Goal: Information Seeking & Learning: Learn about a topic

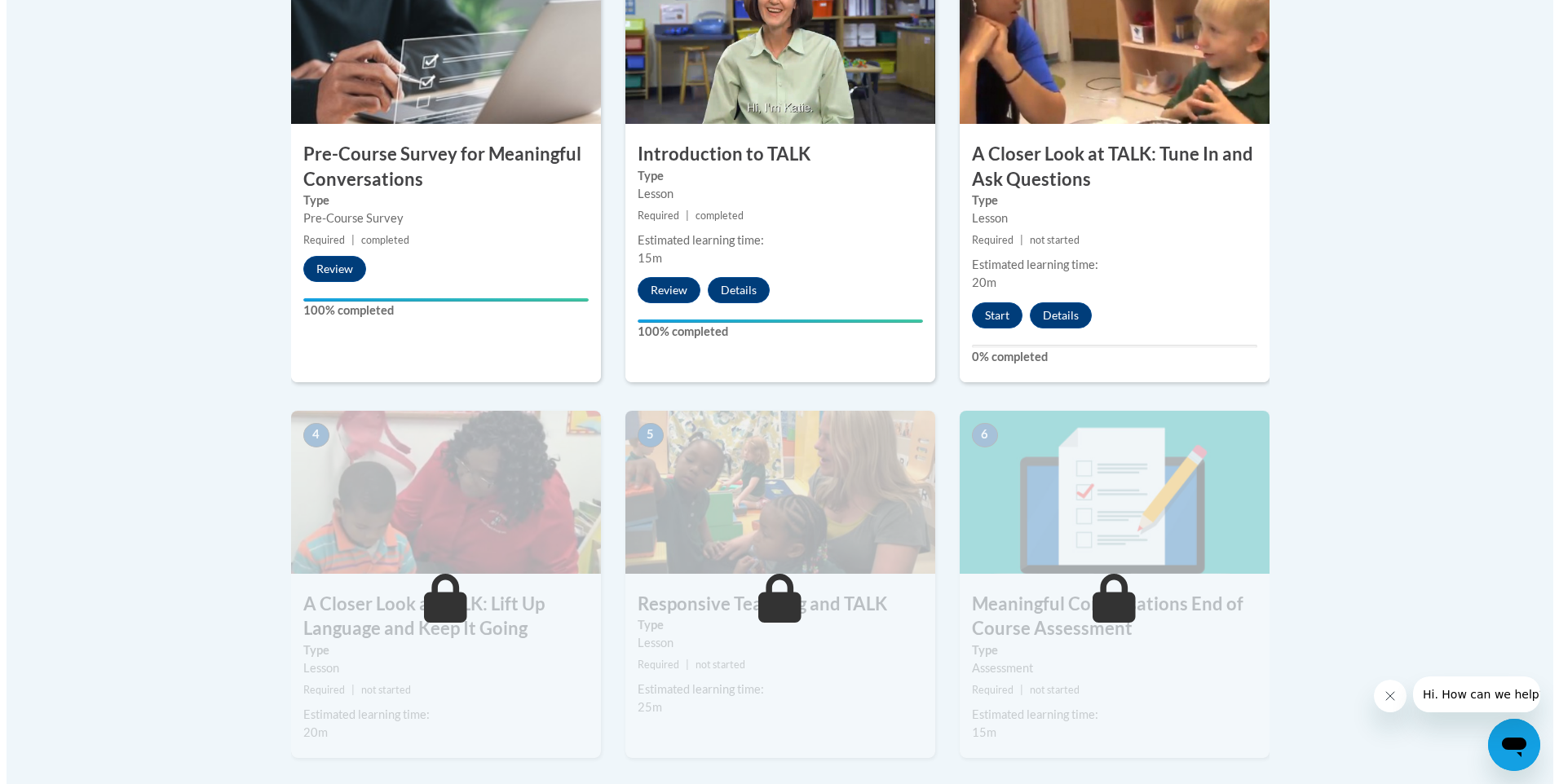
scroll to position [595, 0]
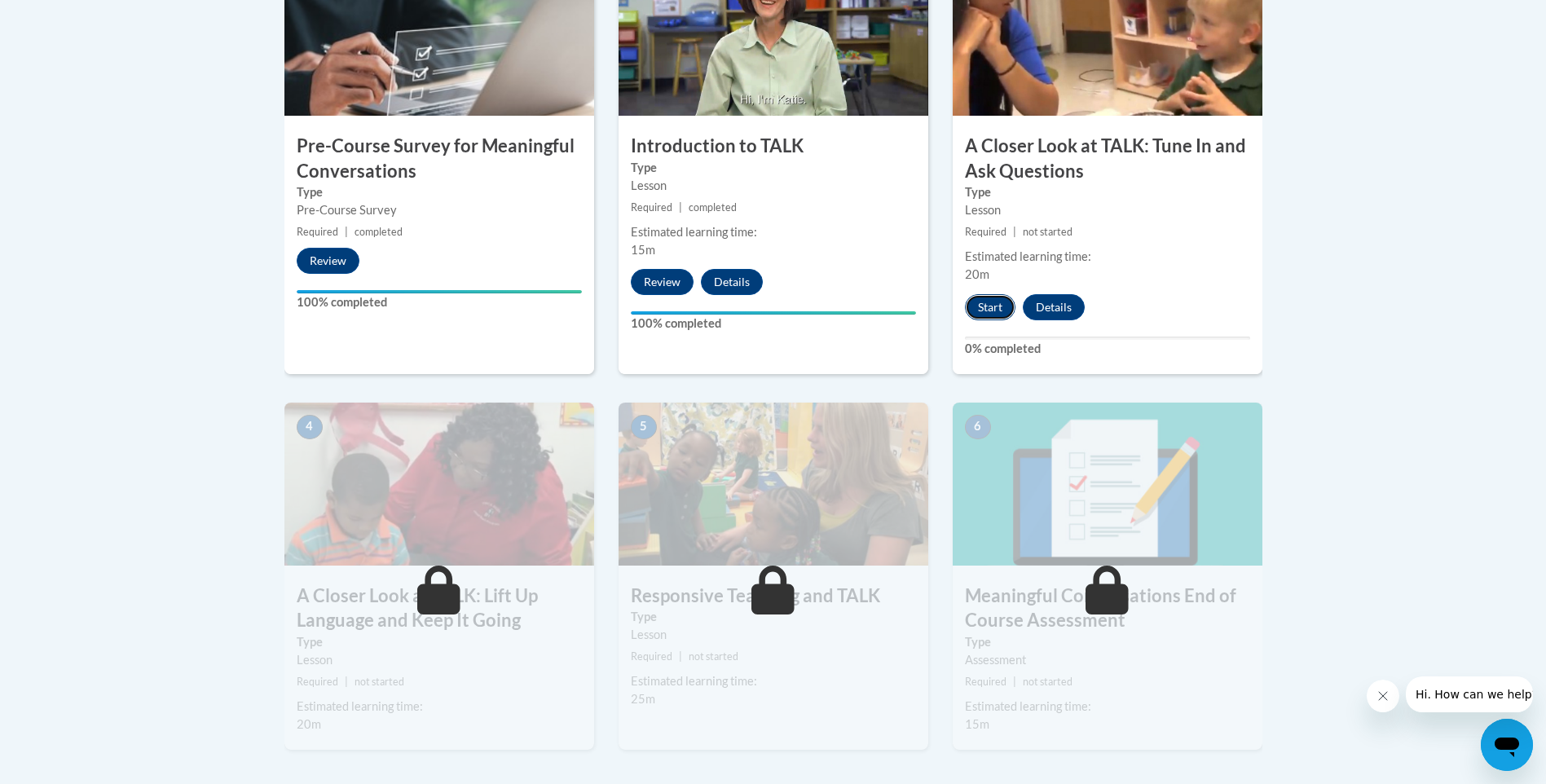
click at [737, 302] on button "Start" at bounding box center [990, 307] width 51 height 26
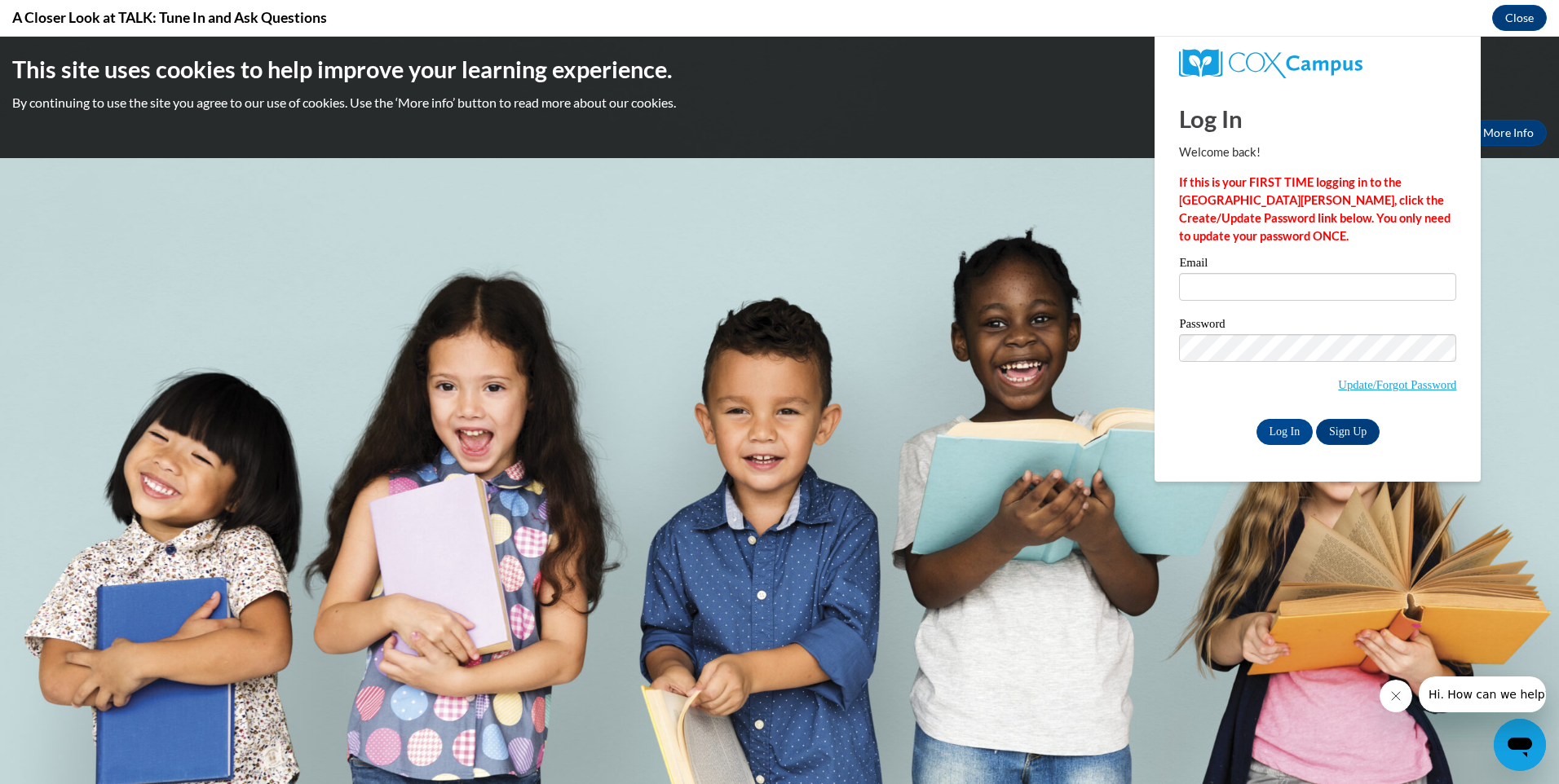
scroll to position [0, 0]
type input "[EMAIL_ADDRESS][DOMAIN_NAME]"
click at [737, 426] on input "Log In" at bounding box center [1284, 431] width 57 height 26
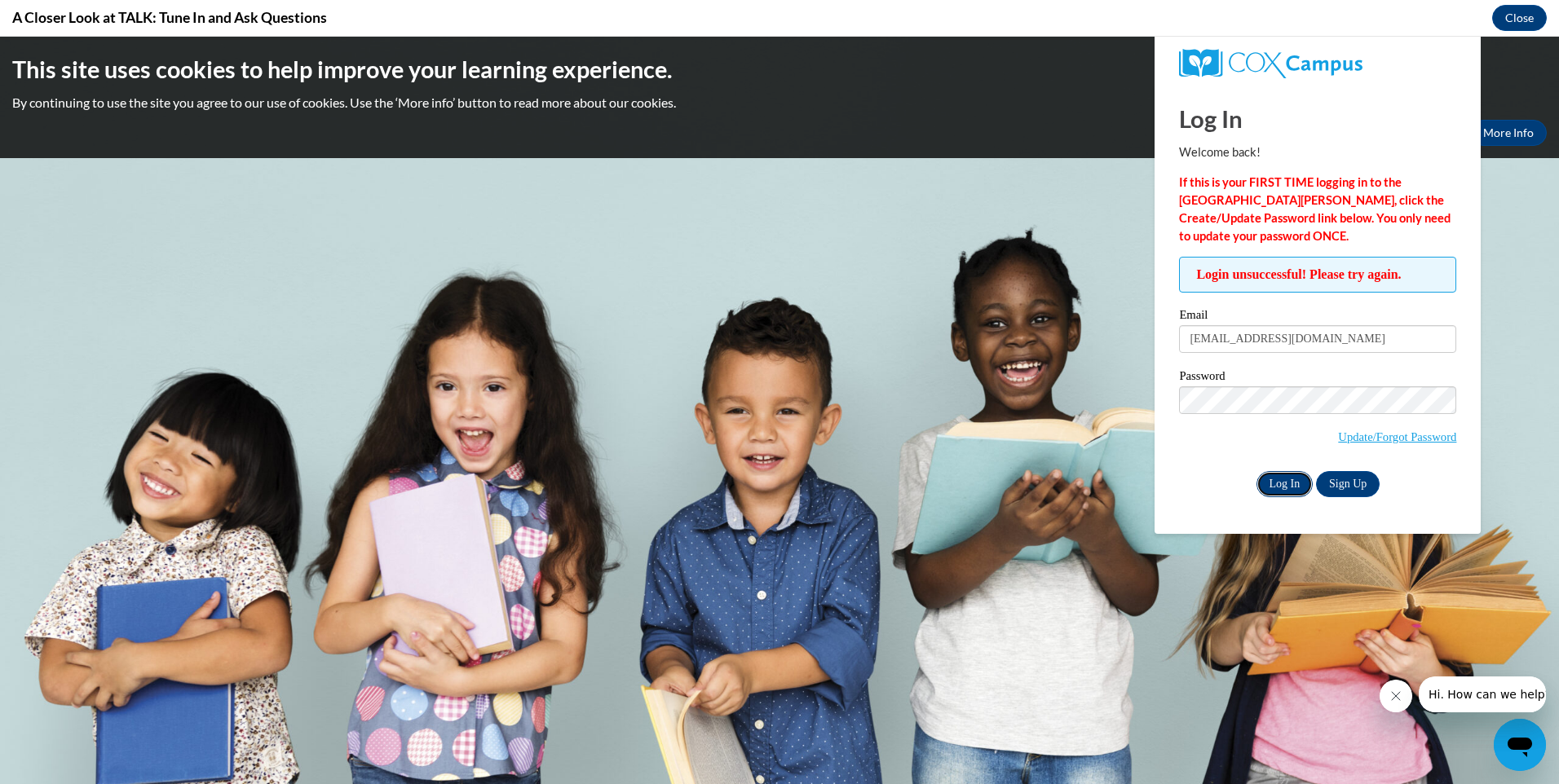
click at [737, 478] on input "Log In" at bounding box center [1284, 484] width 57 height 26
click at [737, 474] on input "Log In" at bounding box center [1284, 484] width 57 height 26
click at [737, 433] on link "Update/Forgot Password" at bounding box center [1396, 436] width 119 height 13
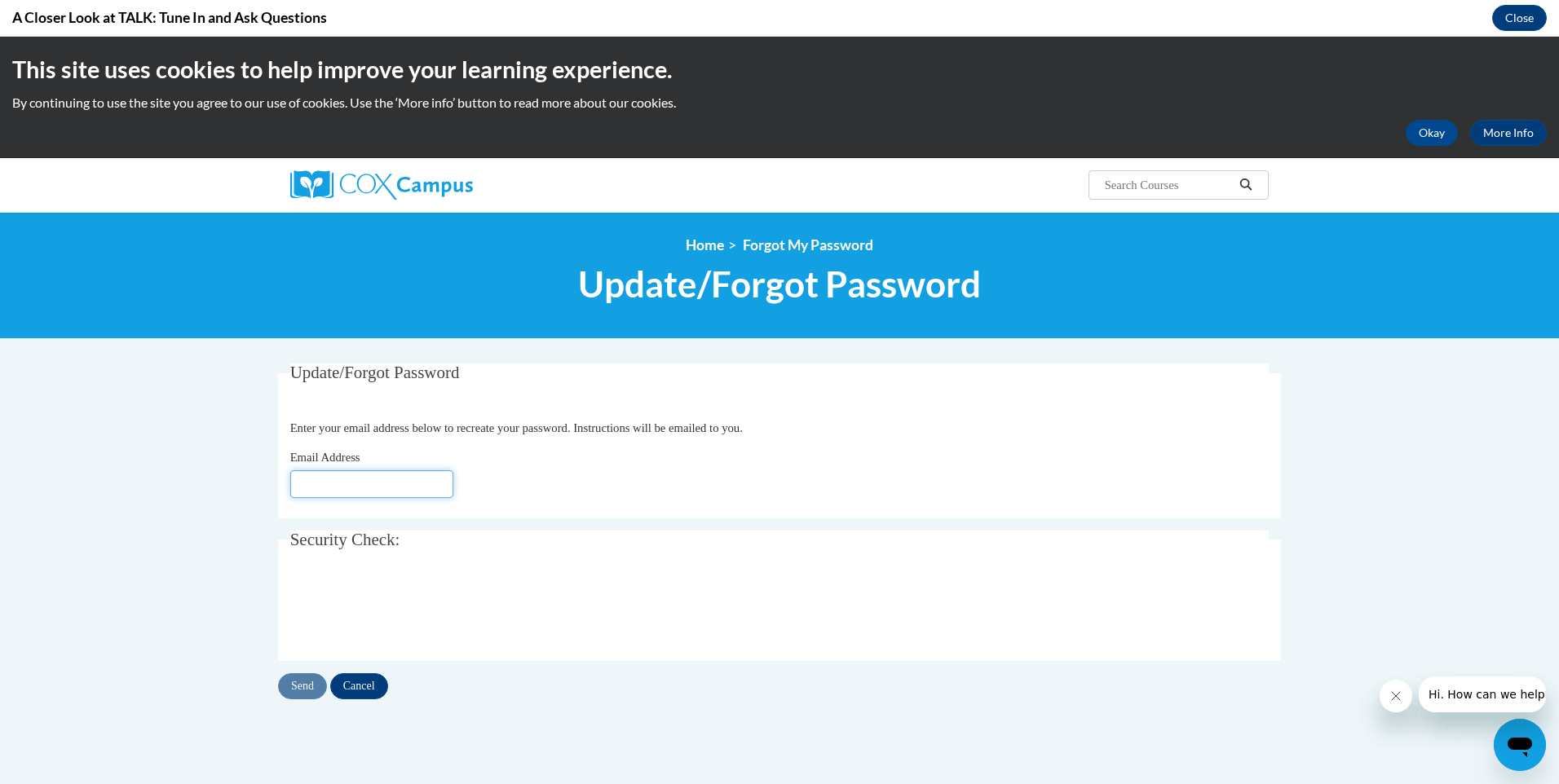
click at [302, 483] on input "Email Address" at bounding box center [372, 484] width 163 height 27
type input "[EMAIL_ADDRESS][DOMAIN_NAME]"
click at [291, 684] on input "Send" at bounding box center [303, 686] width 49 height 26
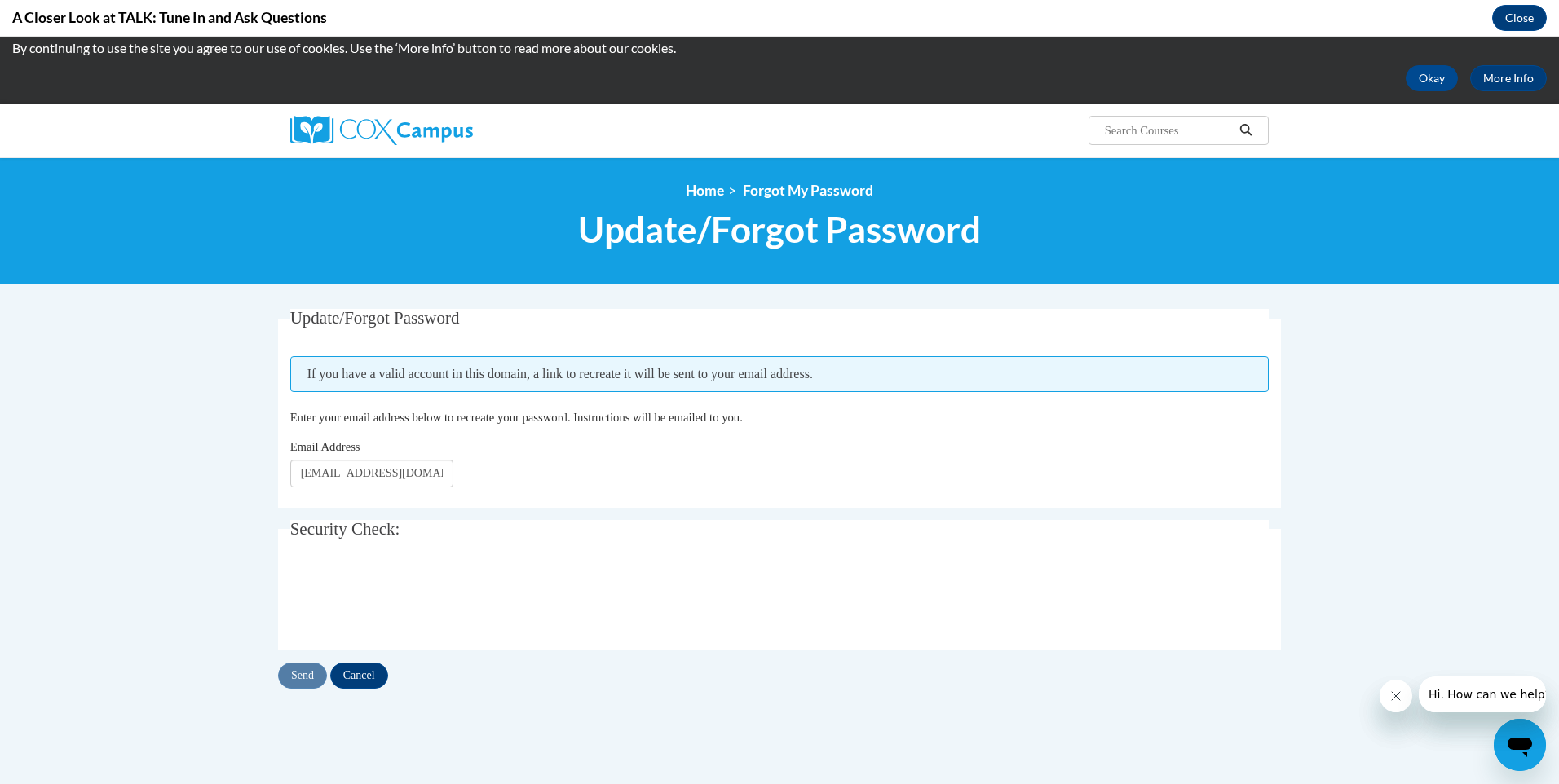
scroll to position [69, 0]
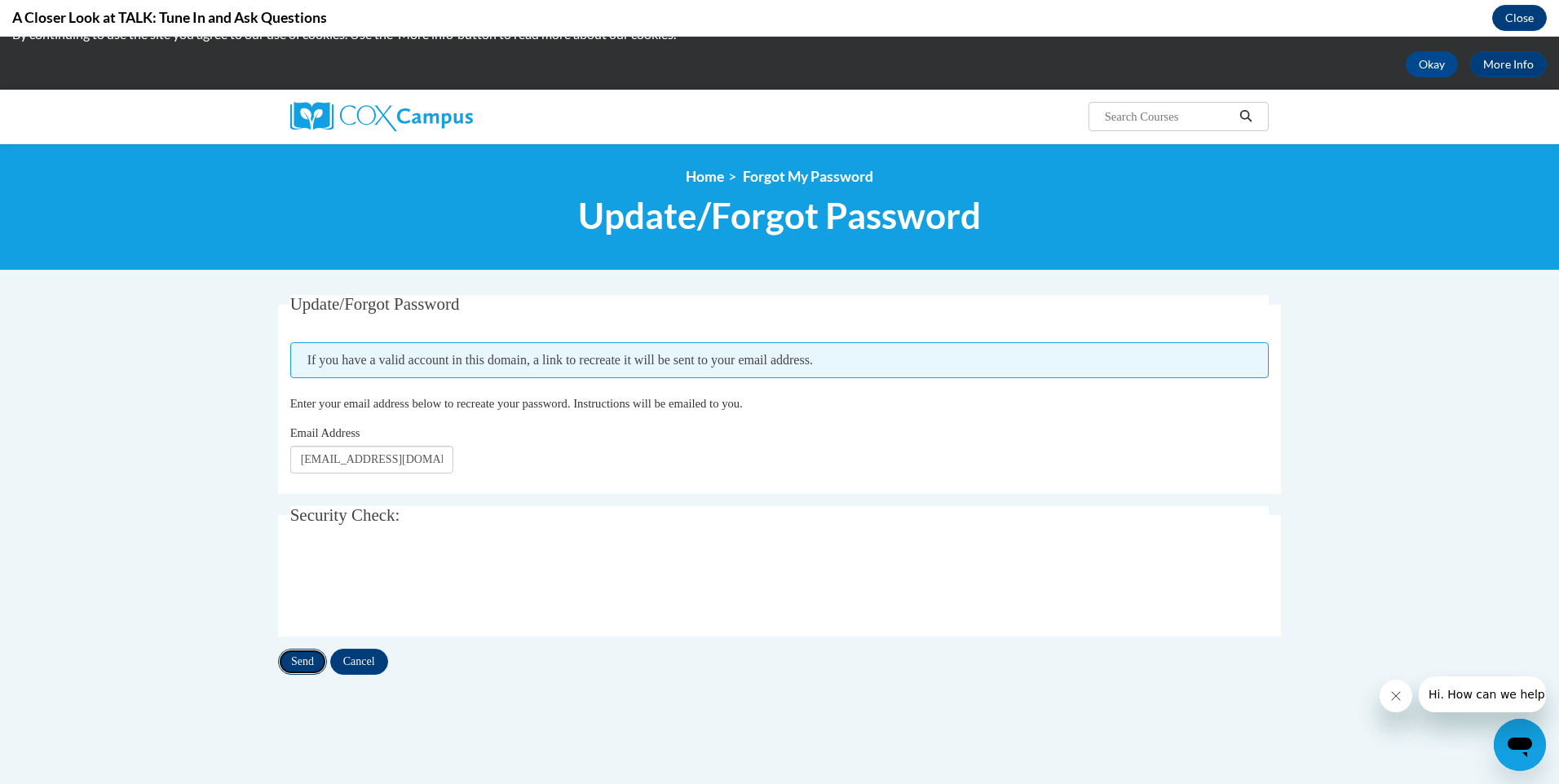
click at [293, 660] on input "Send" at bounding box center [303, 662] width 49 height 26
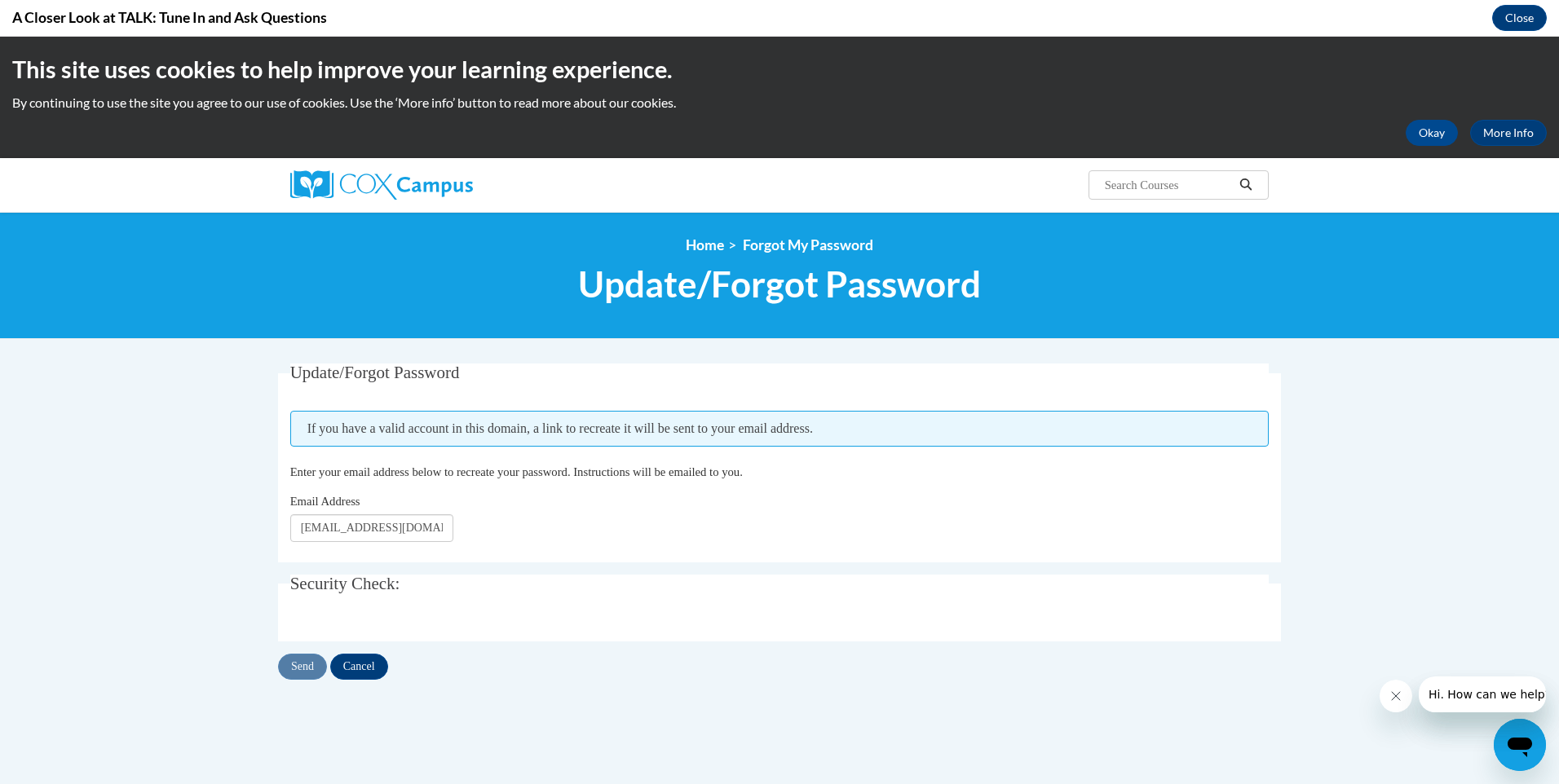
scroll to position [0, 0]
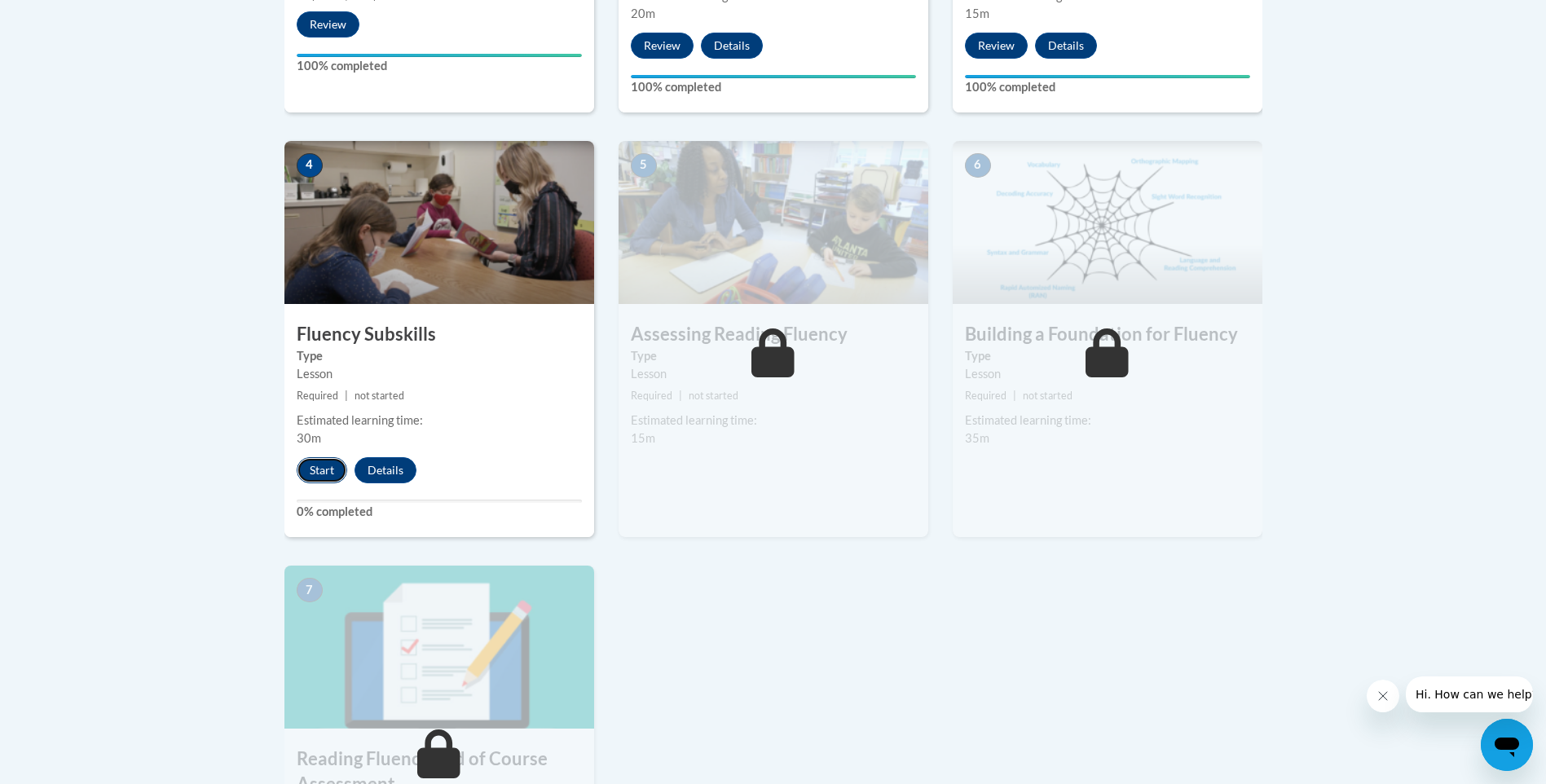
click at [316, 466] on button "Start" at bounding box center [323, 469] width 51 height 26
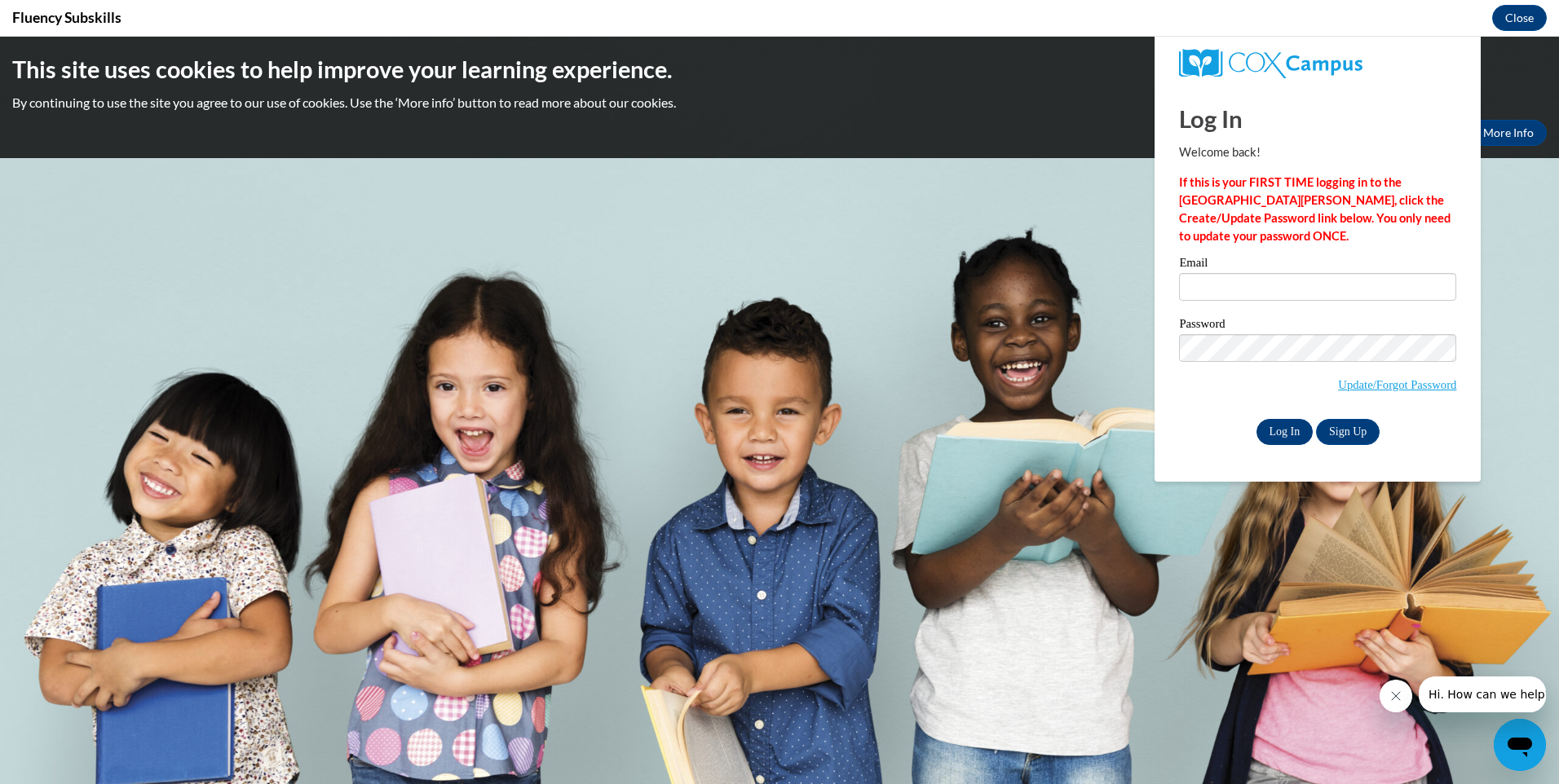
type input "[EMAIL_ADDRESS][DOMAIN_NAME]"
click at [737, 423] on input "Log In" at bounding box center [1284, 431] width 57 height 26
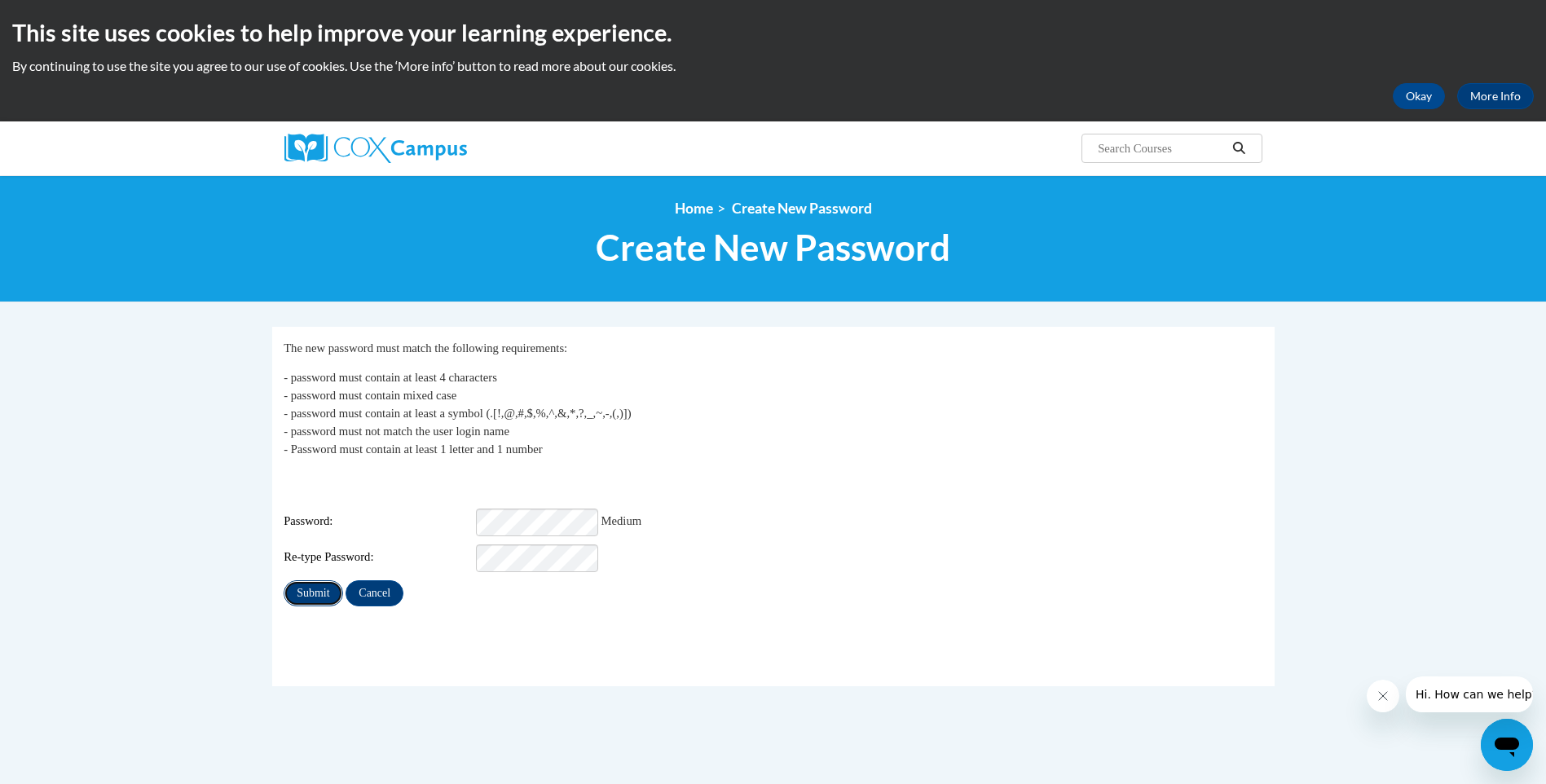
click at [314, 580] on input "Submit" at bounding box center [313, 593] width 59 height 26
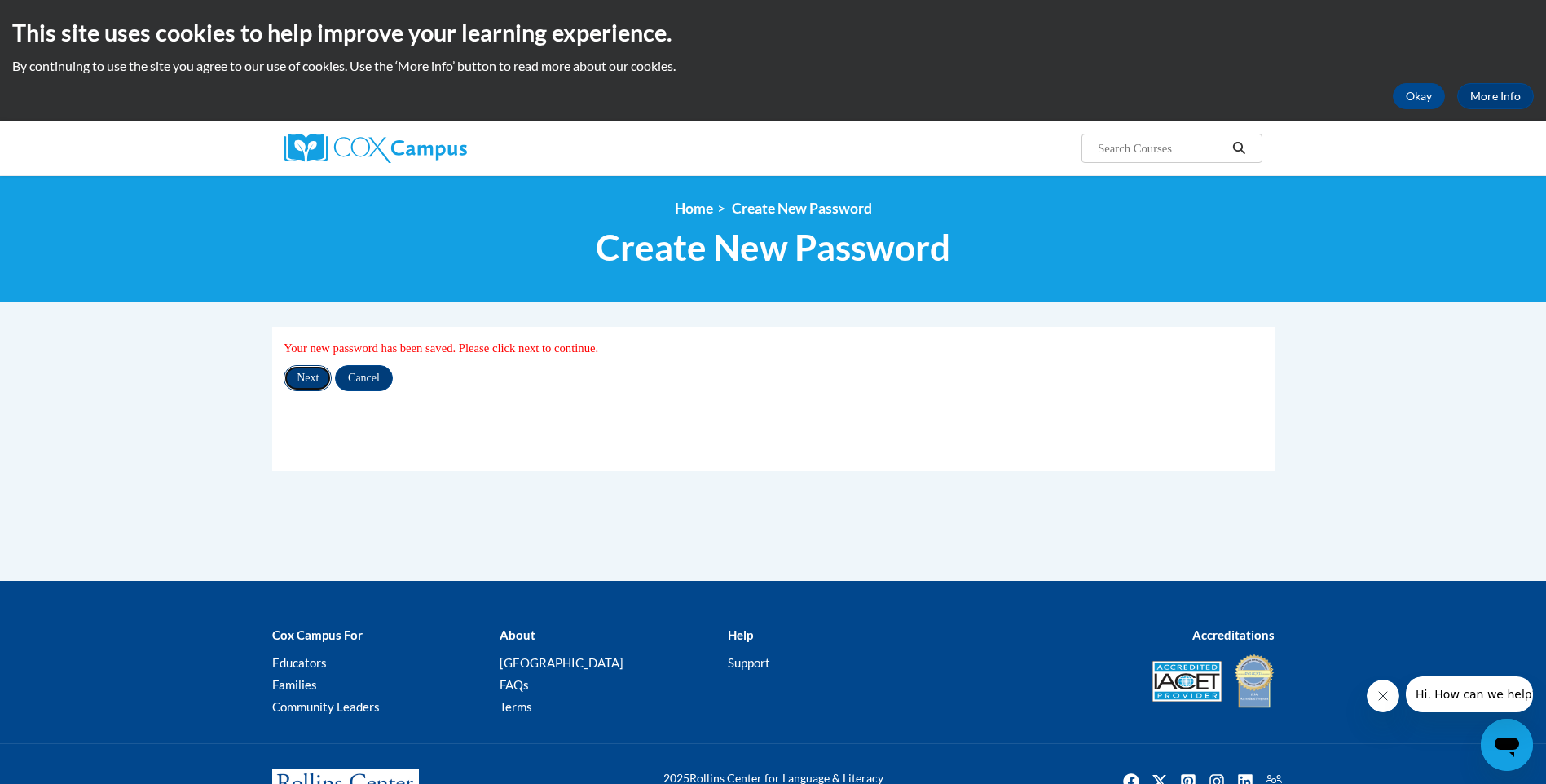
click at [307, 369] on input "Next" at bounding box center [307, 377] width 48 height 26
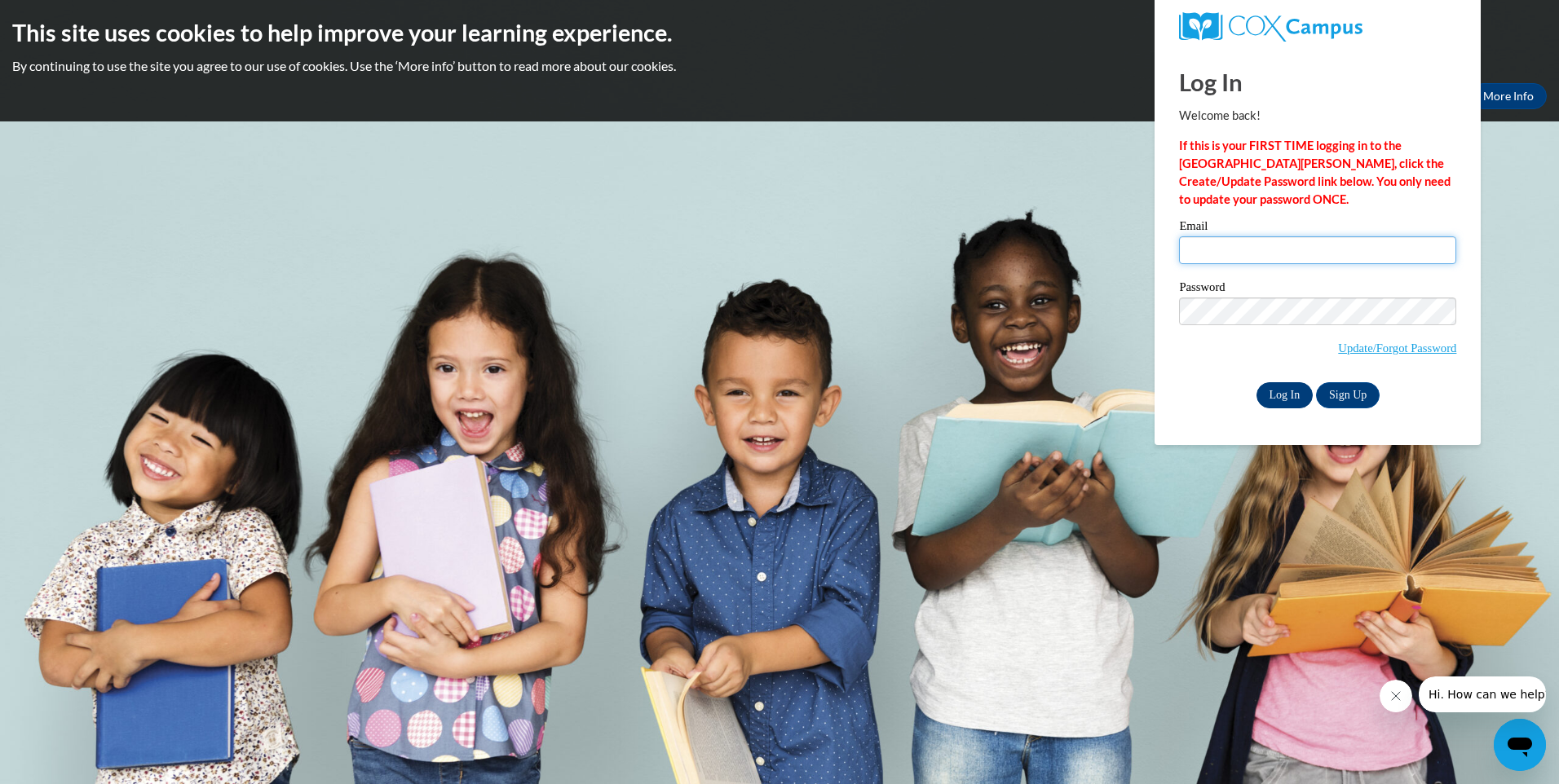
type input "[EMAIL_ADDRESS][DOMAIN_NAME]"
click at [1281, 388] on input "Log In" at bounding box center [1284, 395] width 57 height 26
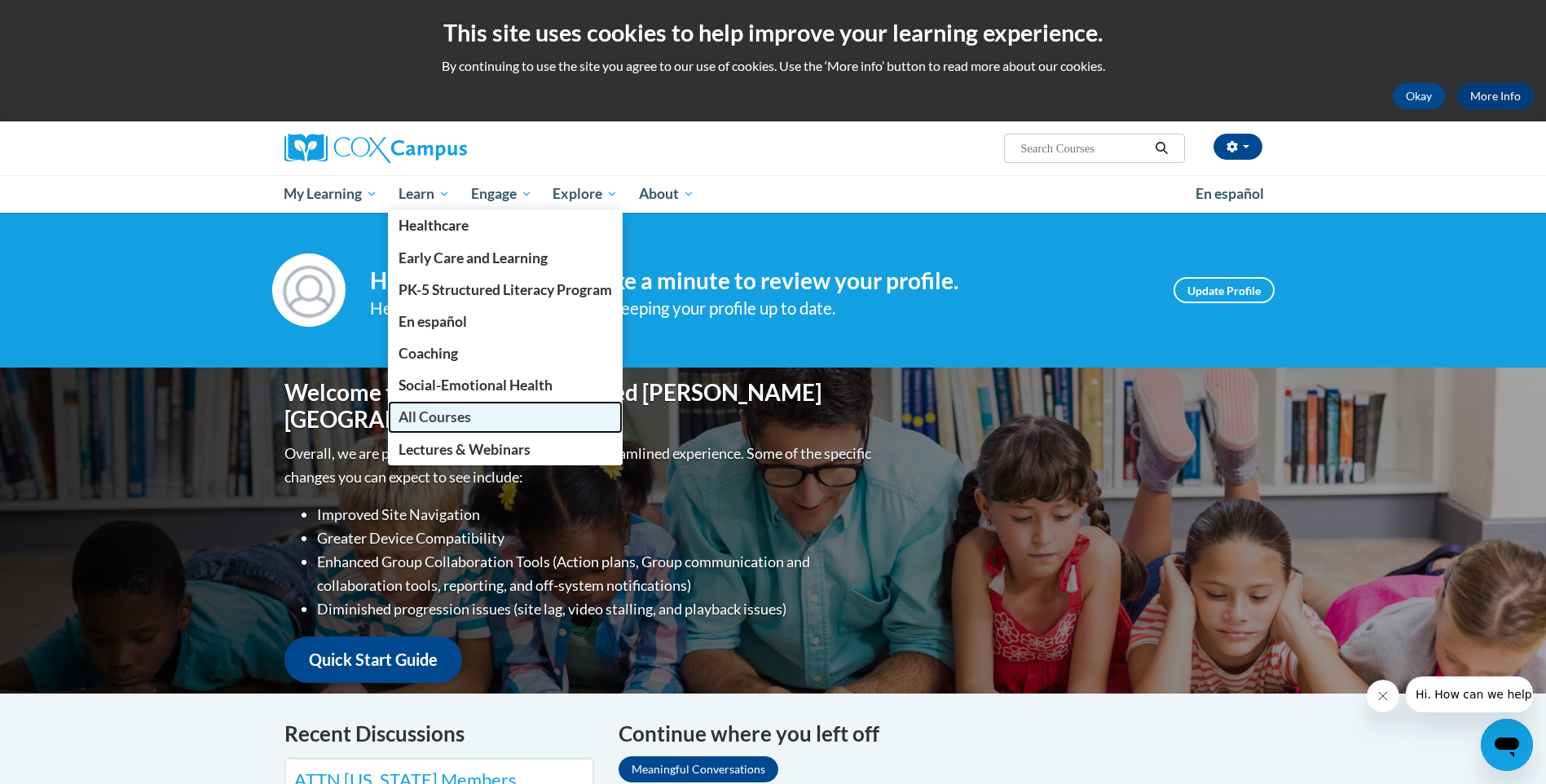
click at [430, 414] on span "All Courses" at bounding box center [435, 416] width 73 height 17
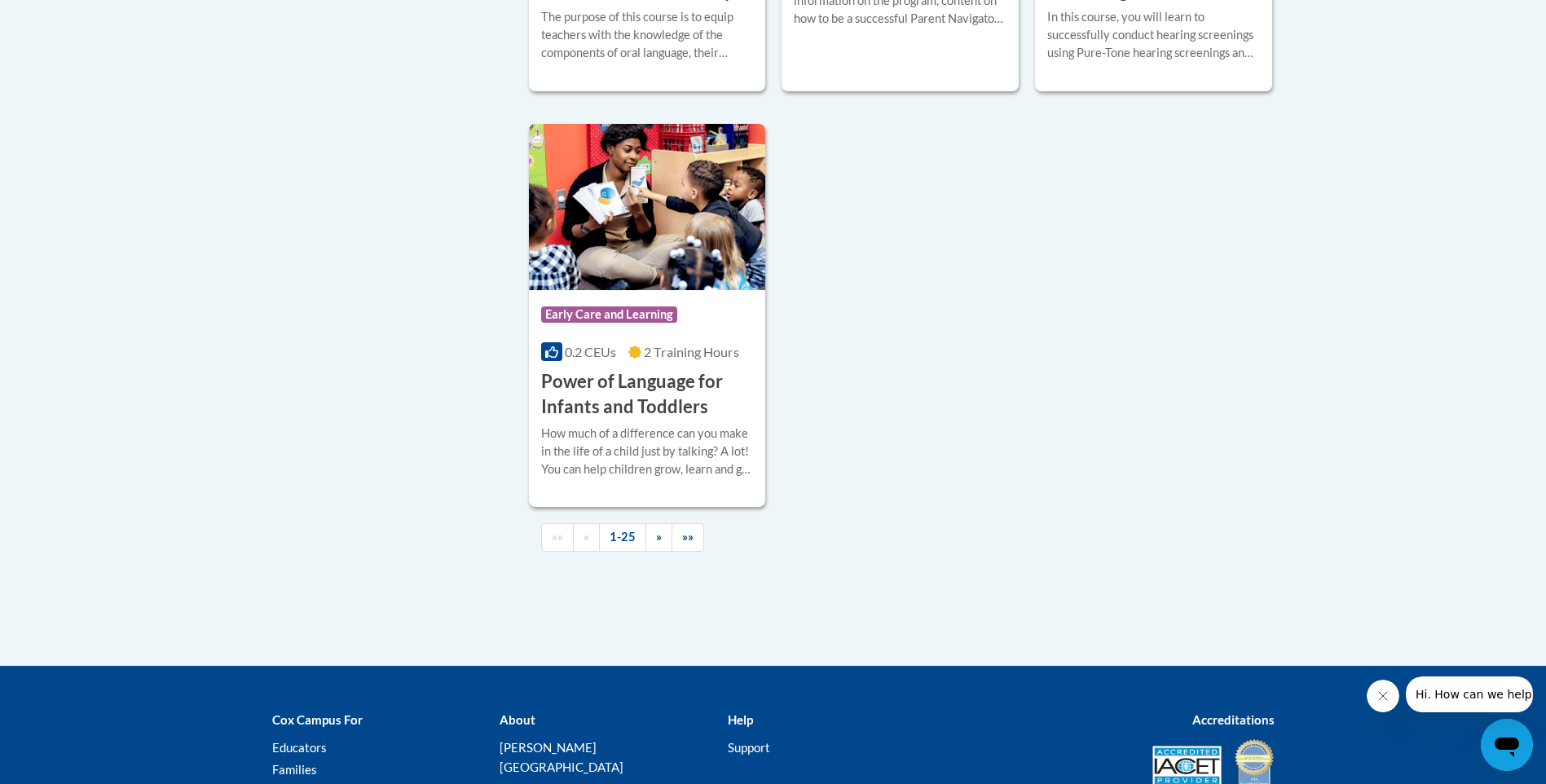
scroll to position [3829, 0]
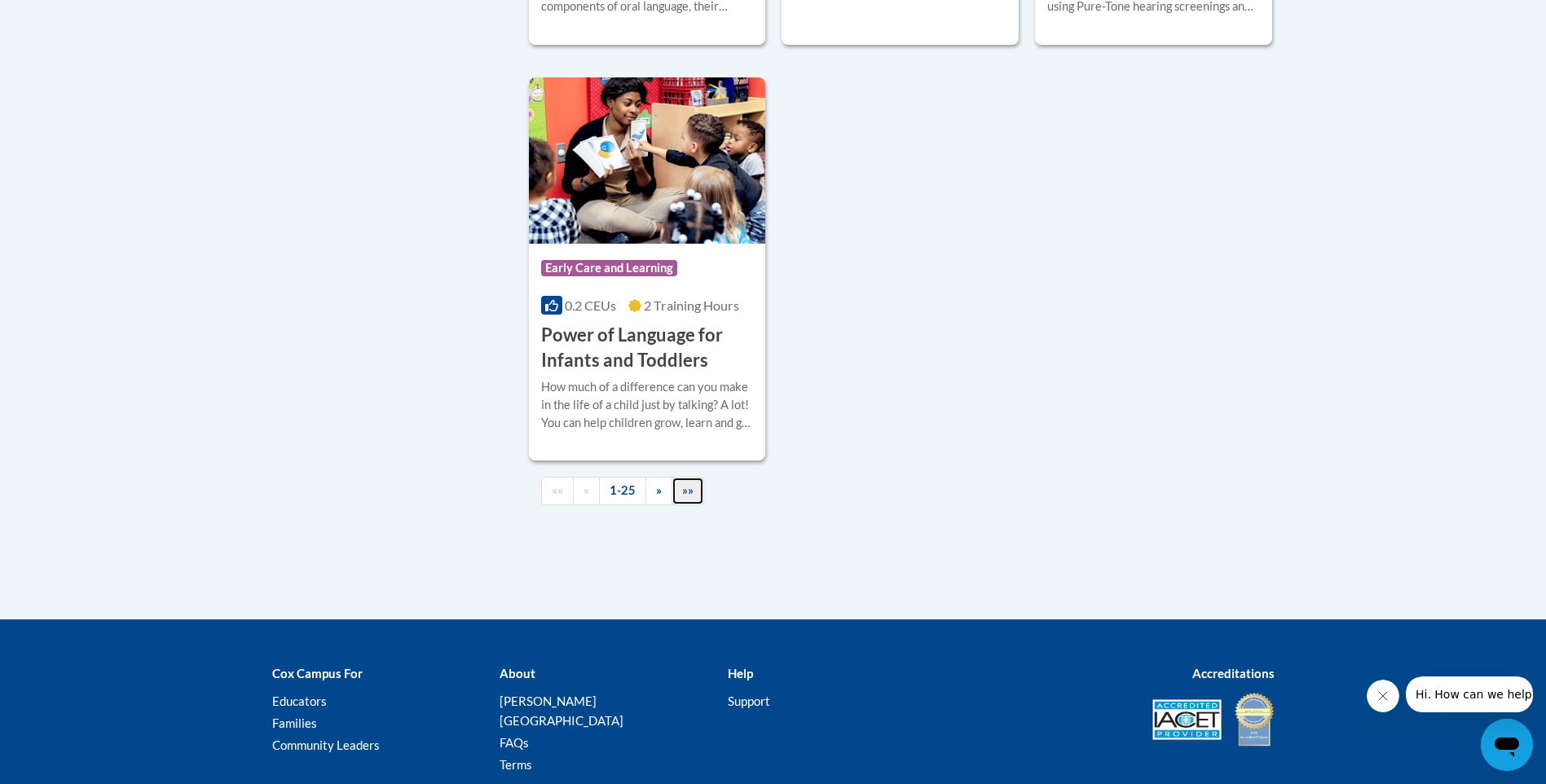
click at [687, 497] on span "»»" at bounding box center [688, 490] width 12 height 14
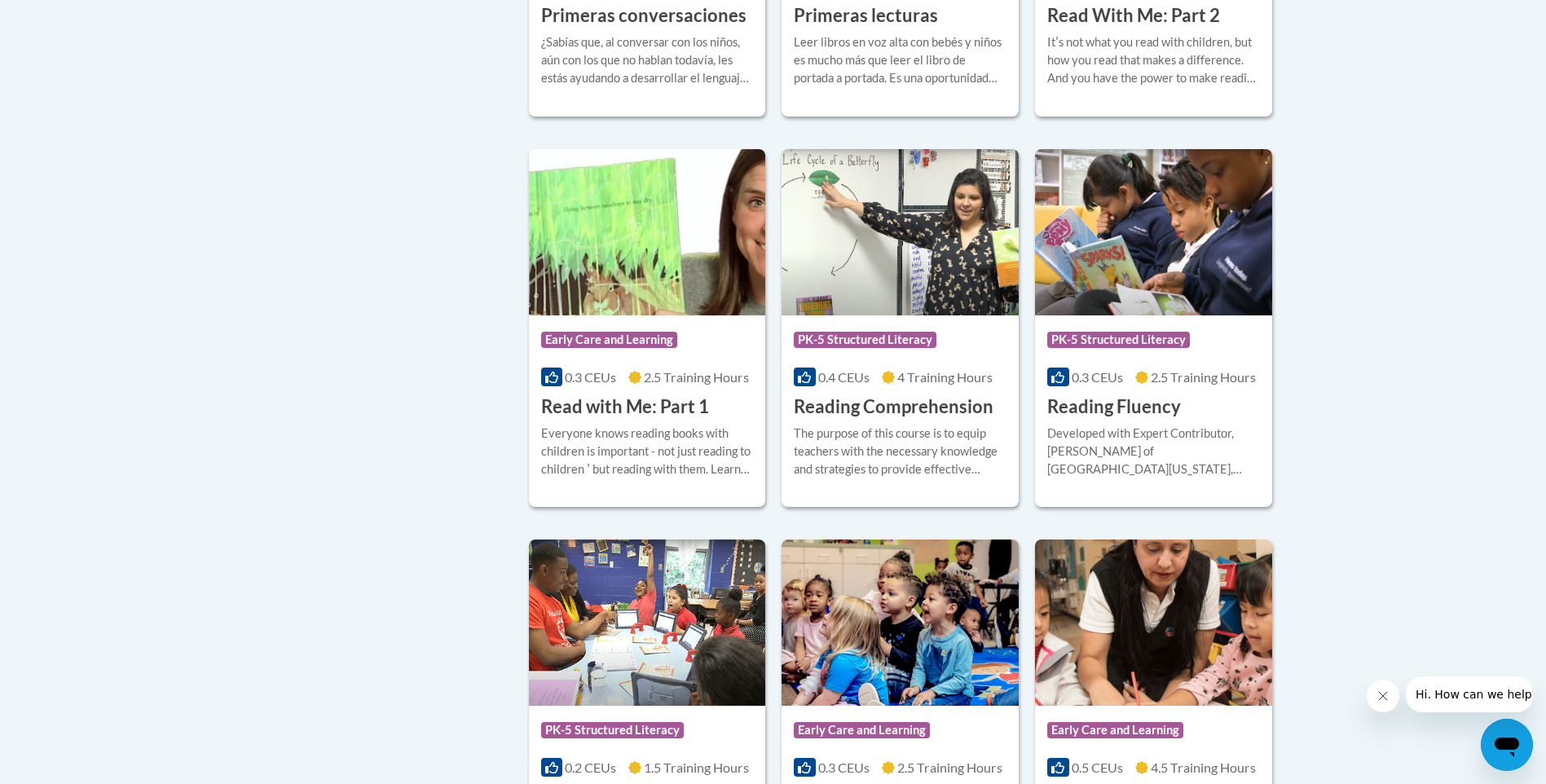
scroll to position [687, 0]
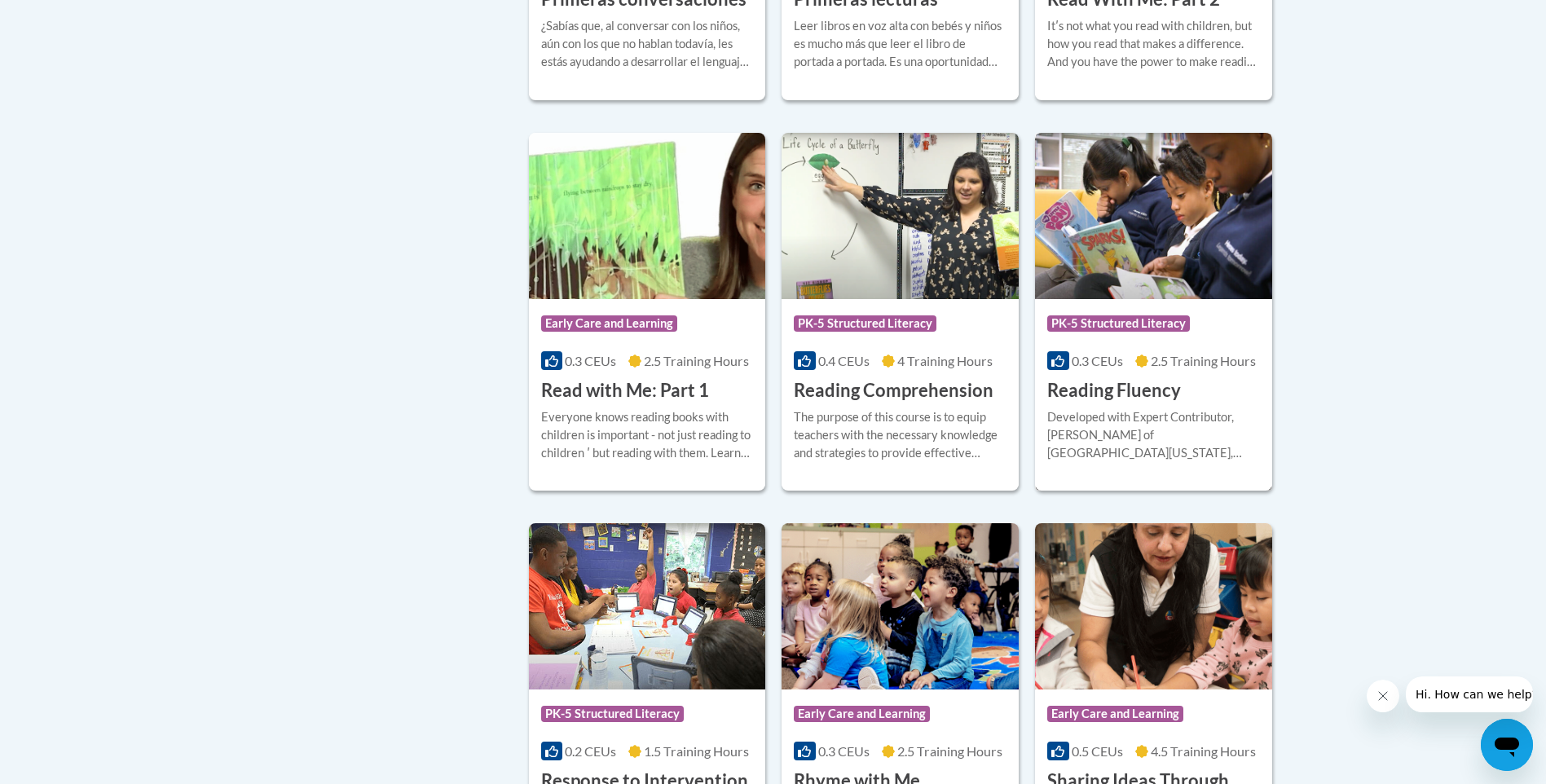
click at [1144, 265] on img at bounding box center [1154, 217] width 237 height 167
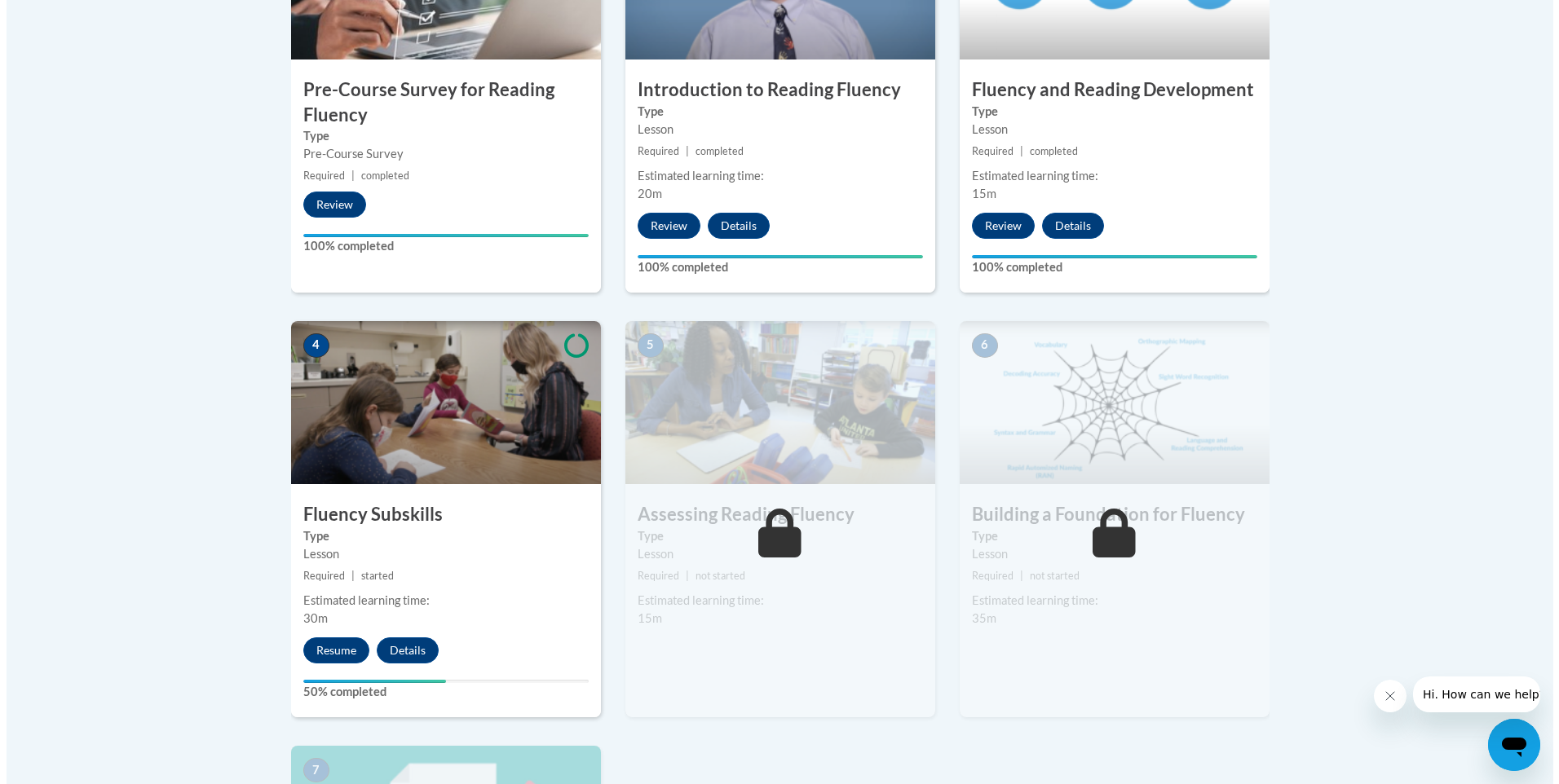
scroll to position [669, 0]
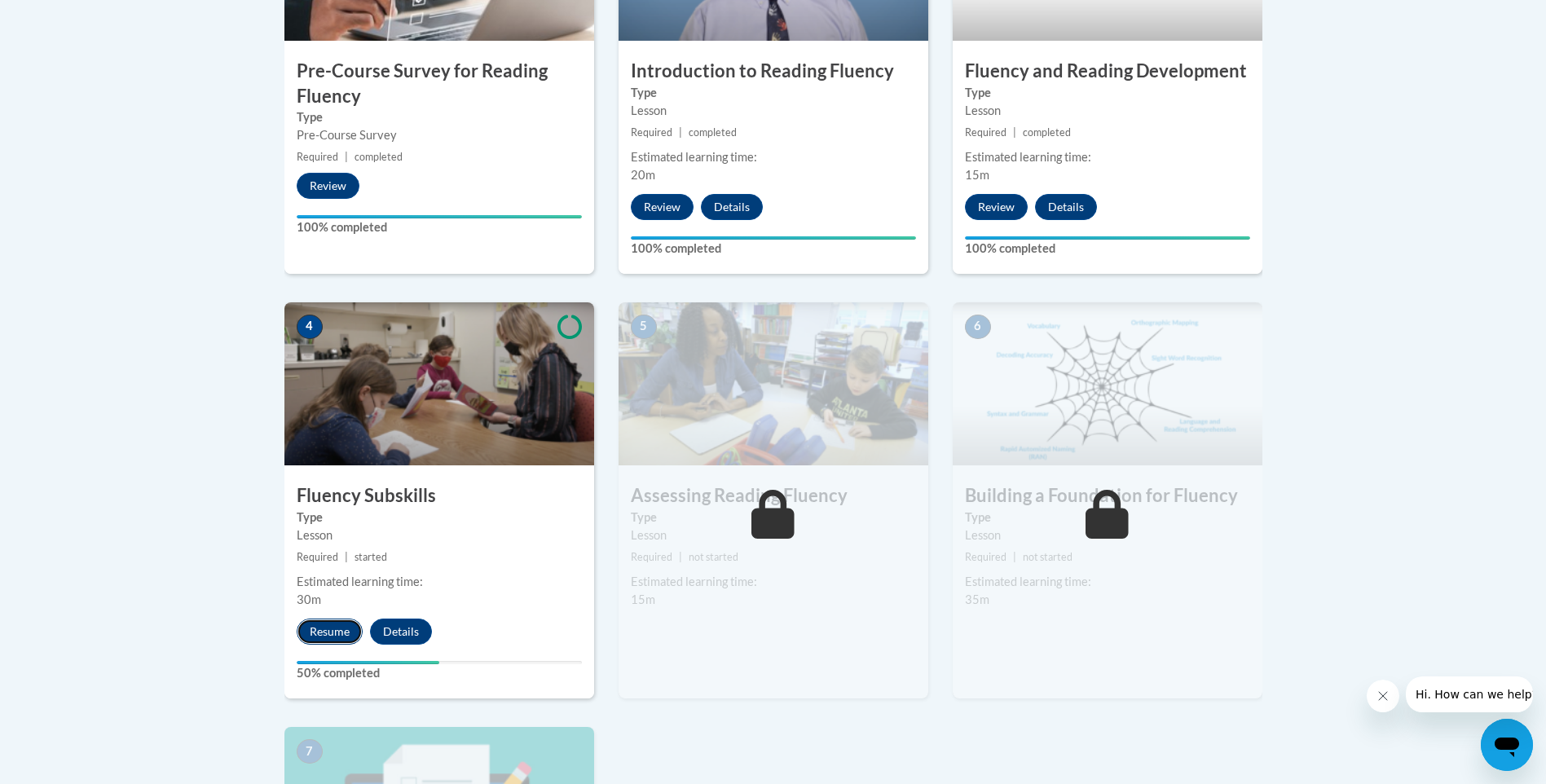
click at [328, 626] on button "Resume" at bounding box center [329, 631] width 66 height 26
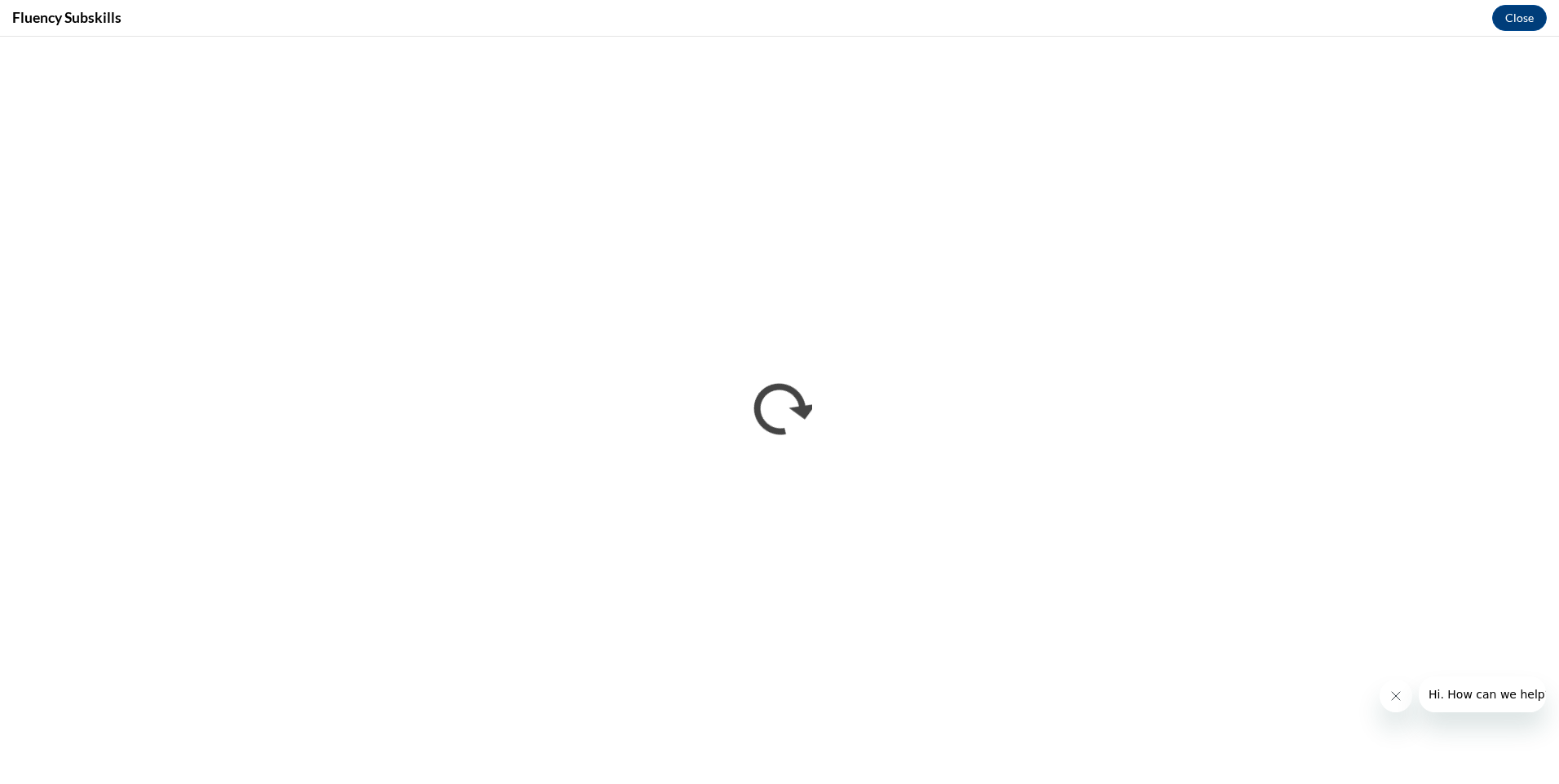
scroll to position [0, 0]
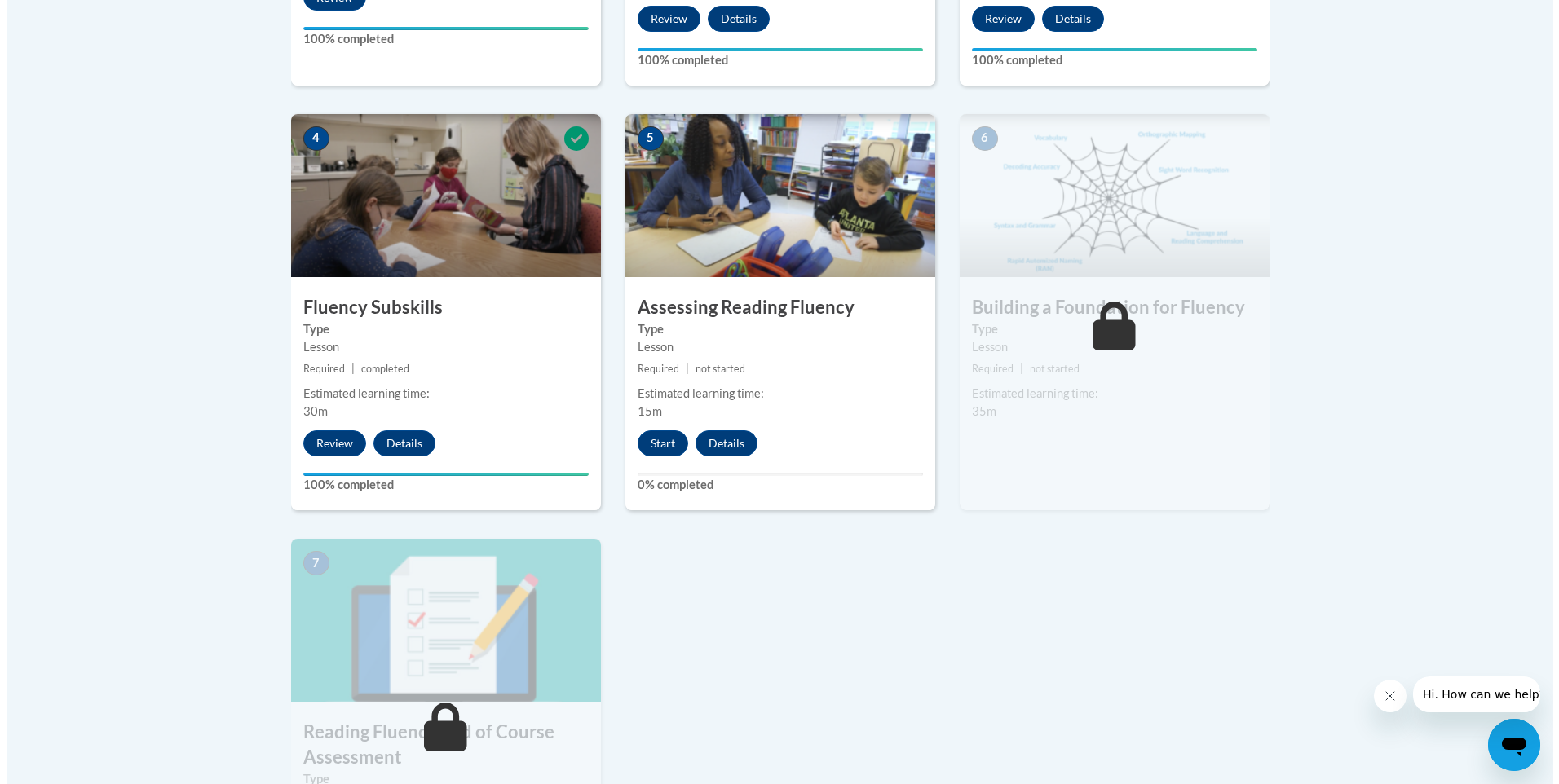
scroll to position [897, 0]
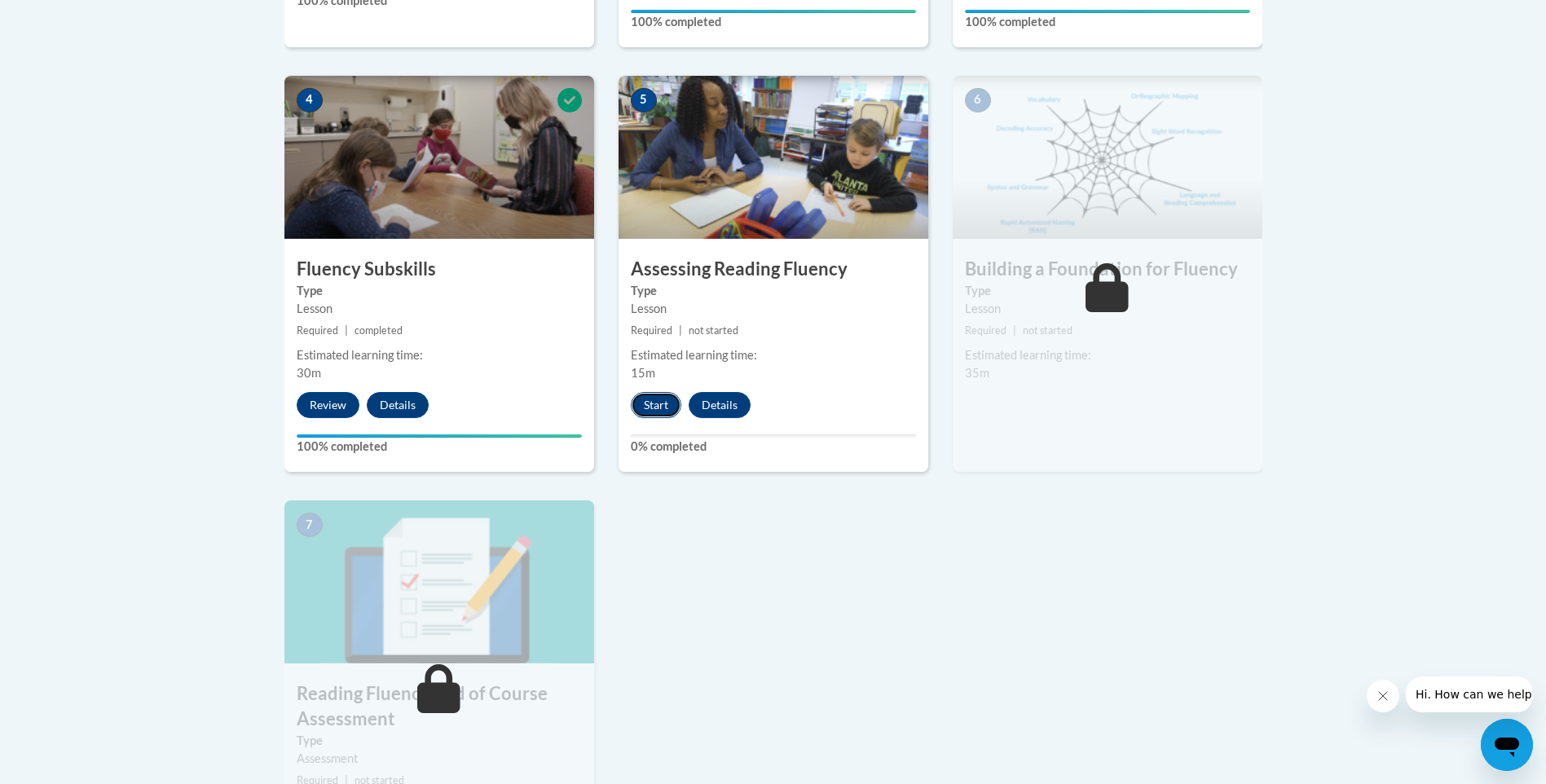
click at [650, 396] on button "Start" at bounding box center [657, 405] width 51 height 26
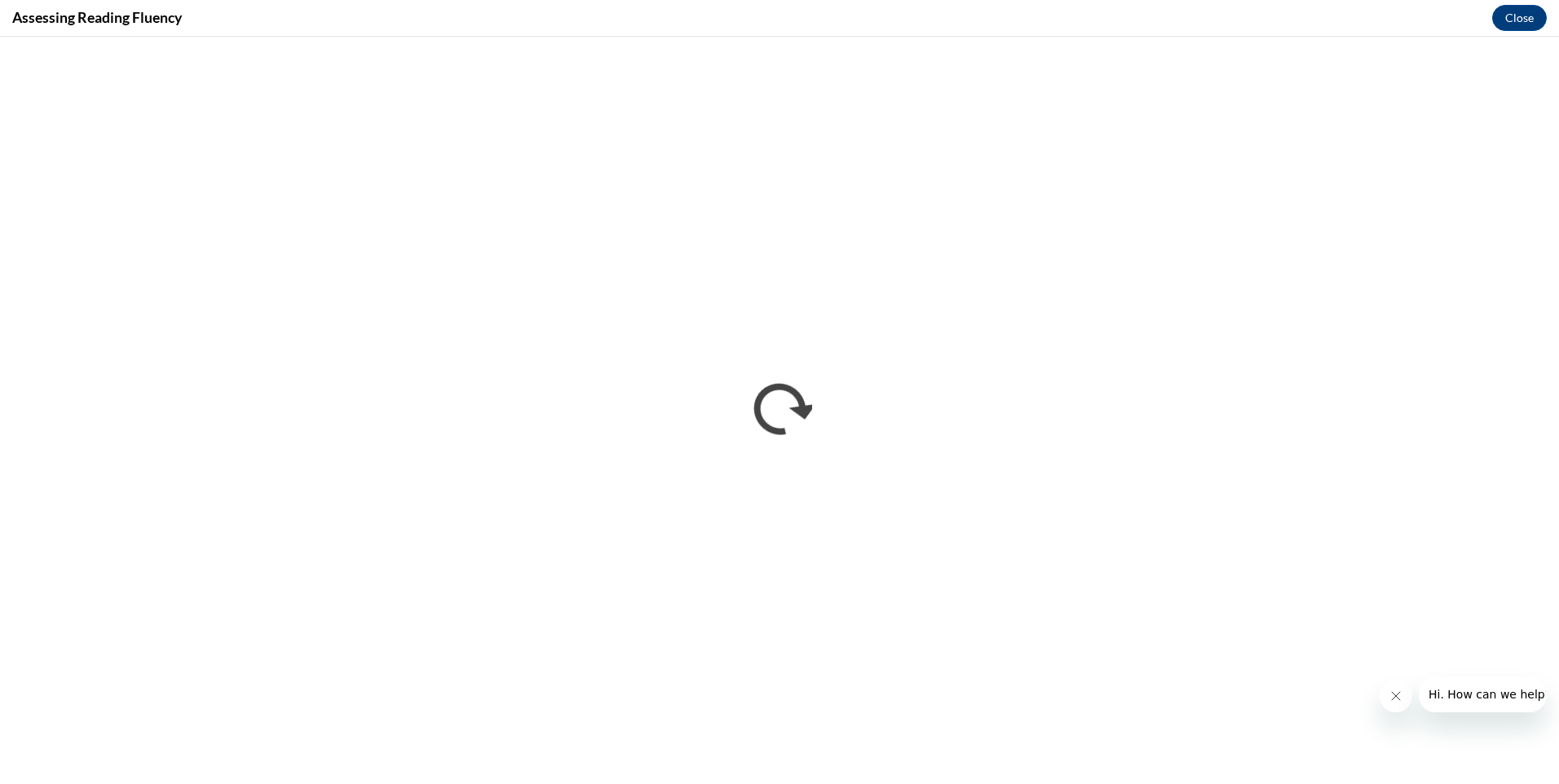
scroll to position [0, 0]
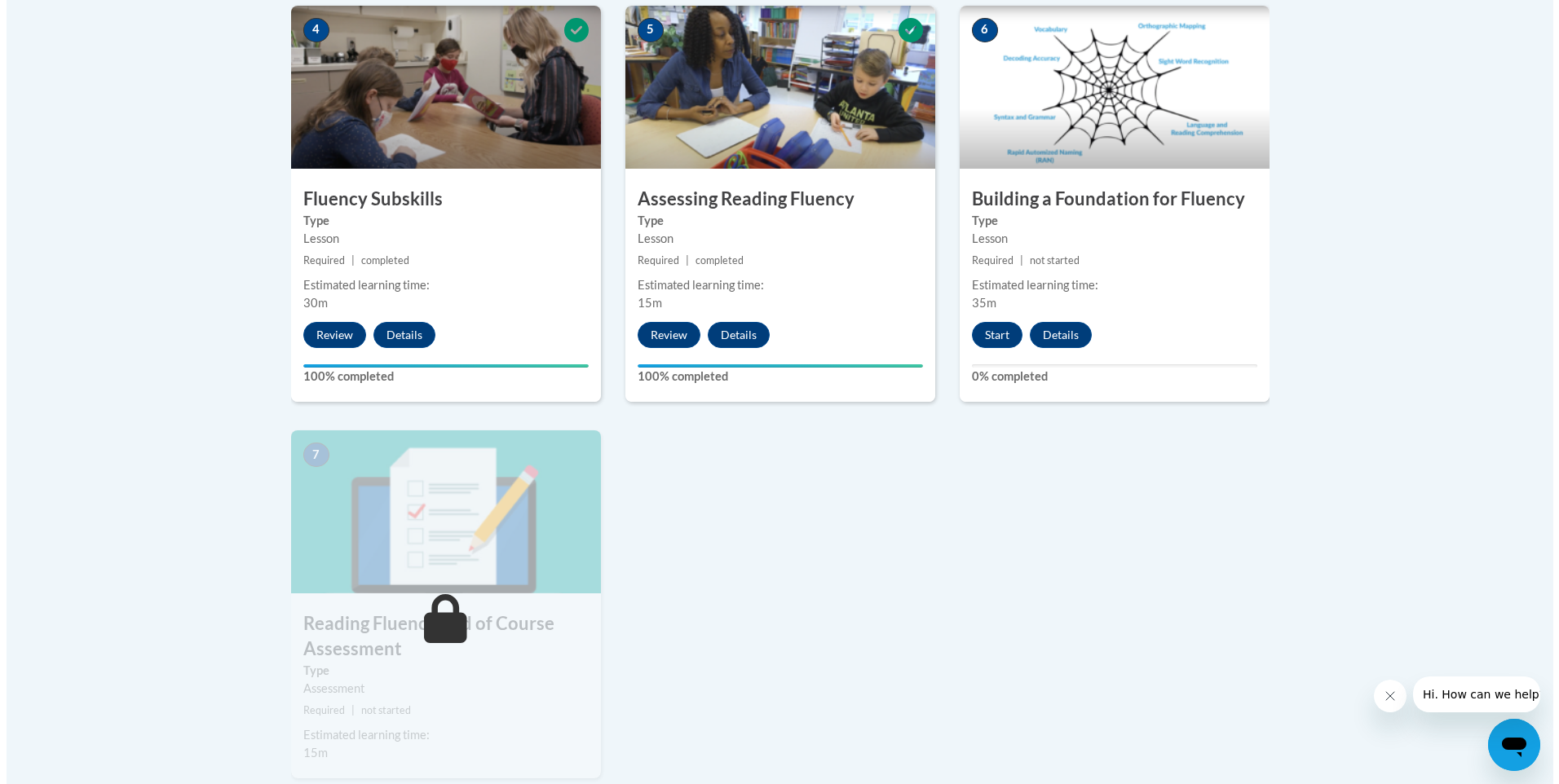
scroll to position [971, 0]
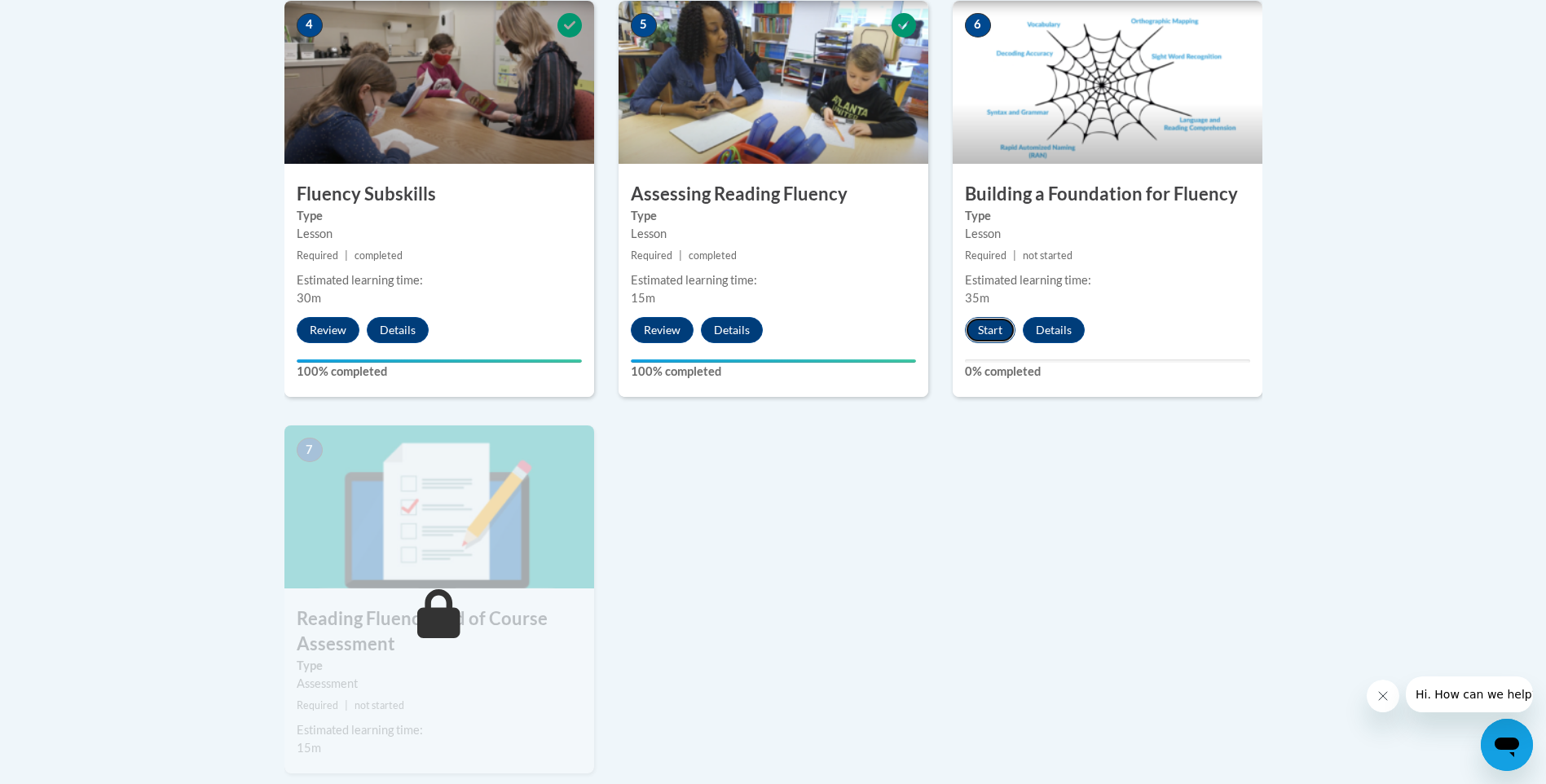
click at [995, 325] on button "Start" at bounding box center [990, 329] width 51 height 26
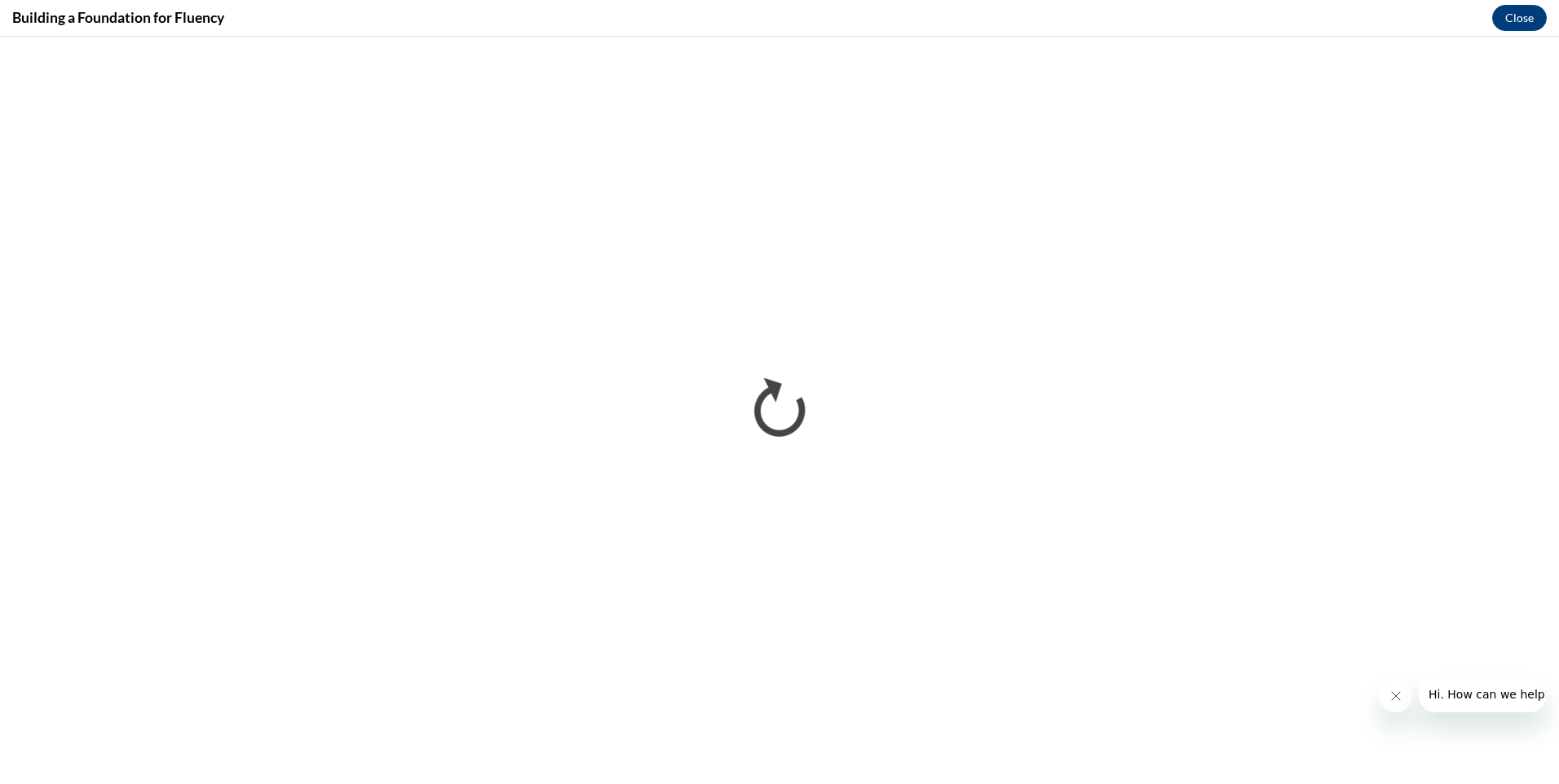
scroll to position [0, 0]
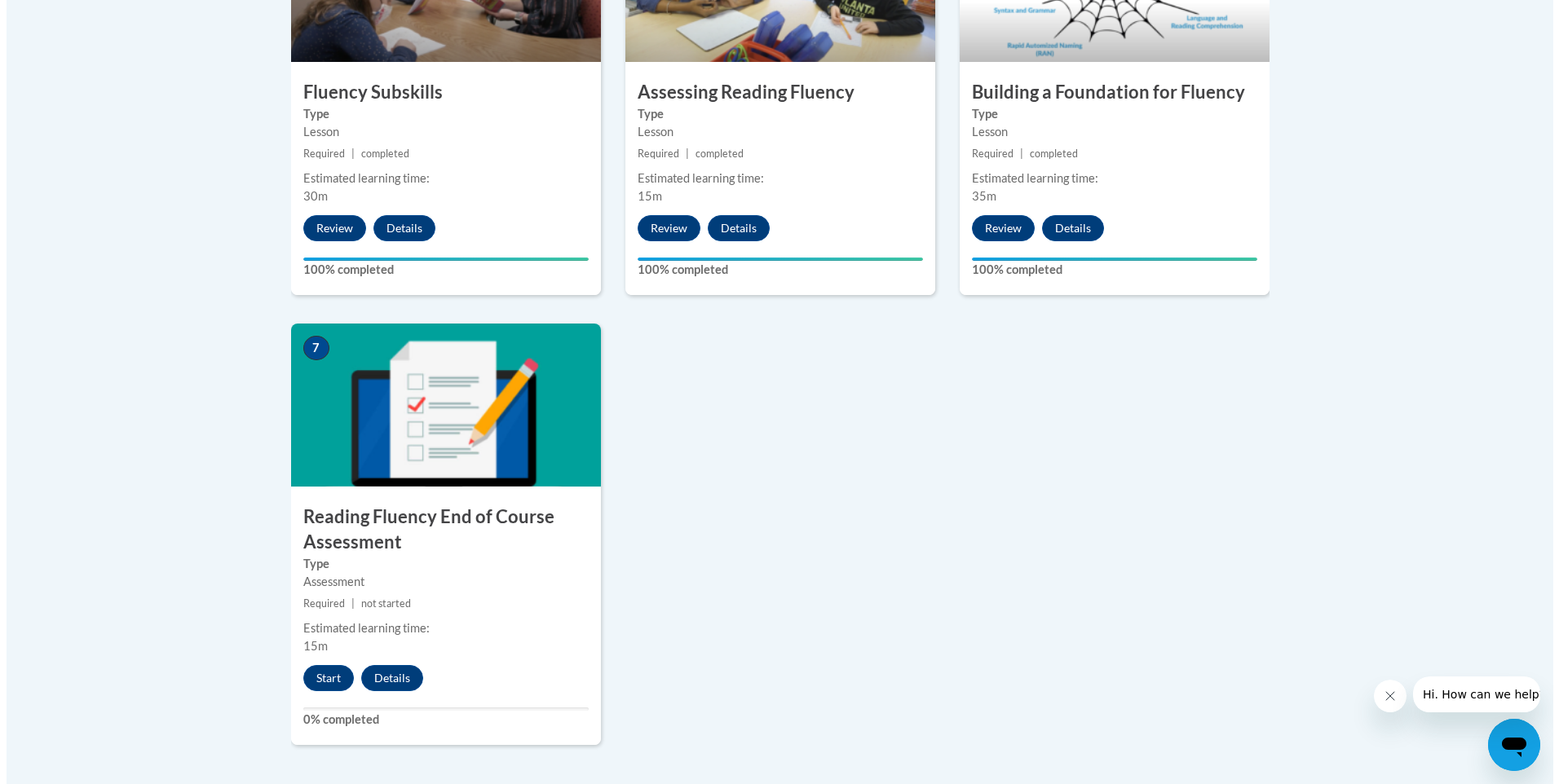
scroll to position [1093, 0]
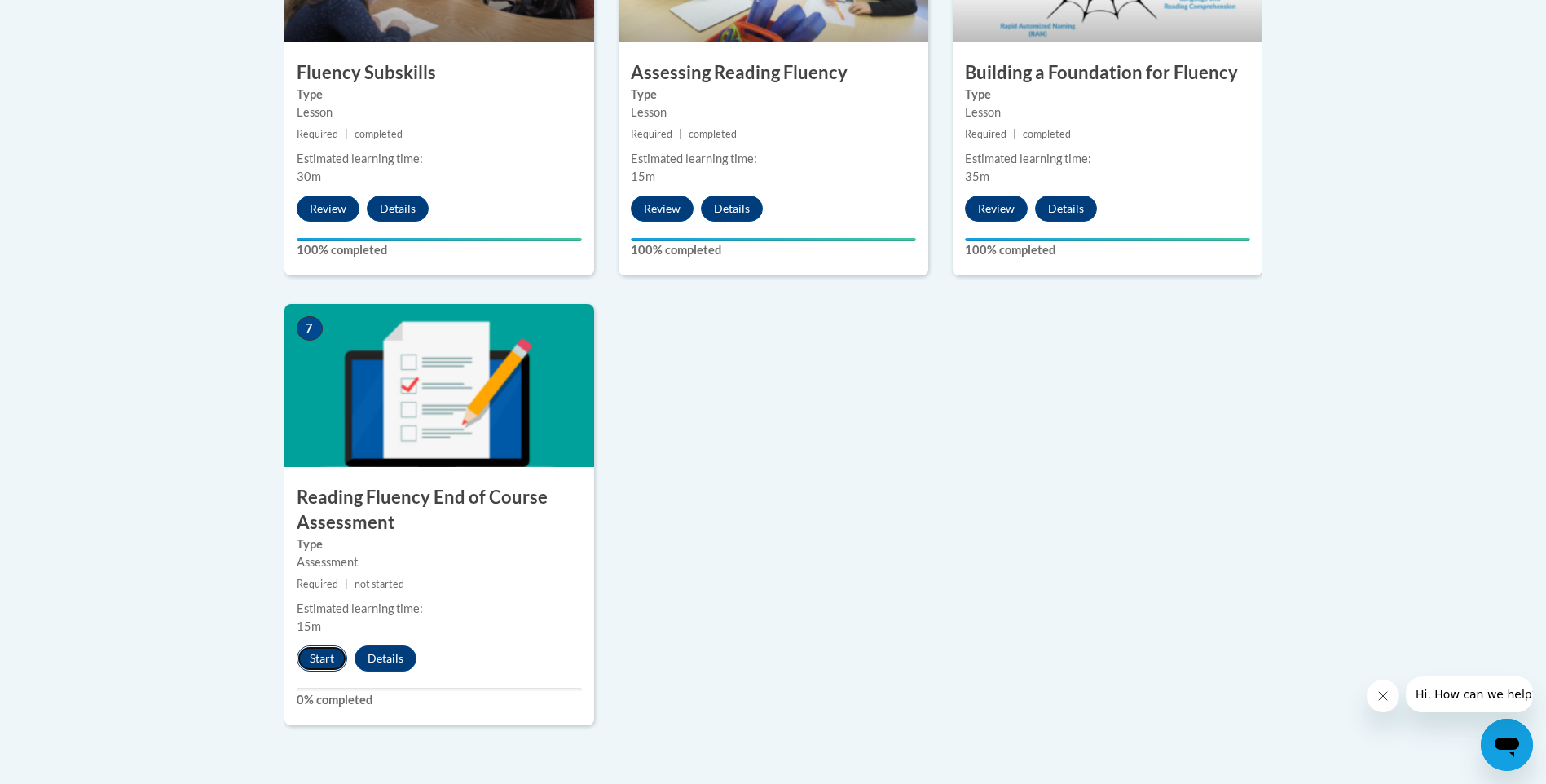
click at [324, 653] on button "Start" at bounding box center [323, 659] width 51 height 26
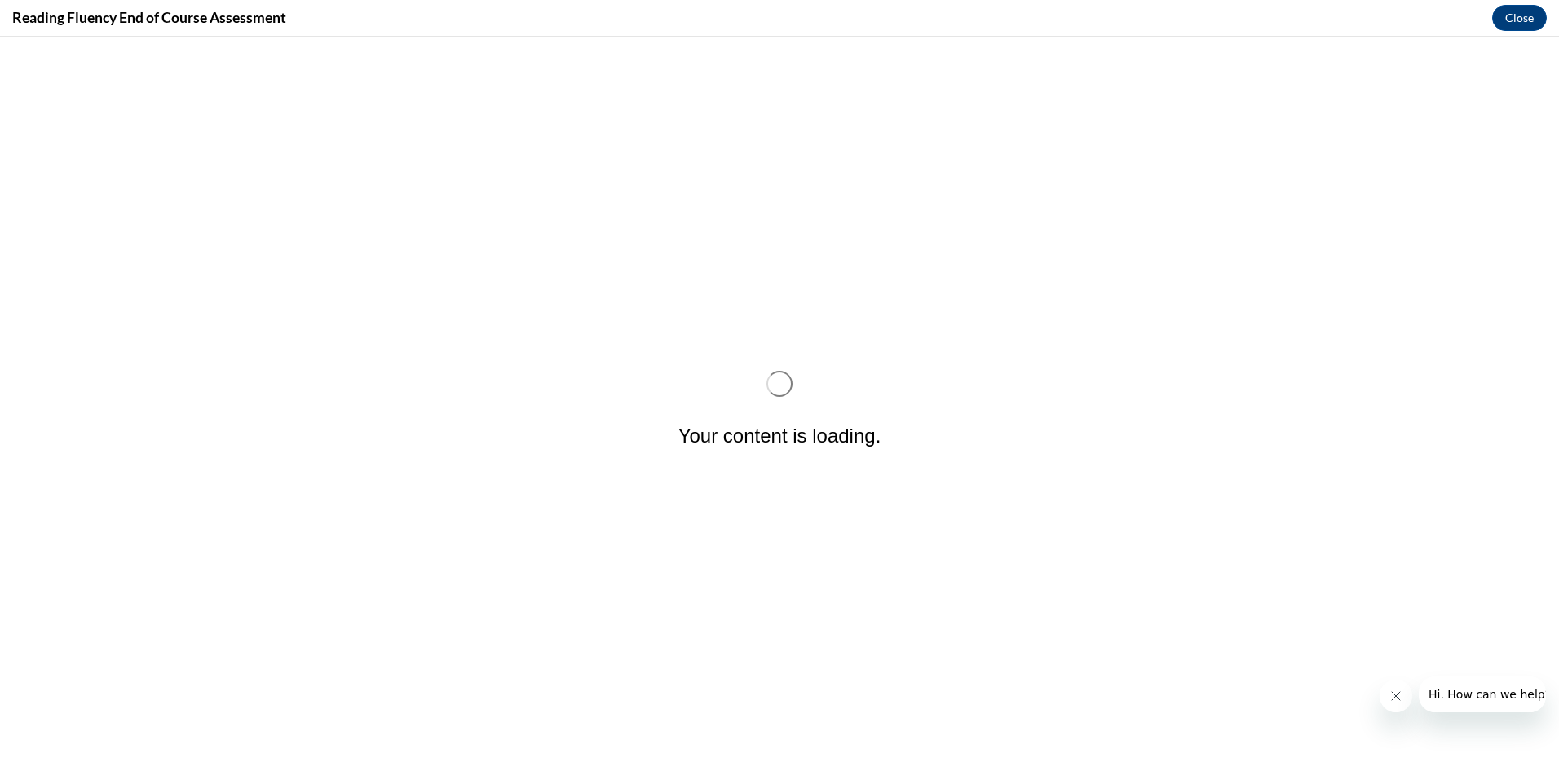
scroll to position [0, 0]
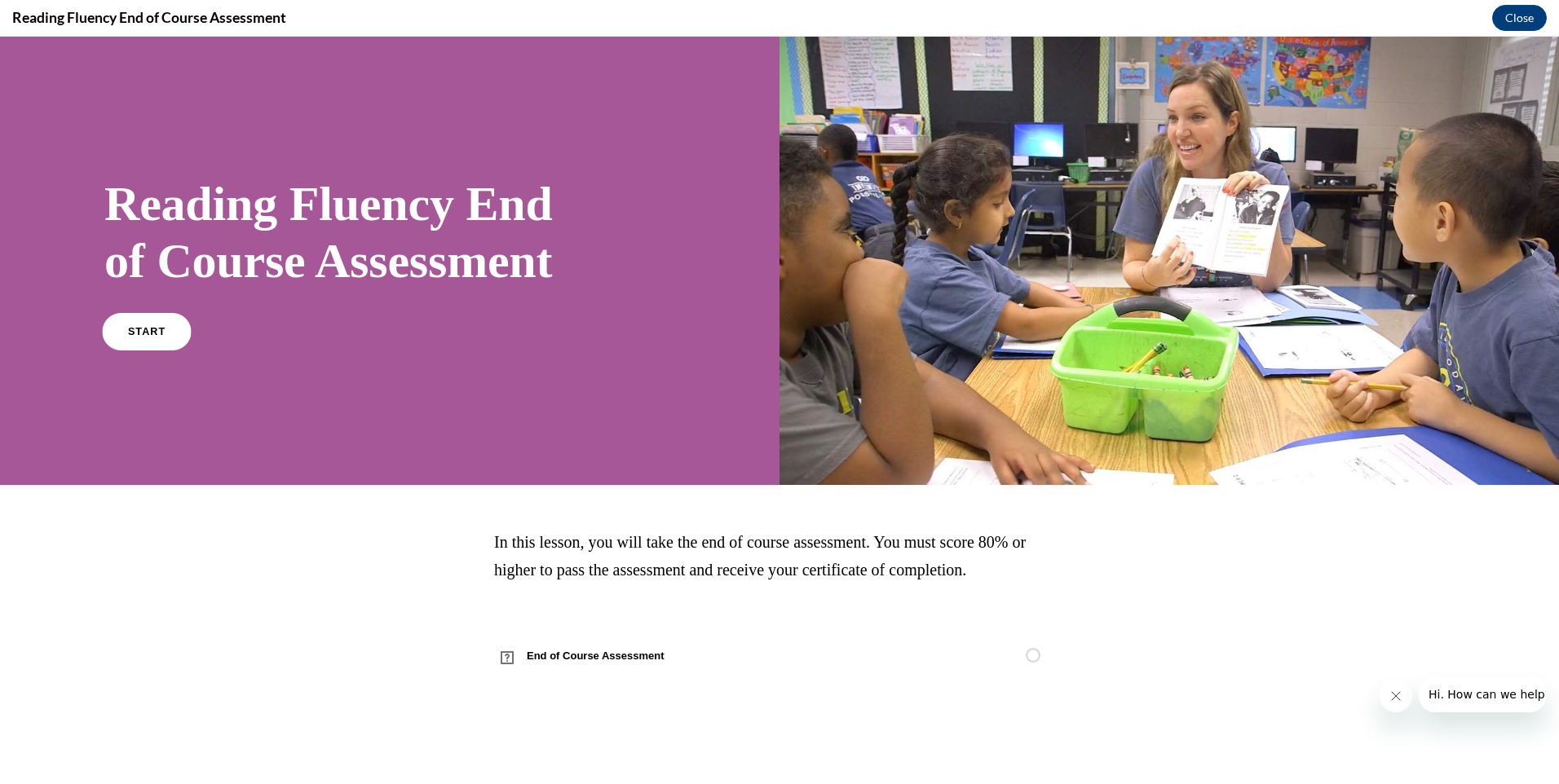
click at [144, 328] on span "START" at bounding box center [147, 331] width 37 height 12
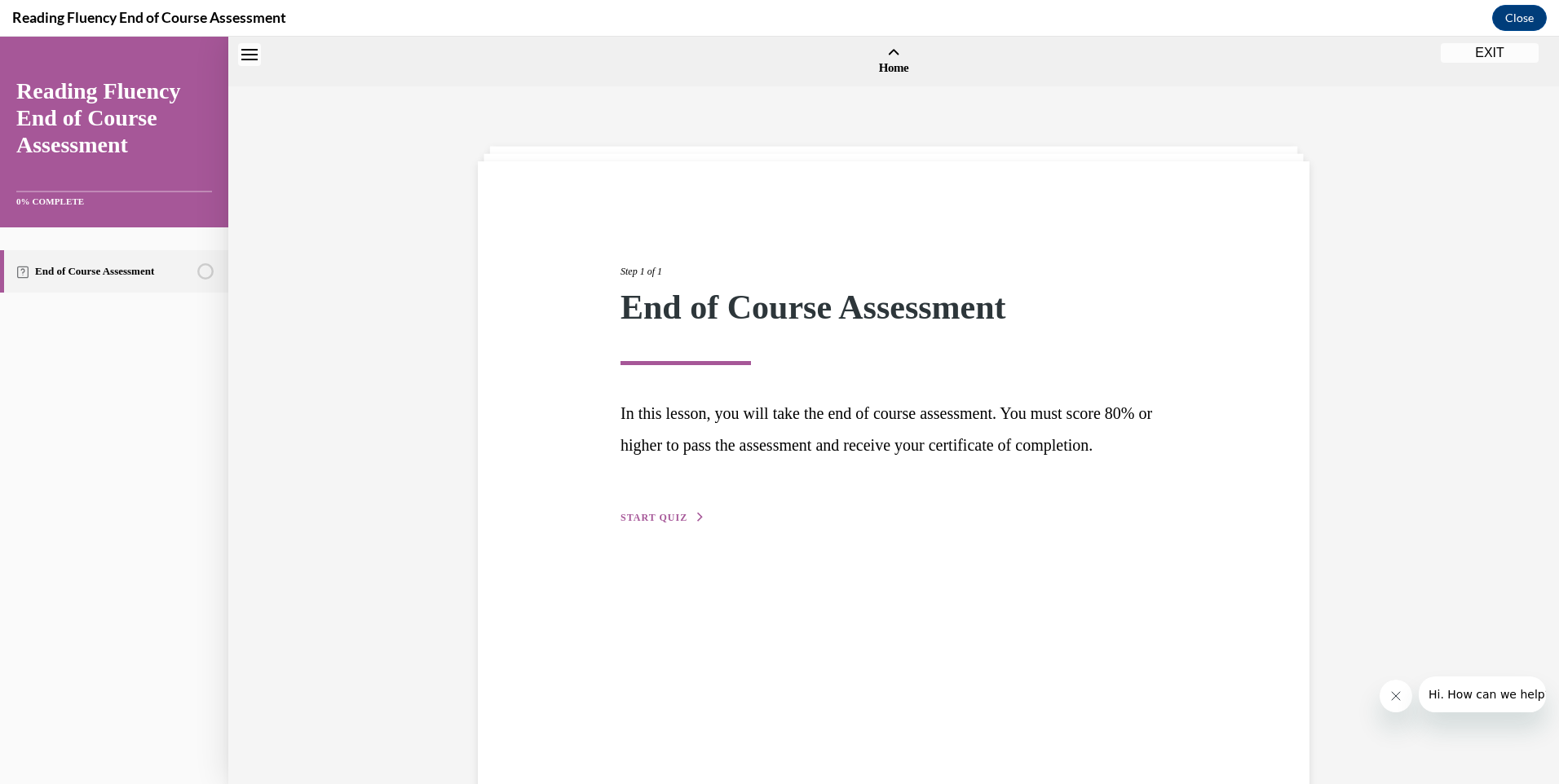
scroll to position [51, 0]
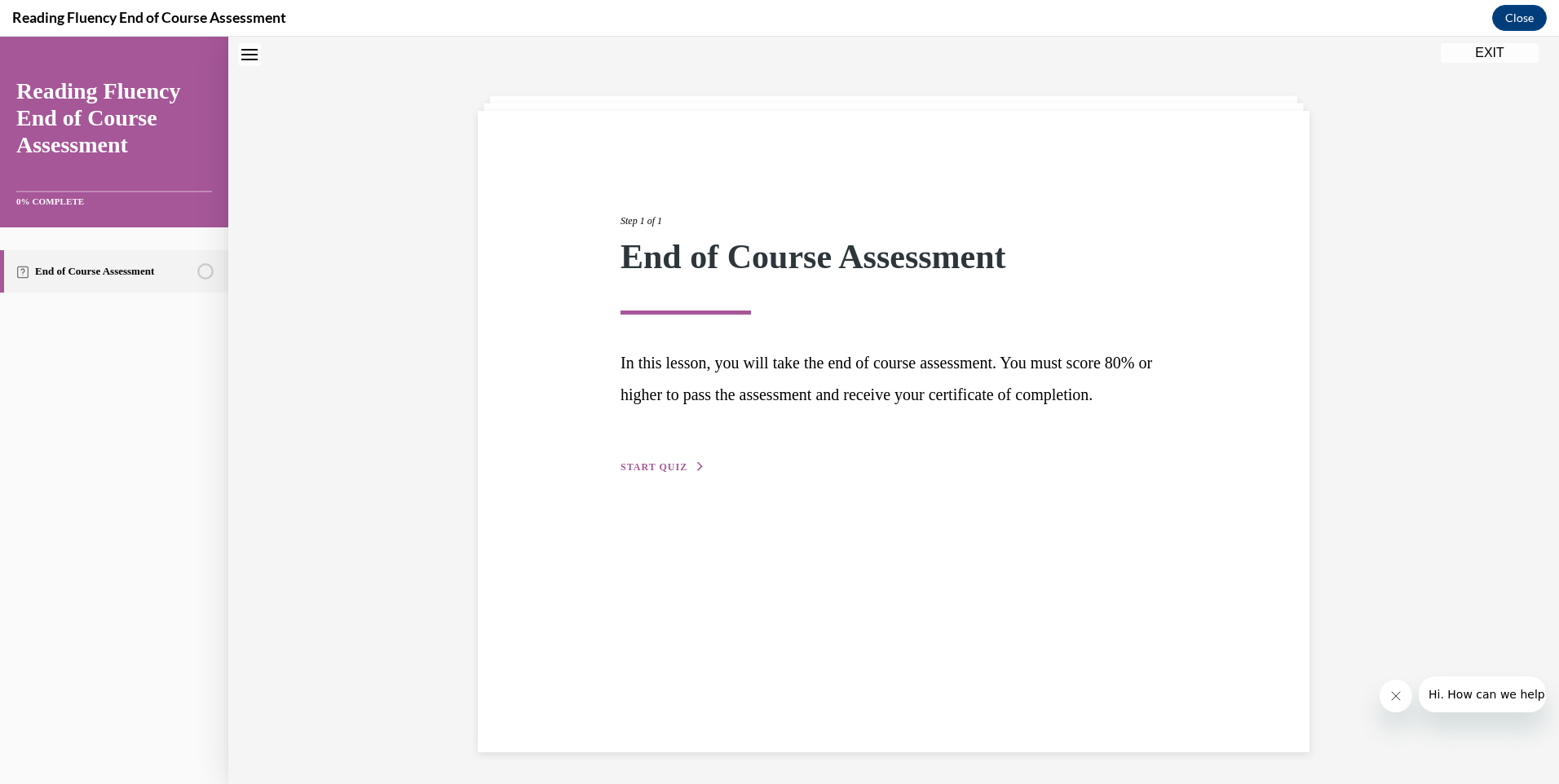
click at [656, 472] on span "START QUIZ" at bounding box center [654, 467] width 67 height 12
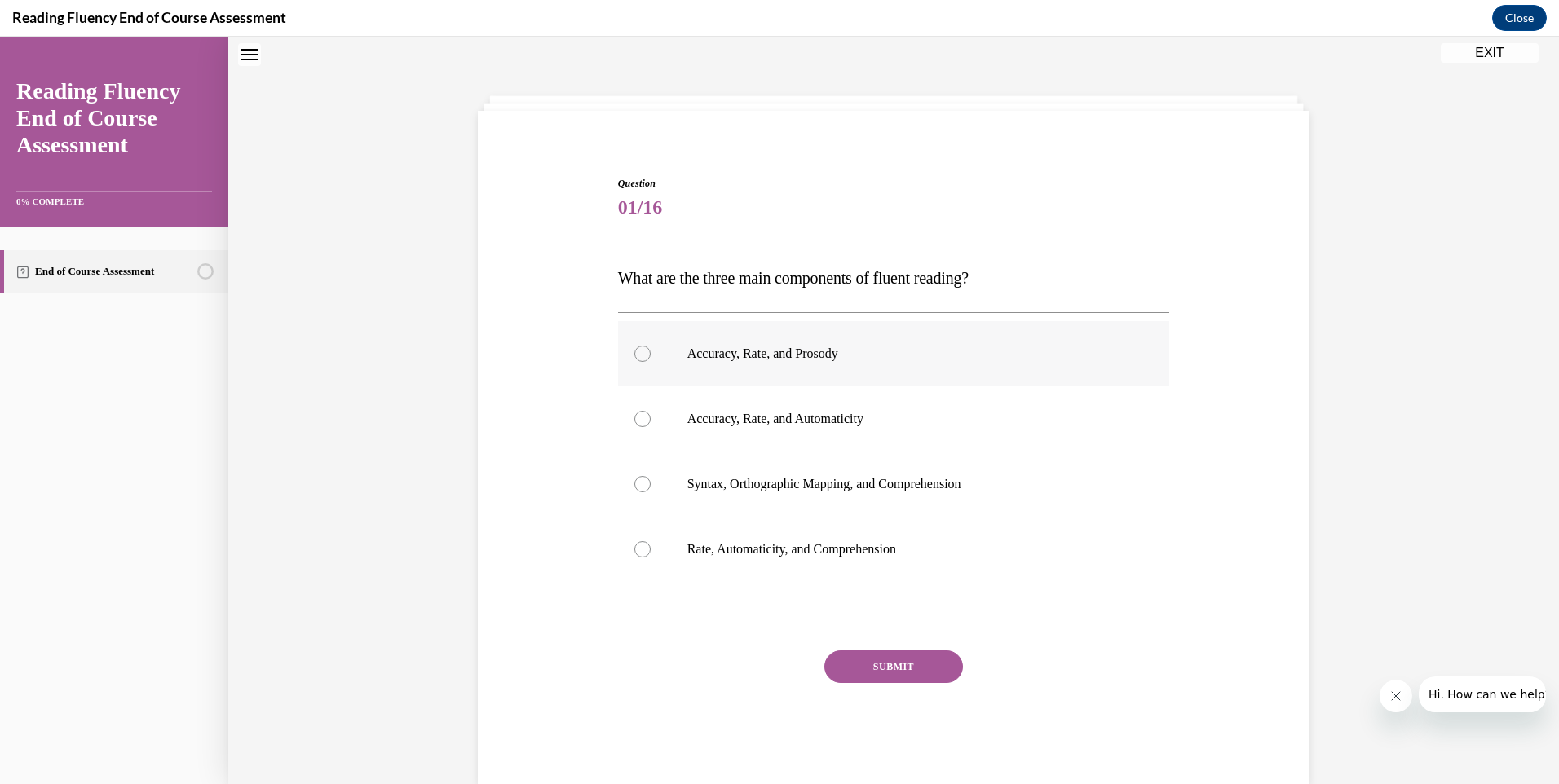
click at [634, 348] on div at bounding box center [642, 354] width 17 height 17
click at [634, 348] on input "Accuracy, Rate, and Prosody" at bounding box center [642, 354] width 17 height 17
radio input "true"
click at [907, 657] on button "SUBMIT" at bounding box center [893, 665] width 138 height 32
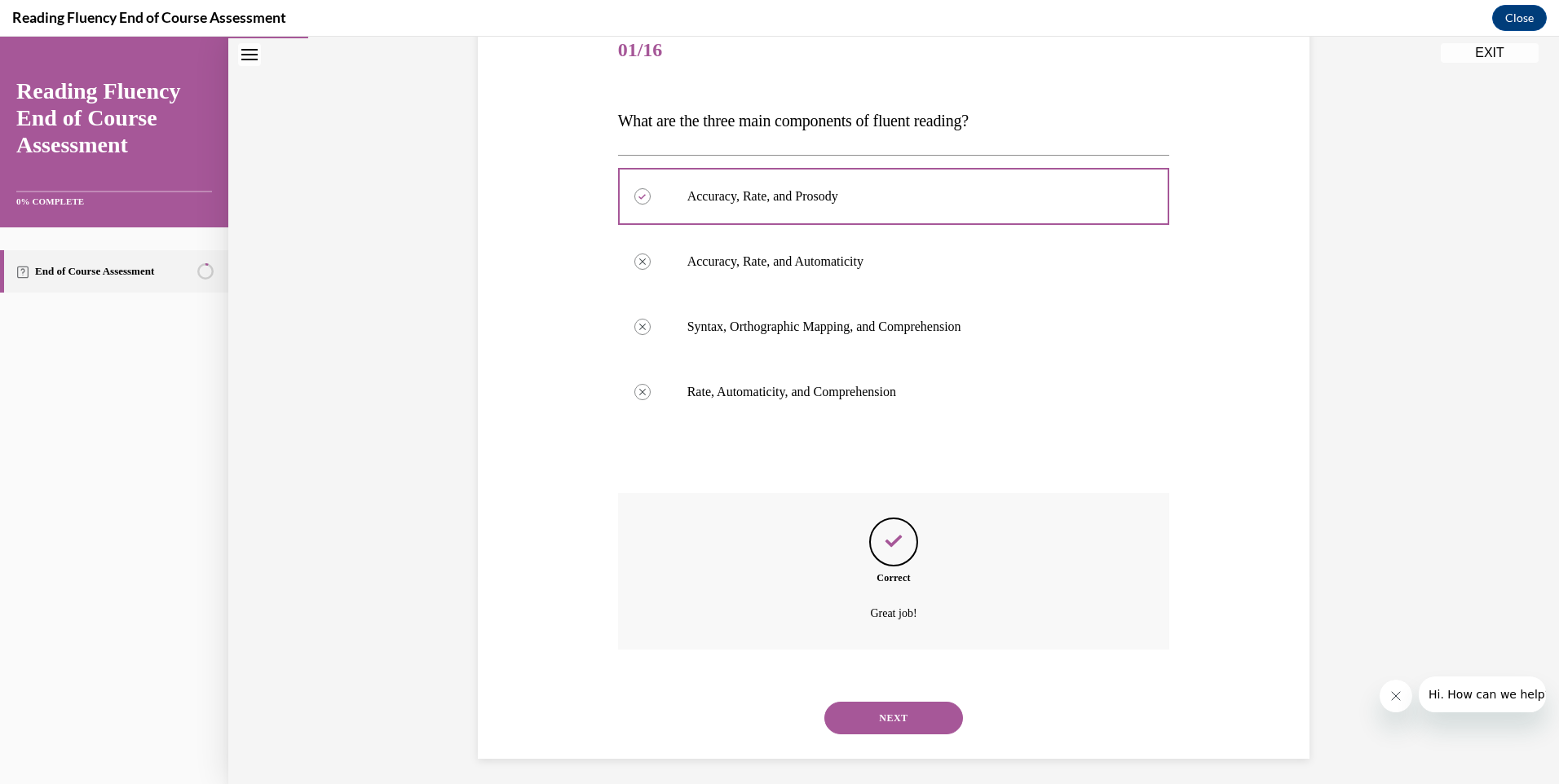
scroll to position [216, 0]
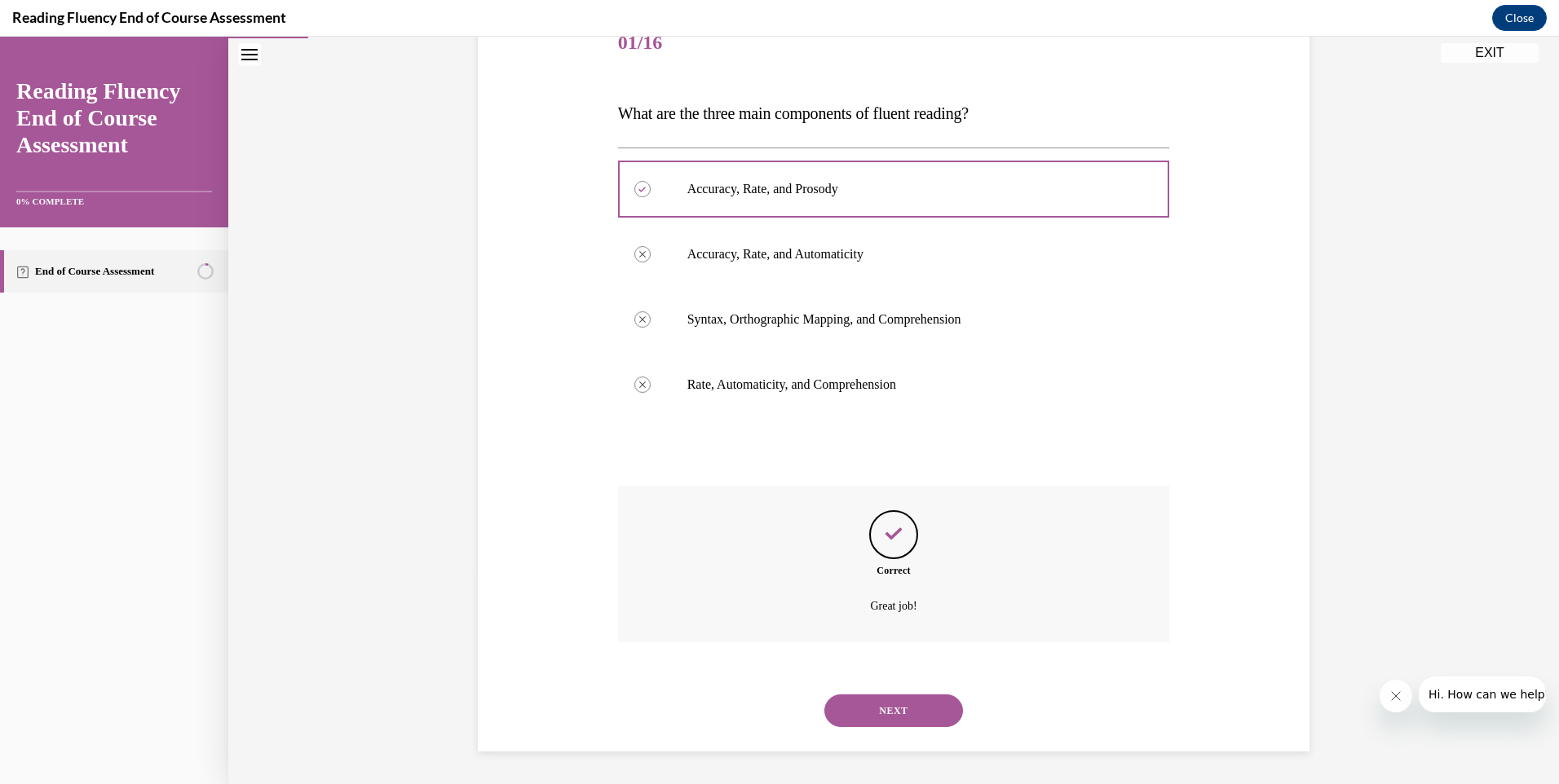
click at [879, 708] on button "NEXT" at bounding box center [893, 710] width 138 height 32
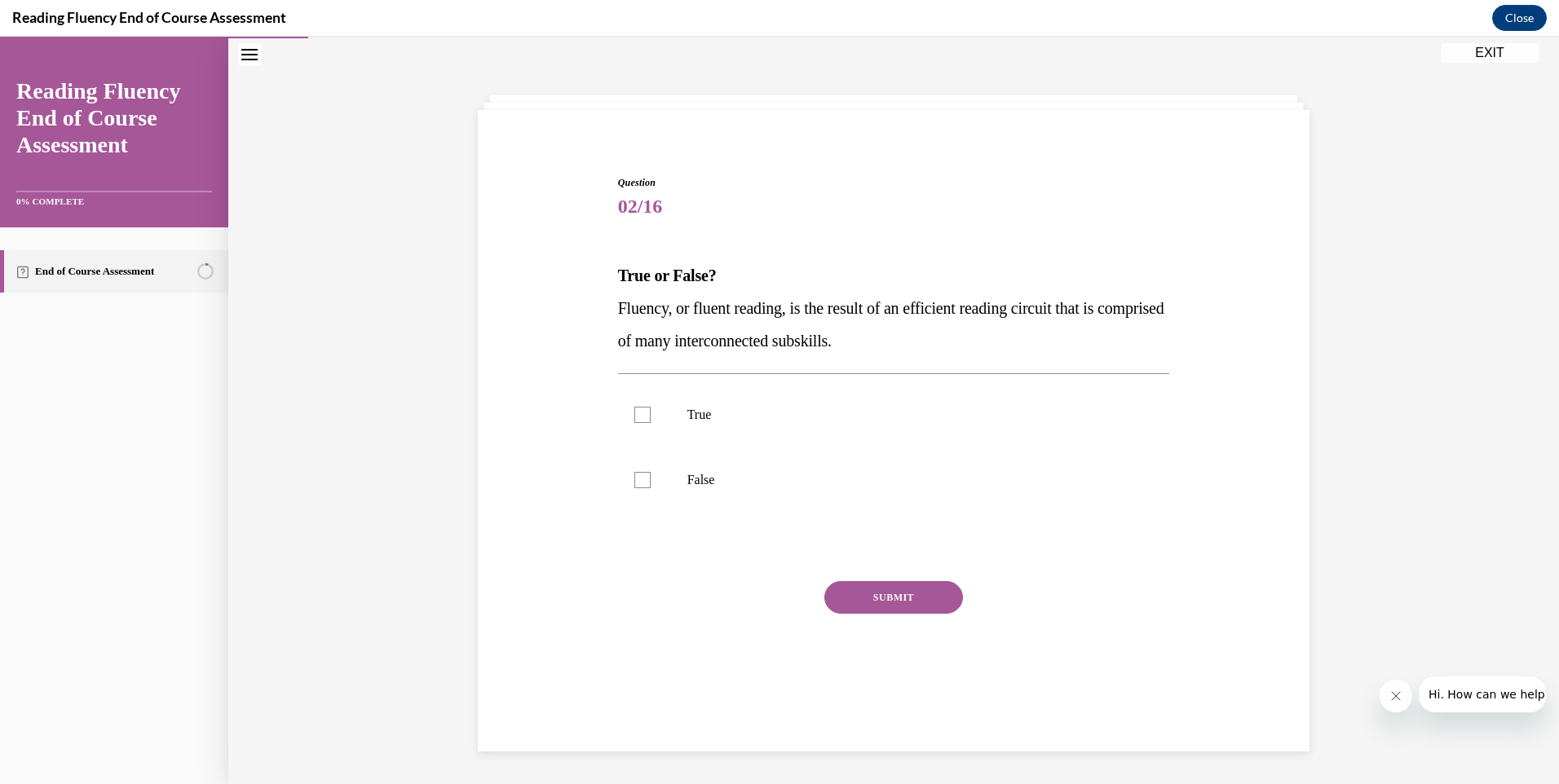
scroll to position [51, 0]
click at [634, 411] on div at bounding box center [642, 415] width 17 height 17
click at [634, 411] on input "True" at bounding box center [642, 415] width 17 height 17
checkbox input "true"
click at [876, 594] on button "SUBMIT" at bounding box center [893, 597] width 138 height 32
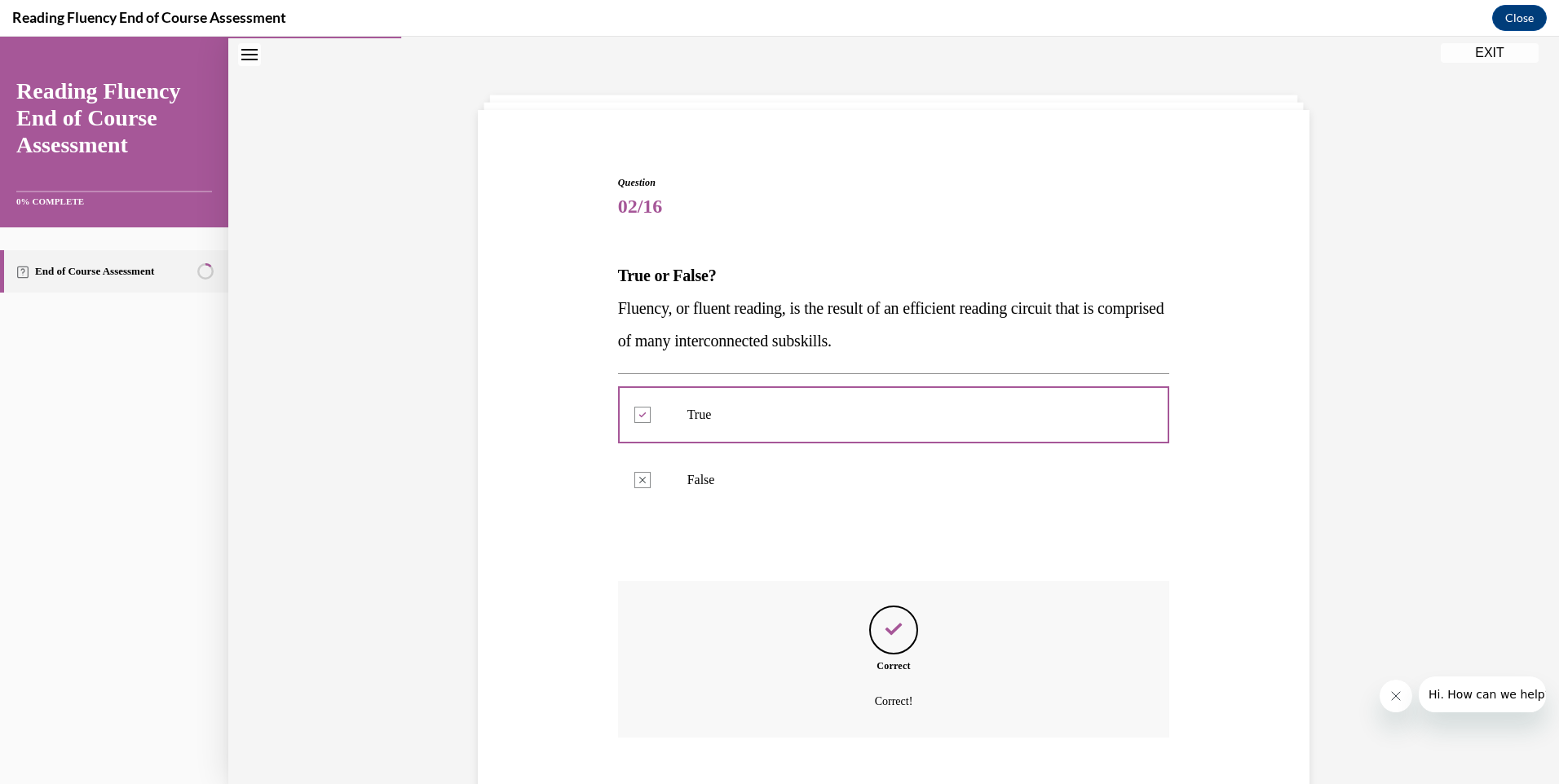
scroll to position [147, 0]
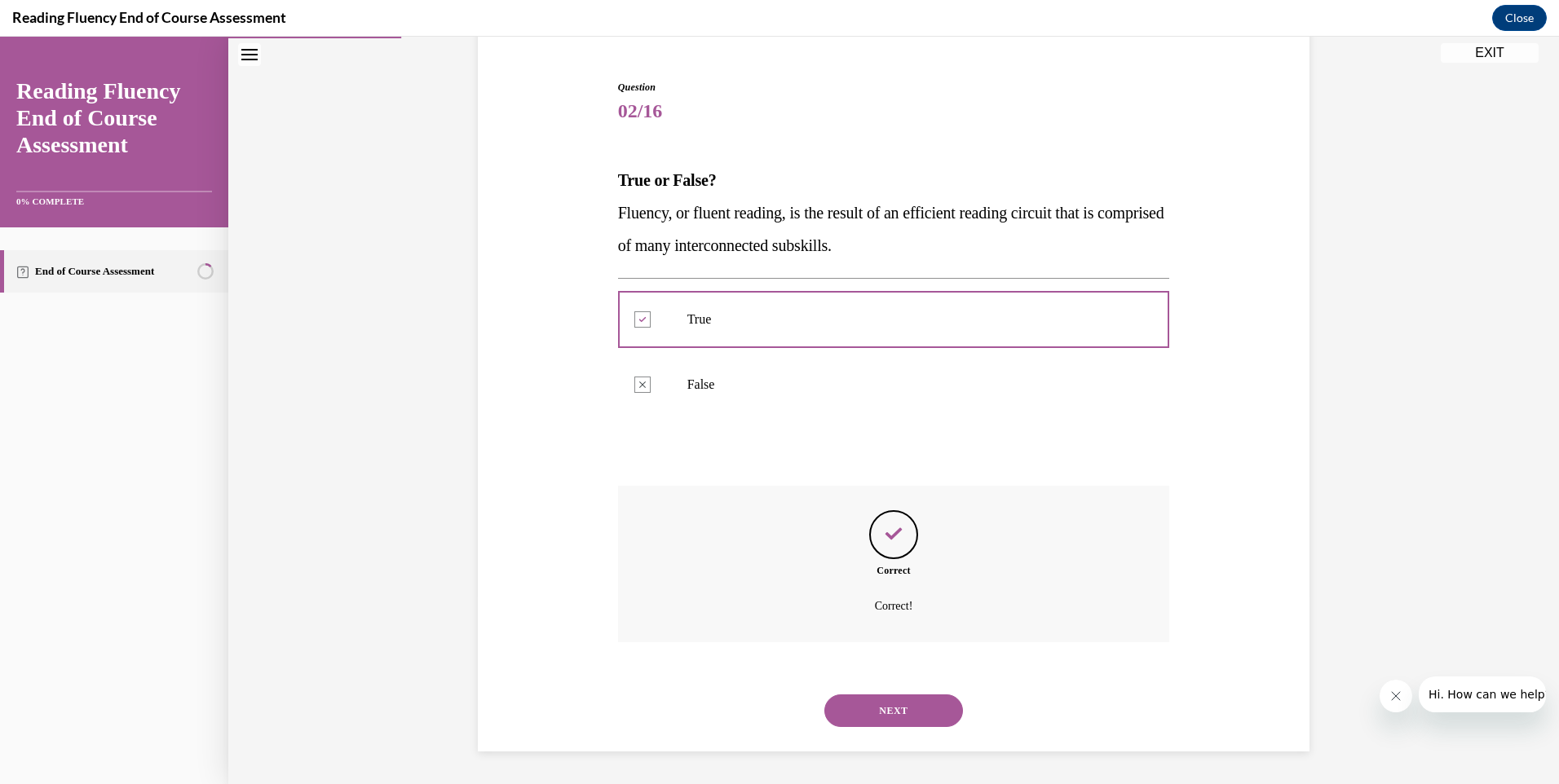
click at [880, 704] on button "NEXT" at bounding box center [893, 710] width 138 height 32
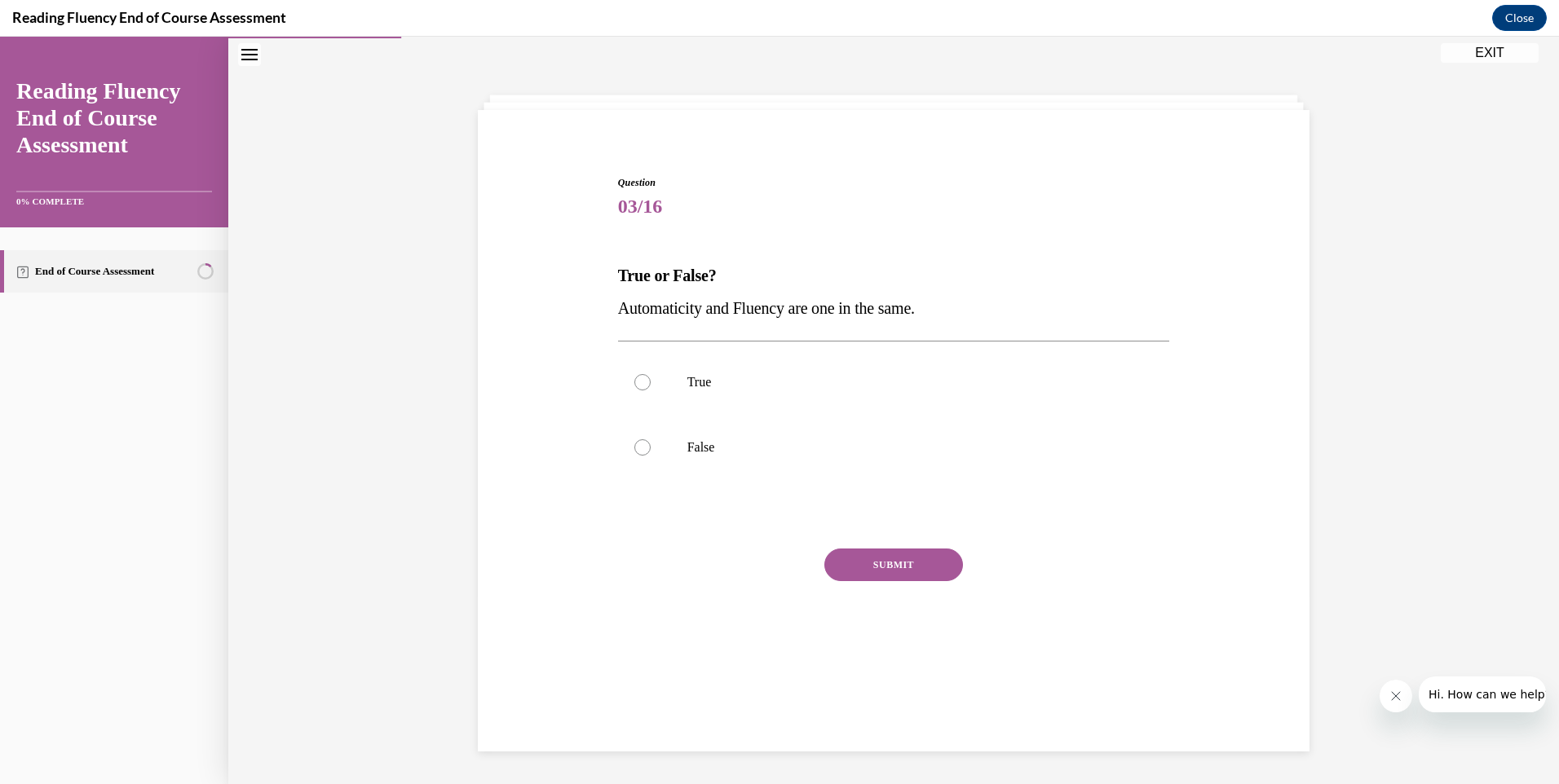
scroll to position [51, 0]
click at [634, 445] on div at bounding box center [642, 447] width 17 height 17
click at [634, 445] on input "False" at bounding box center [642, 447] width 17 height 17
radio input "true"
click at [884, 559] on button "SUBMIT" at bounding box center [893, 564] width 138 height 32
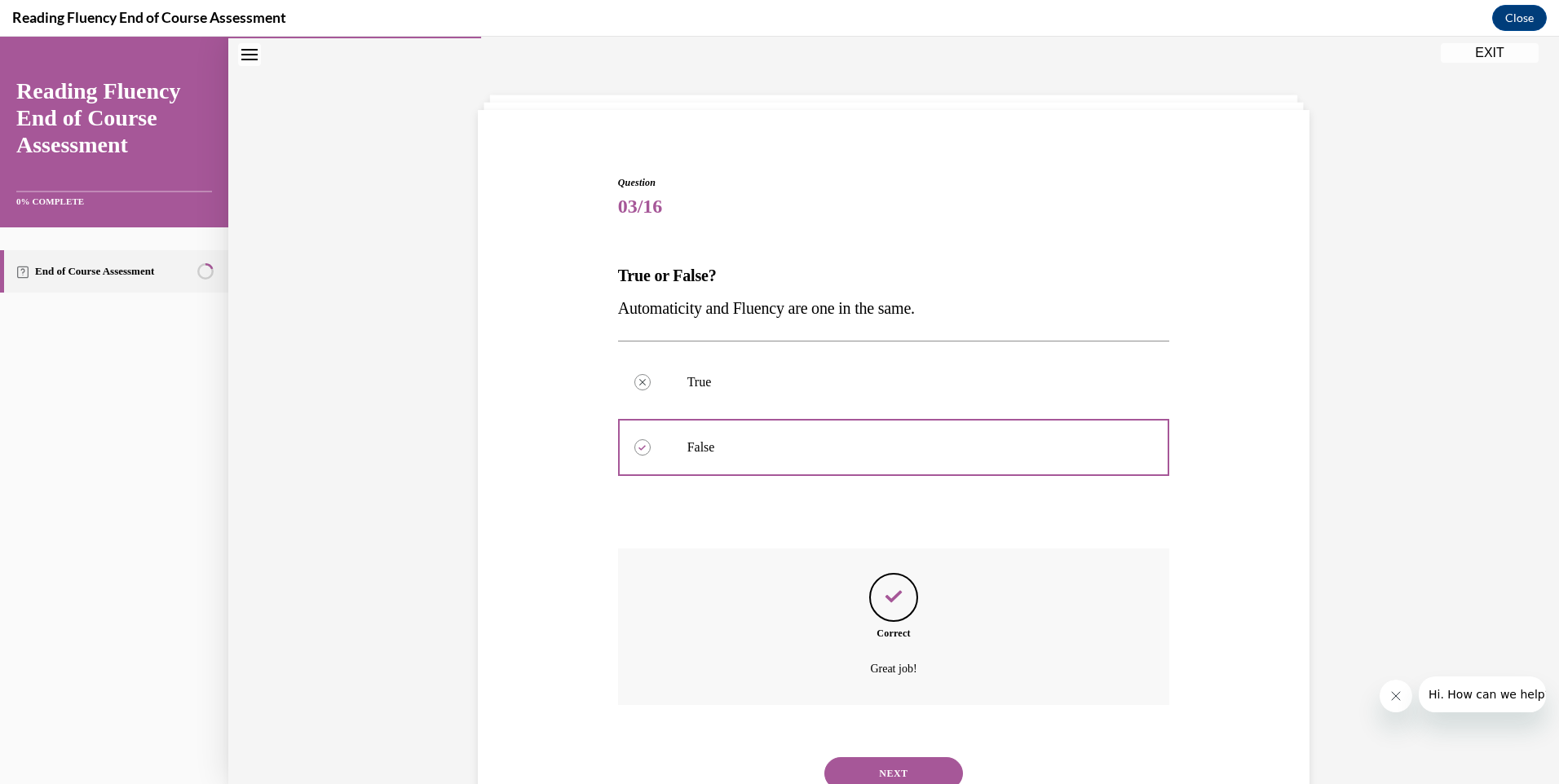
scroll to position [114, 0]
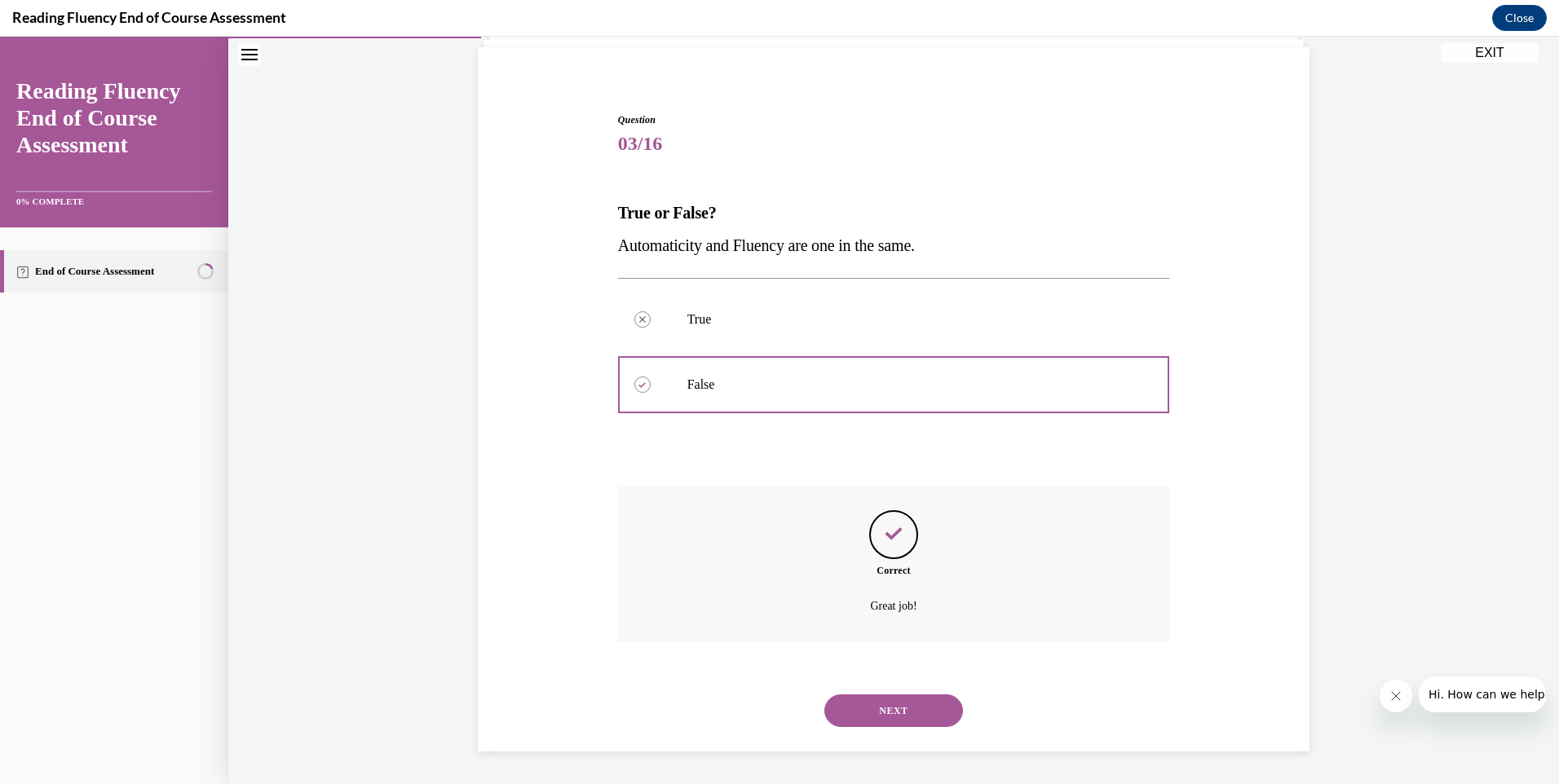
click at [883, 708] on button "NEXT" at bounding box center [893, 710] width 138 height 32
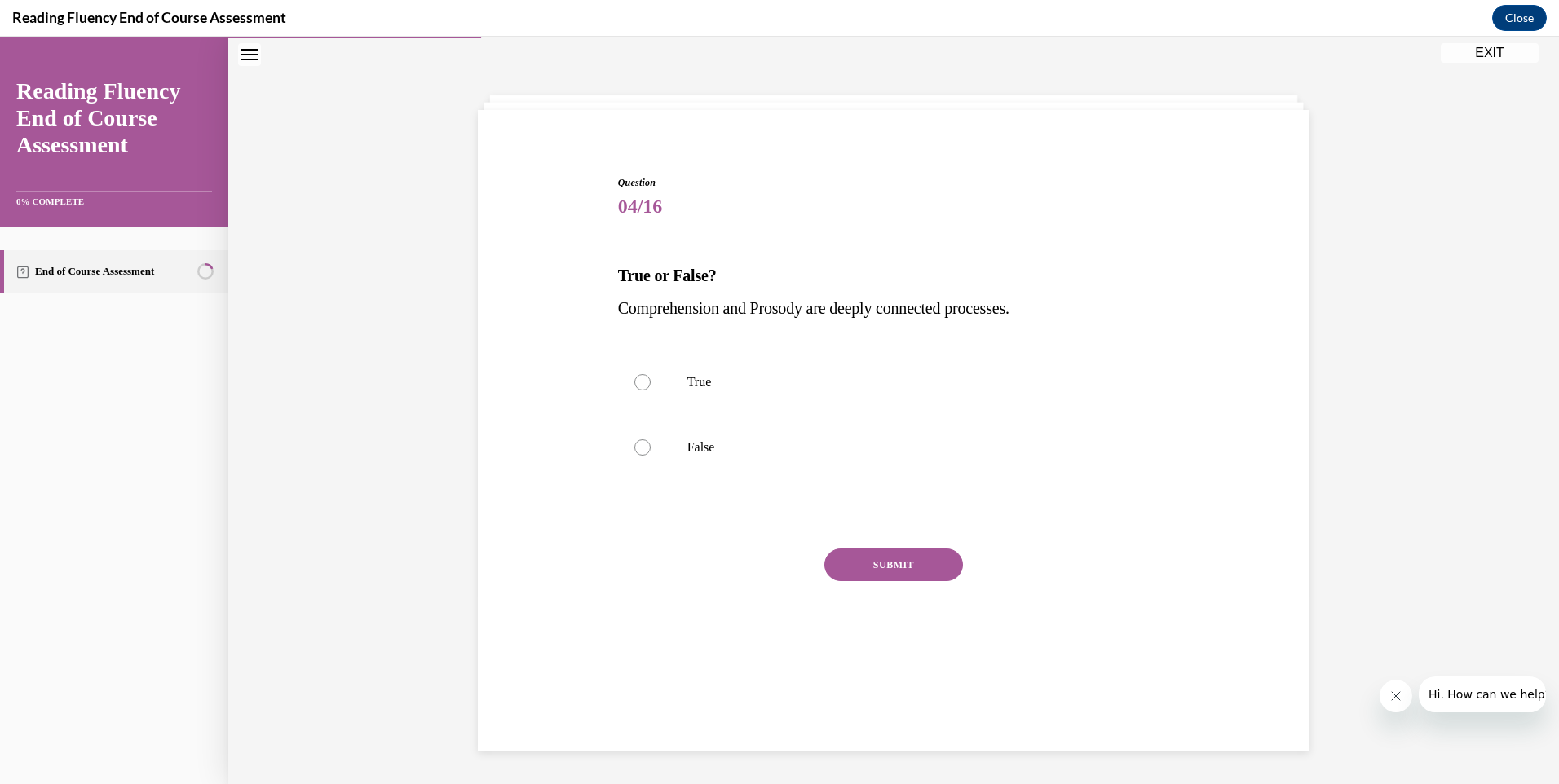
scroll to position [51, 0]
click at [634, 376] on div at bounding box center [642, 382] width 17 height 17
click at [634, 376] on input "True" at bounding box center [642, 382] width 17 height 17
radio input "true"
click at [887, 564] on button "SUBMIT" at bounding box center [893, 564] width 138 height 32
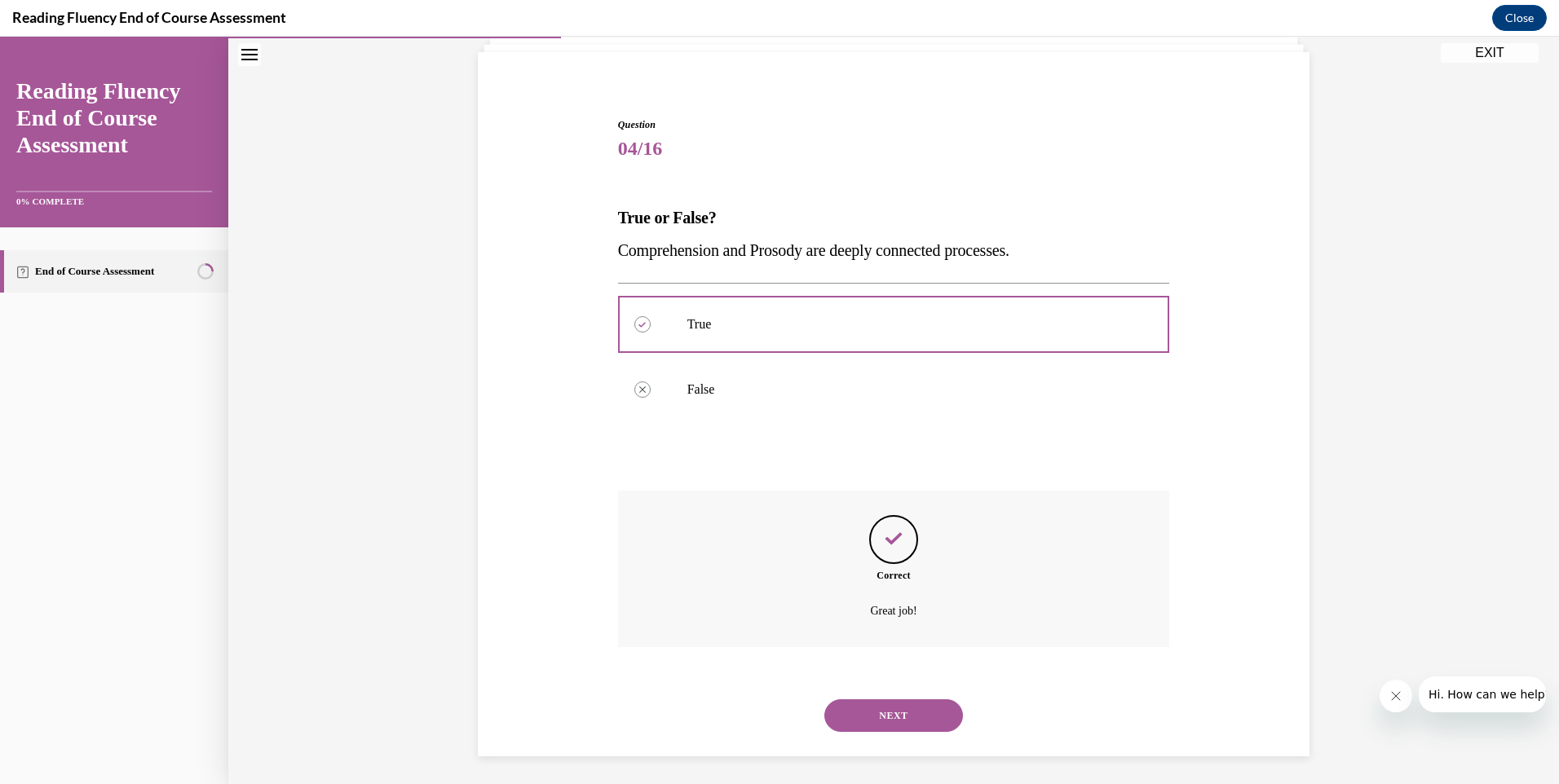
scroll to position [114, 0]
click at [894, 706] on button "NEXT" at bounding box center [893, 710] width 138 height 32
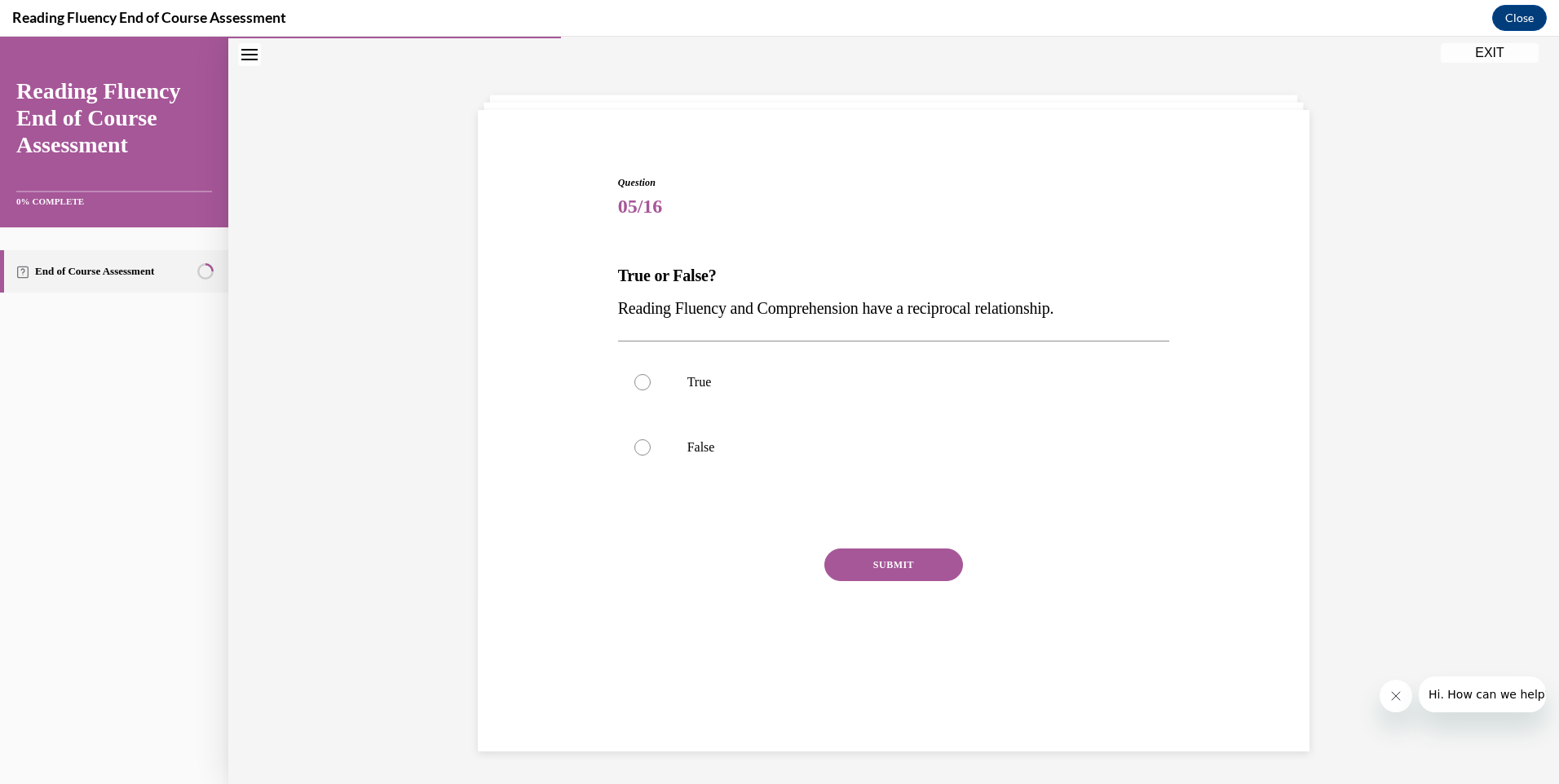
scroll to position [51, 0]
click at [634, 378] on div at bounding box center [642, 382] width 17 height 17
click at [634, 378] on input "True" at bounding box center [642, 382] width 17 height 17
radio input "true"
click at [887, 560] on button "SUBMIT" at bounding box center [893, 564] width 138 height 32
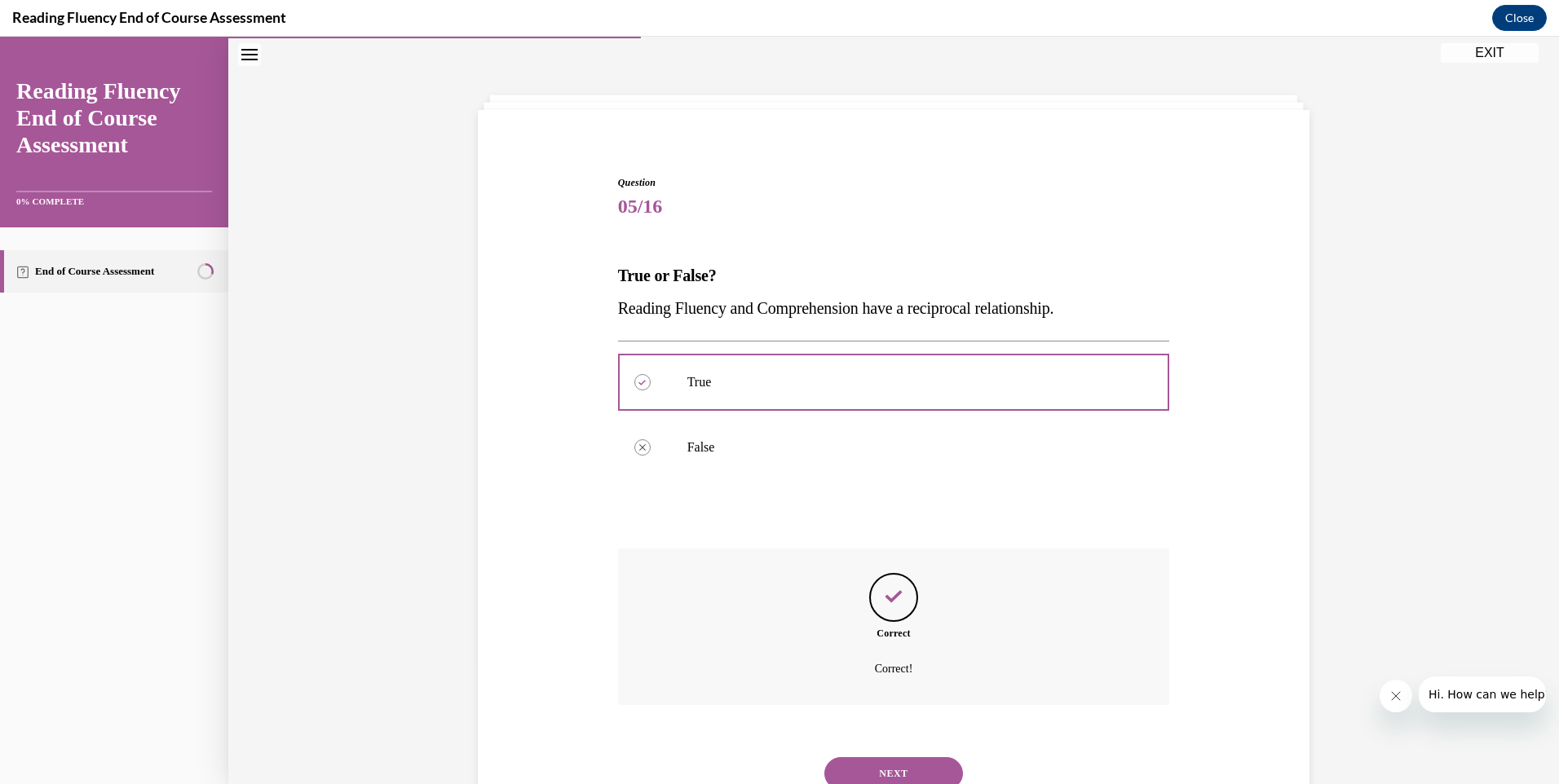
scroll to position [114, 0]
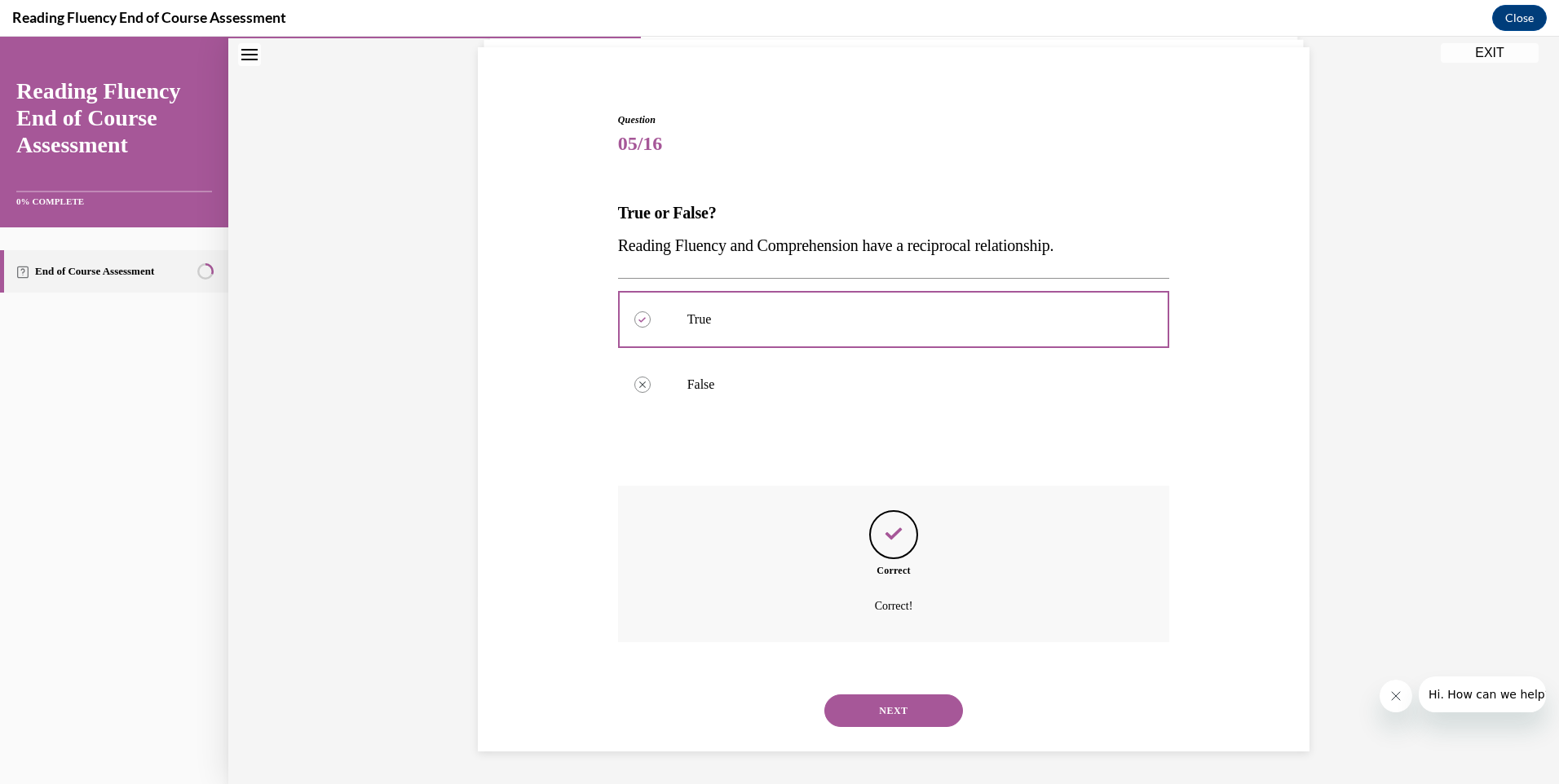
click at [878, 704] on button "NEXT" at bounding box center [893, 710] width 138 height 32
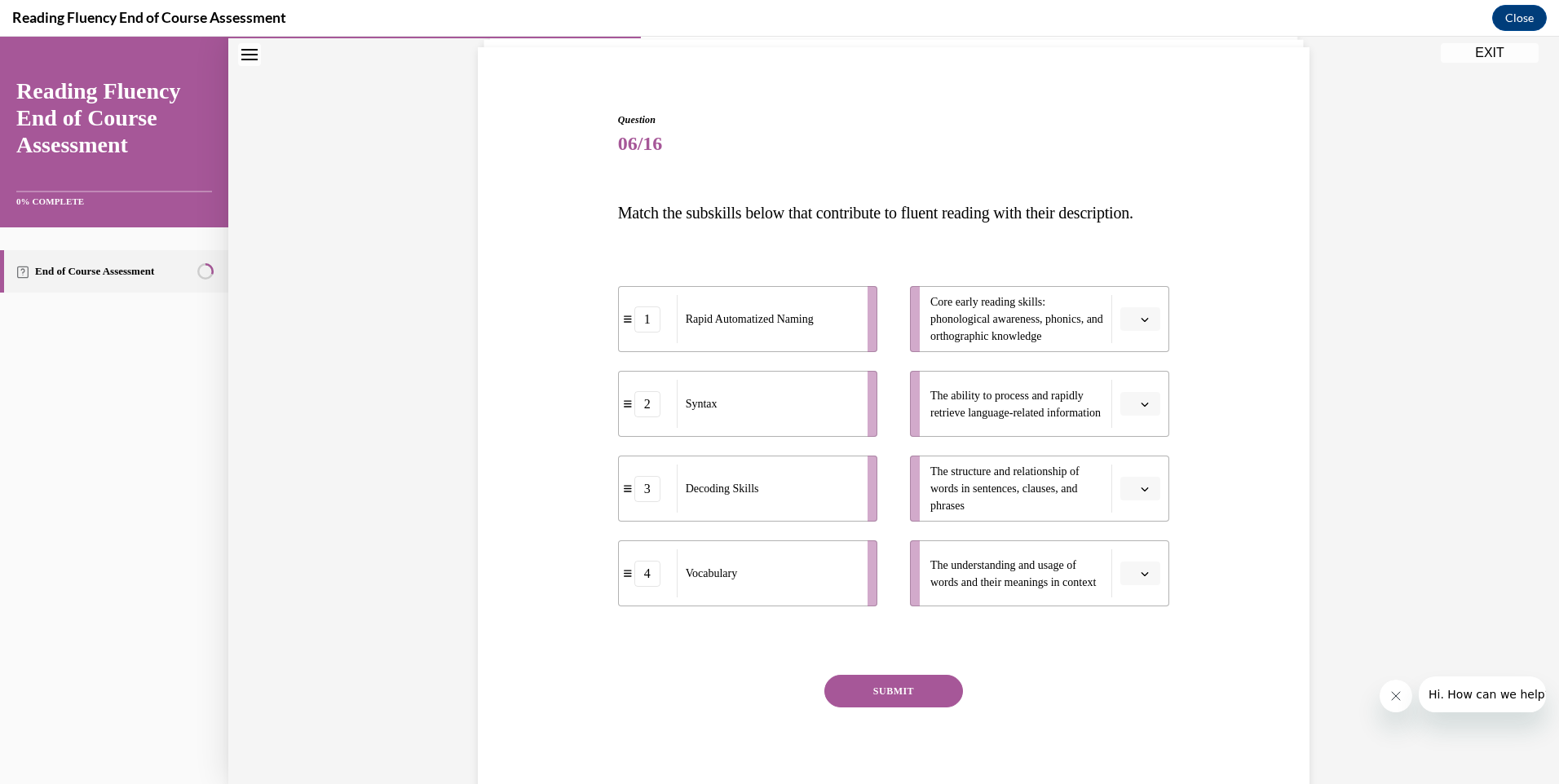
scroll to position [85, 0]
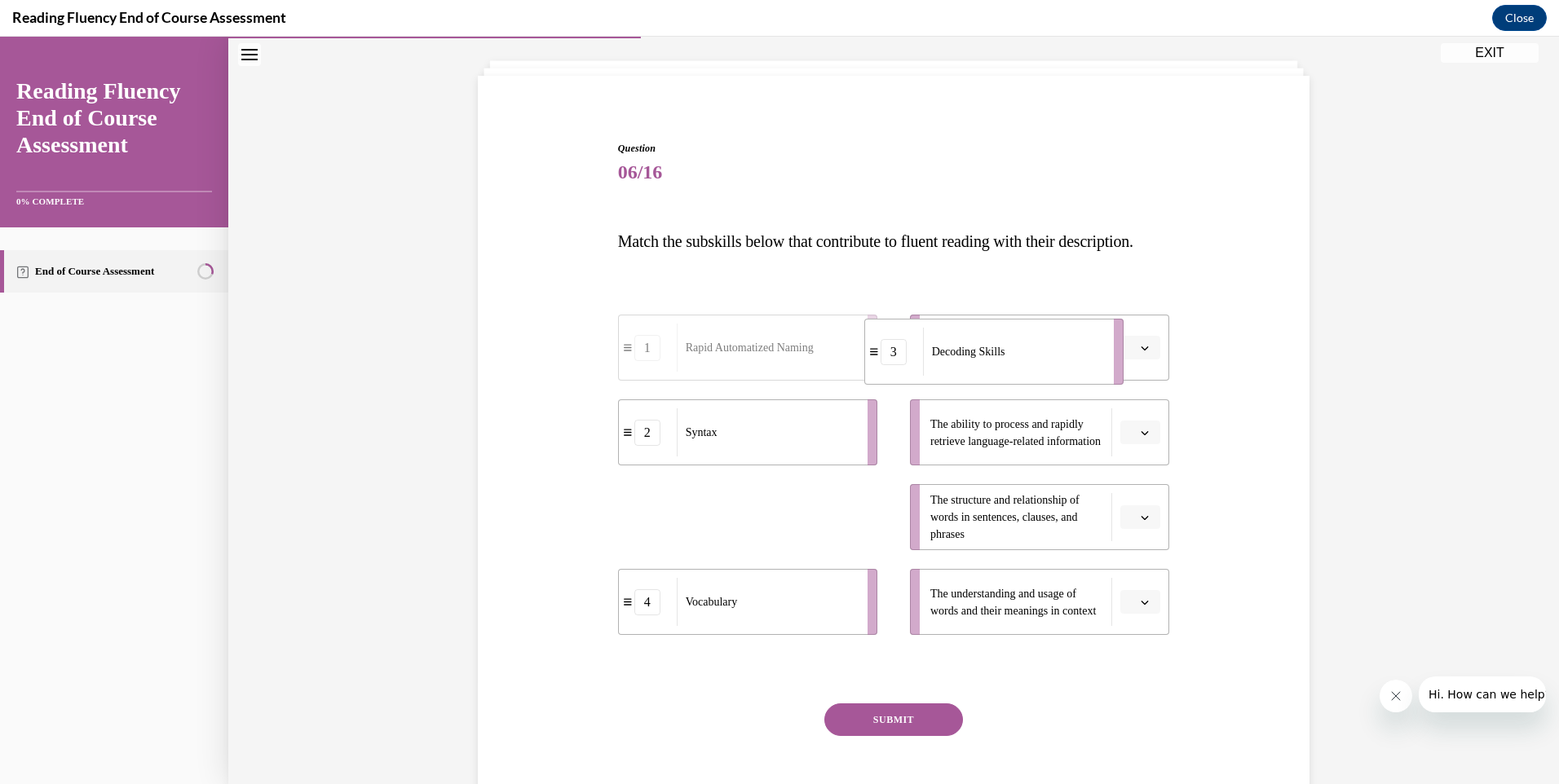
drag, startPoint x: 816, startPoint y: 556, endPoint x: 1081, endPoint y: 381, distance: 317.6
click at [1077, 375] on div "Decoding Skills" at bounding box center [1013, 351] width 180 height 48
click at [1094, 373] on span "Core early reading skills: phonological awareness, phonics, and orthographic kn…" at bounding box center [1017, 347] width 173 height 51
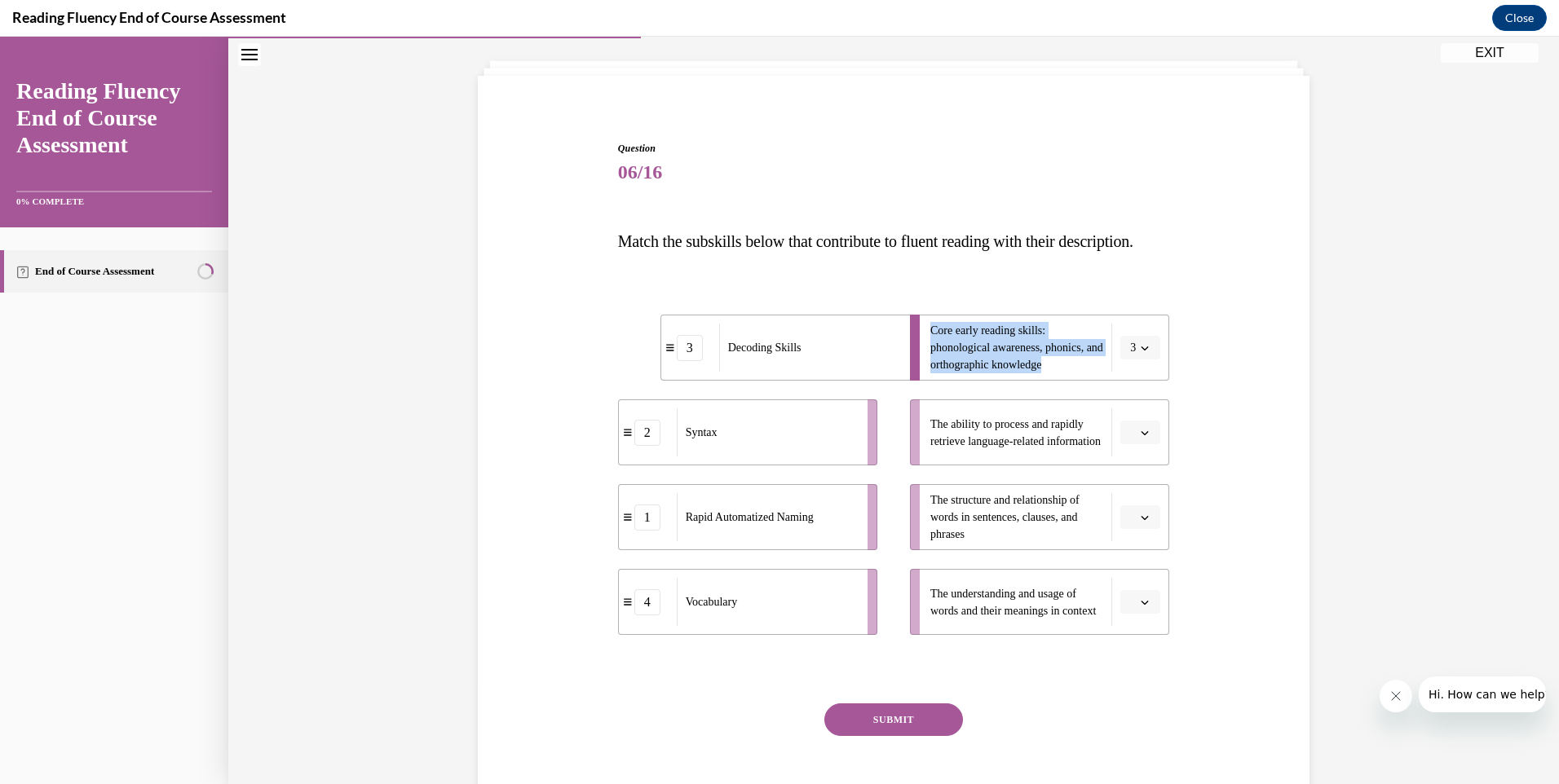
click at [1094, 373] on span "Core early reading skills: phonological awareness, phonics, and orthographic kn…" at bounding box center [1017, 347] width 173 height 51
drag, startPoint x: 737, startPoint y: 557, endPoint x: 791, endPoint y: 457, distance: 113.6
click at [791, 425] on span "Rapid Automatized Naming" at bounding box center [803, 416] width 128 height 17
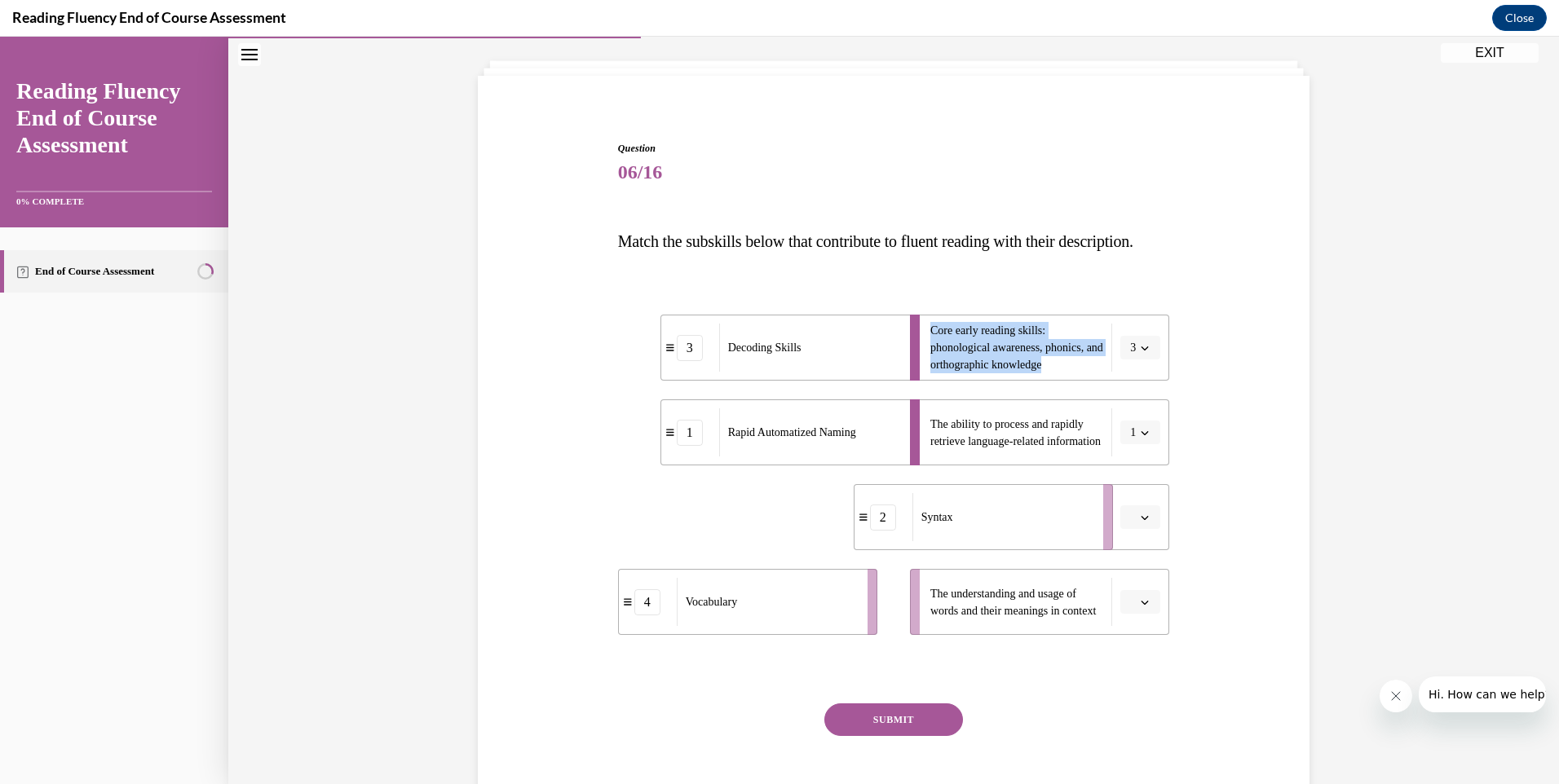
drag, startPoint x: 780, startPoint y: 559, endPoint x: 1042, endPoint y: 558, distance: 262.0
click at [1042, 541] on div "Syntax" at bounding box center [1002, 516] width 180 height 48
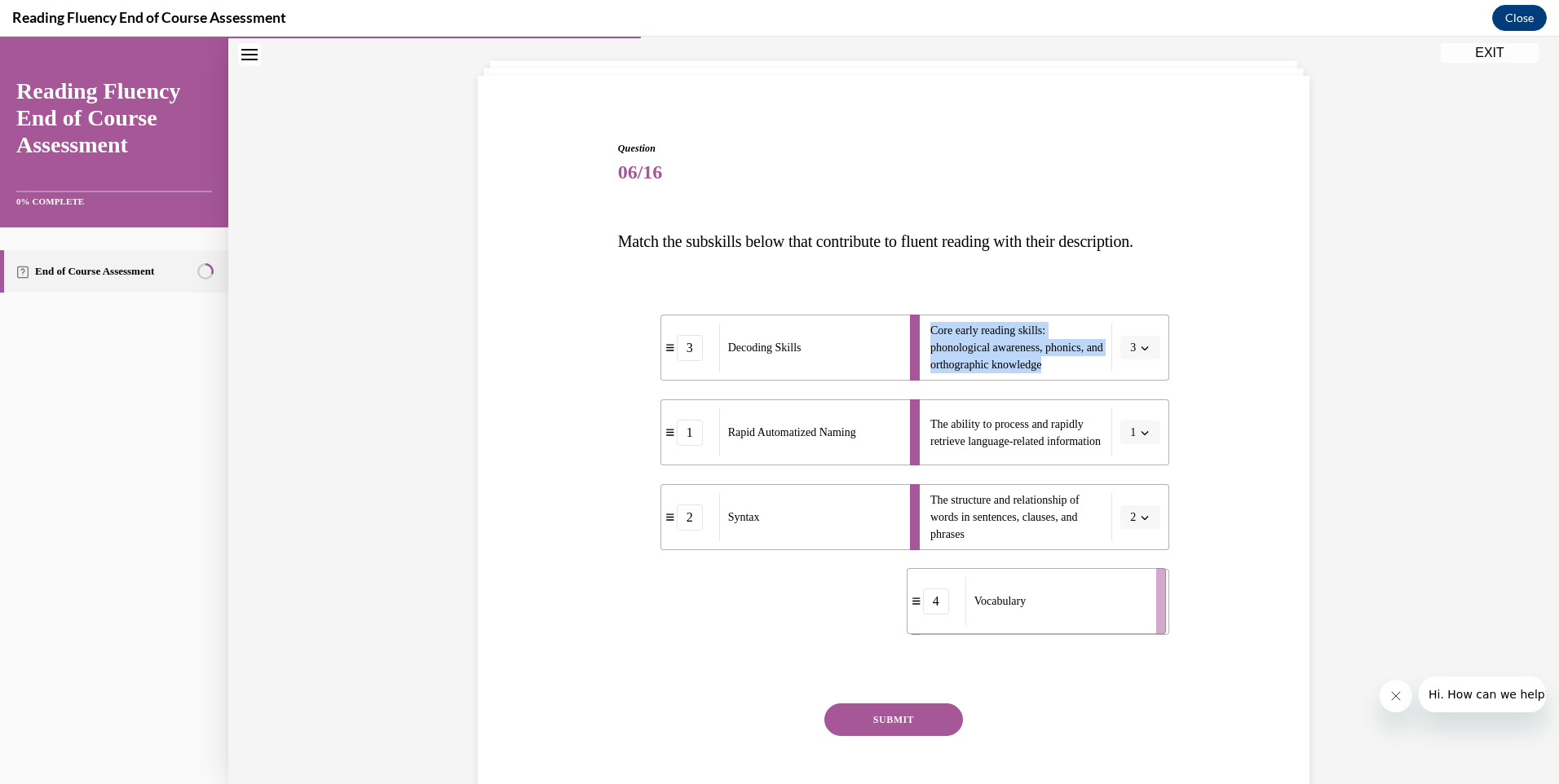
drag, startPoint x: 727, startPoint y: 631, endPoint x: 1038, endPoint y: 624, distance: 311.1
click at [1027, 607] on span "Vocabulary" at bounding box center [1000, 601] width 52 height 12
click at [882, 736] on button "SUBMIT" at bounding box center [893, 719] width 138 height 32
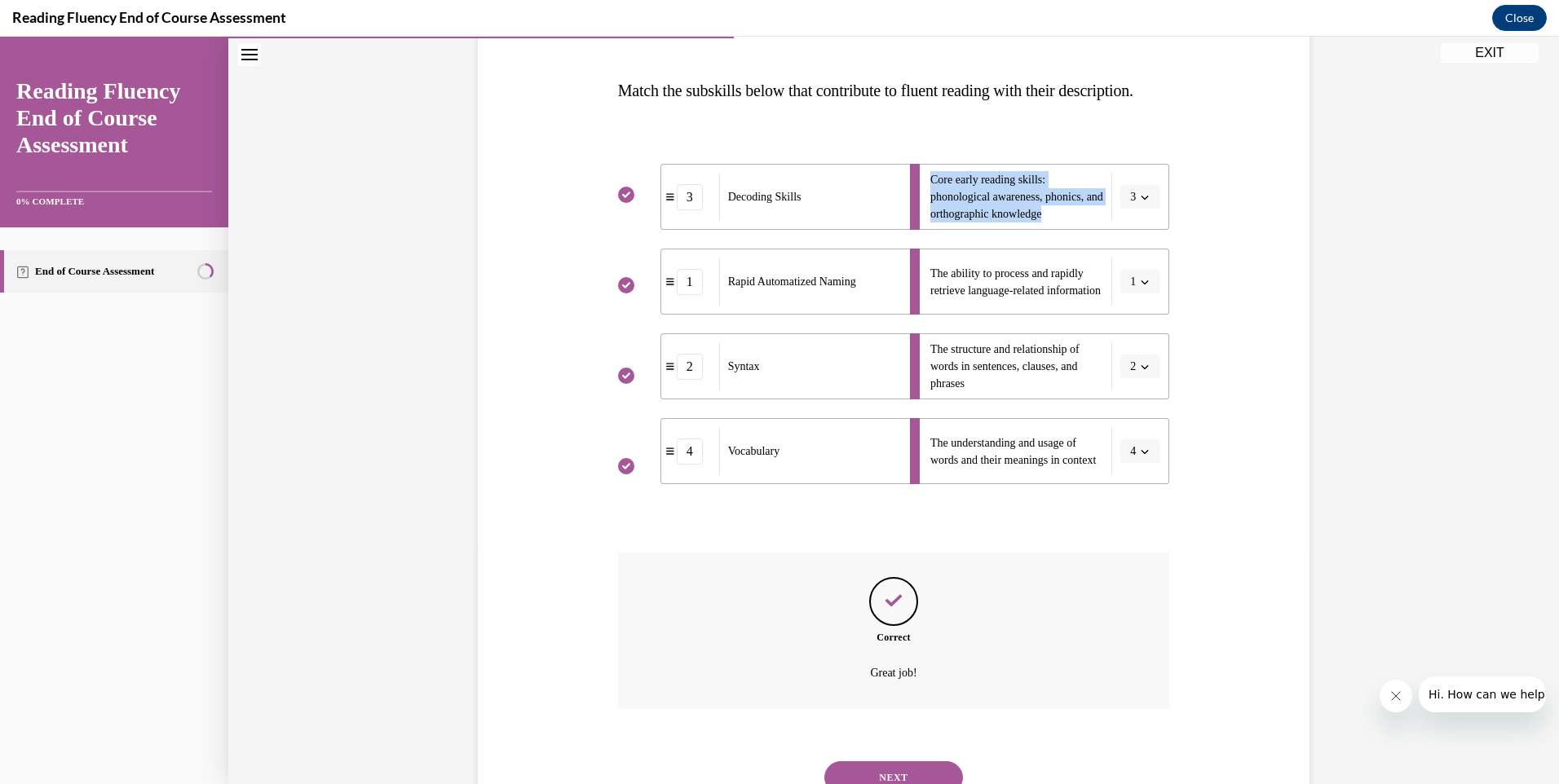
scroll to position [336, 0]
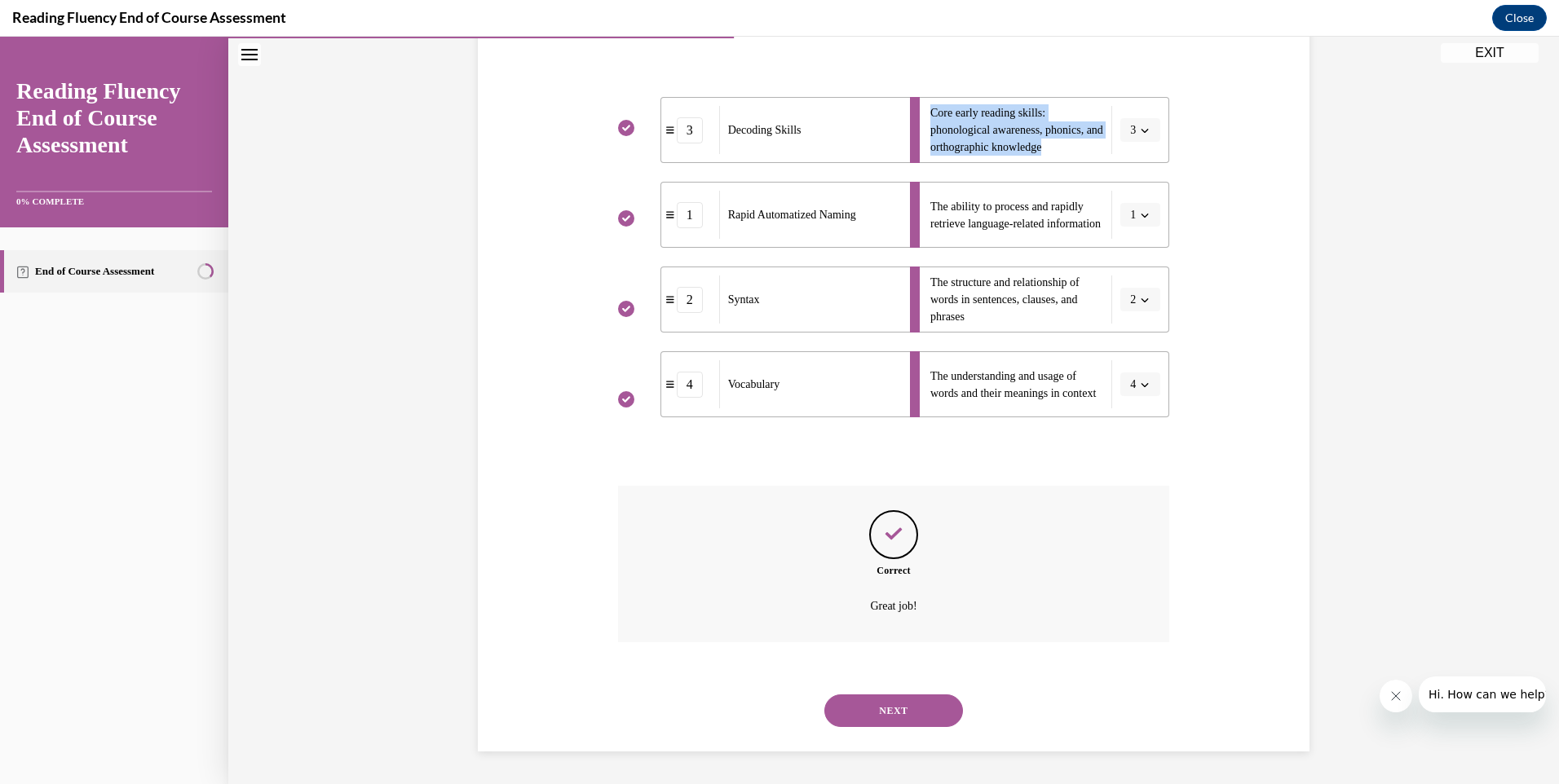
click at [885, 711] on button "NEXT" at bounding box center [893, 710] width 138 height 32
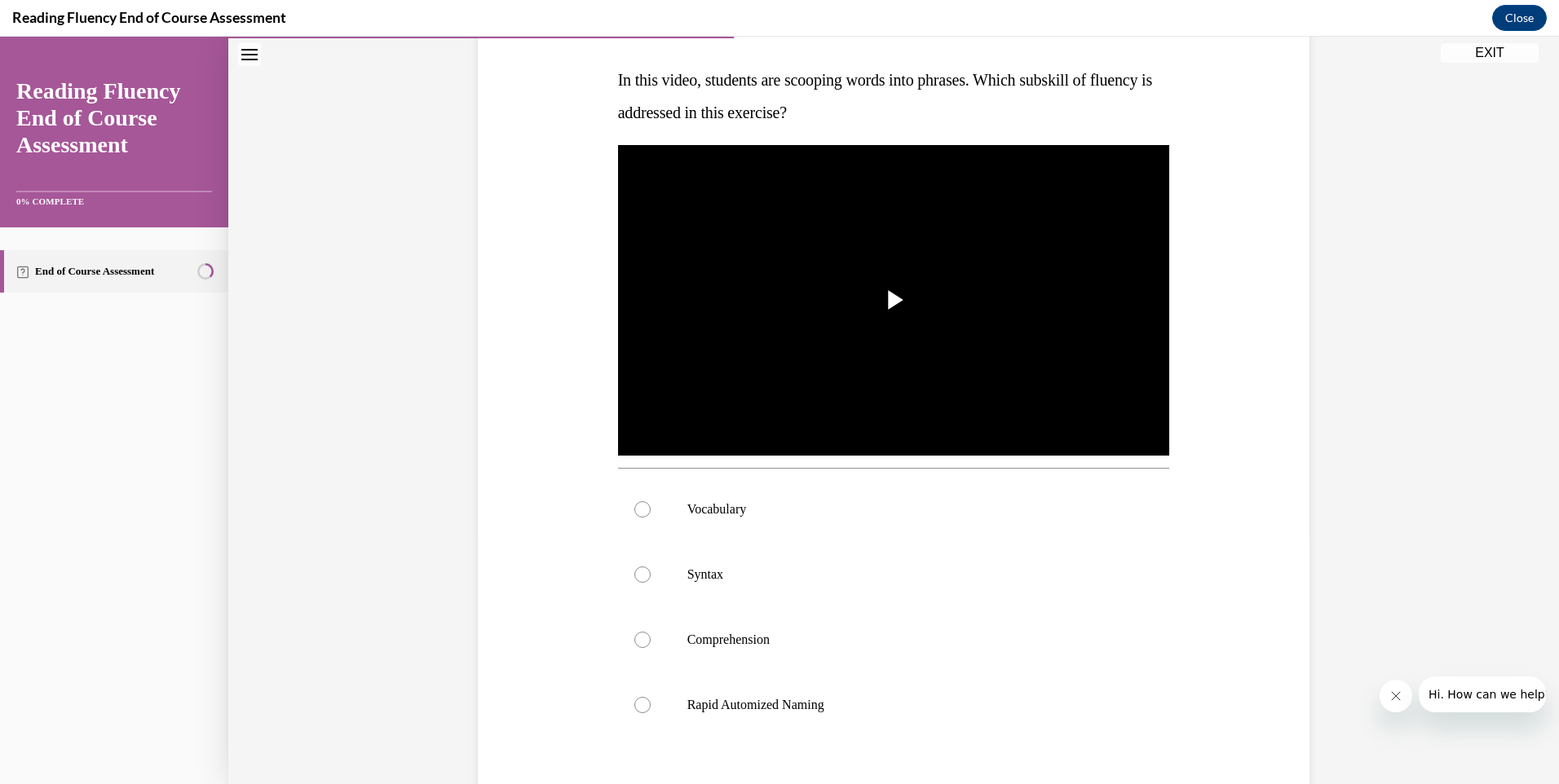
scroll to position [272, 0]
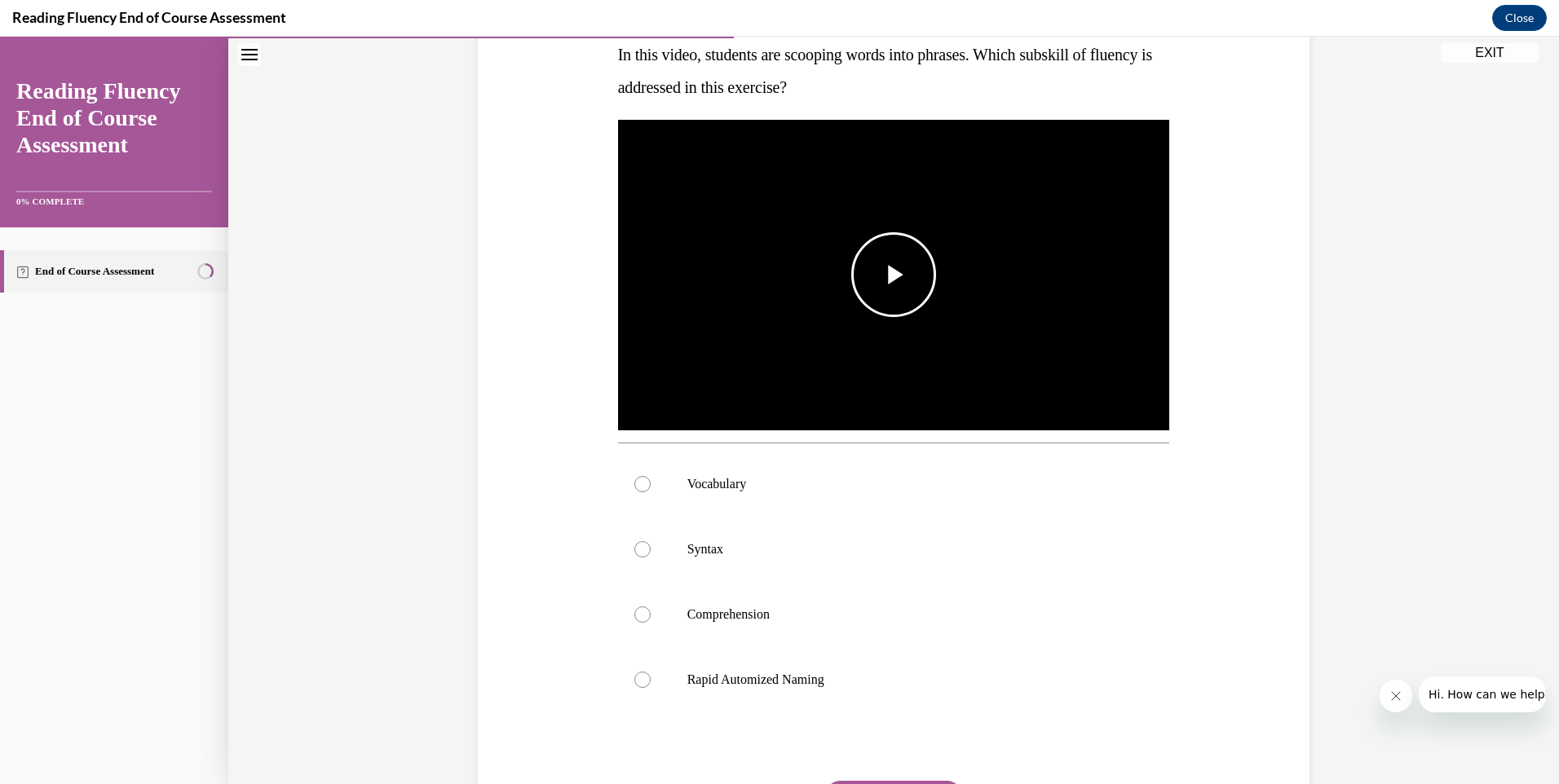
click at [893, 274] on span "Video player" at bounding box center [893, 274] width 0 height 0
click at [634, 544] on div at bounding box center [642, 549] width 17 height 17
click at [634, 544] on input "Syntax" at bounding box center [642, 549] width 17 height 17
radio input "true"
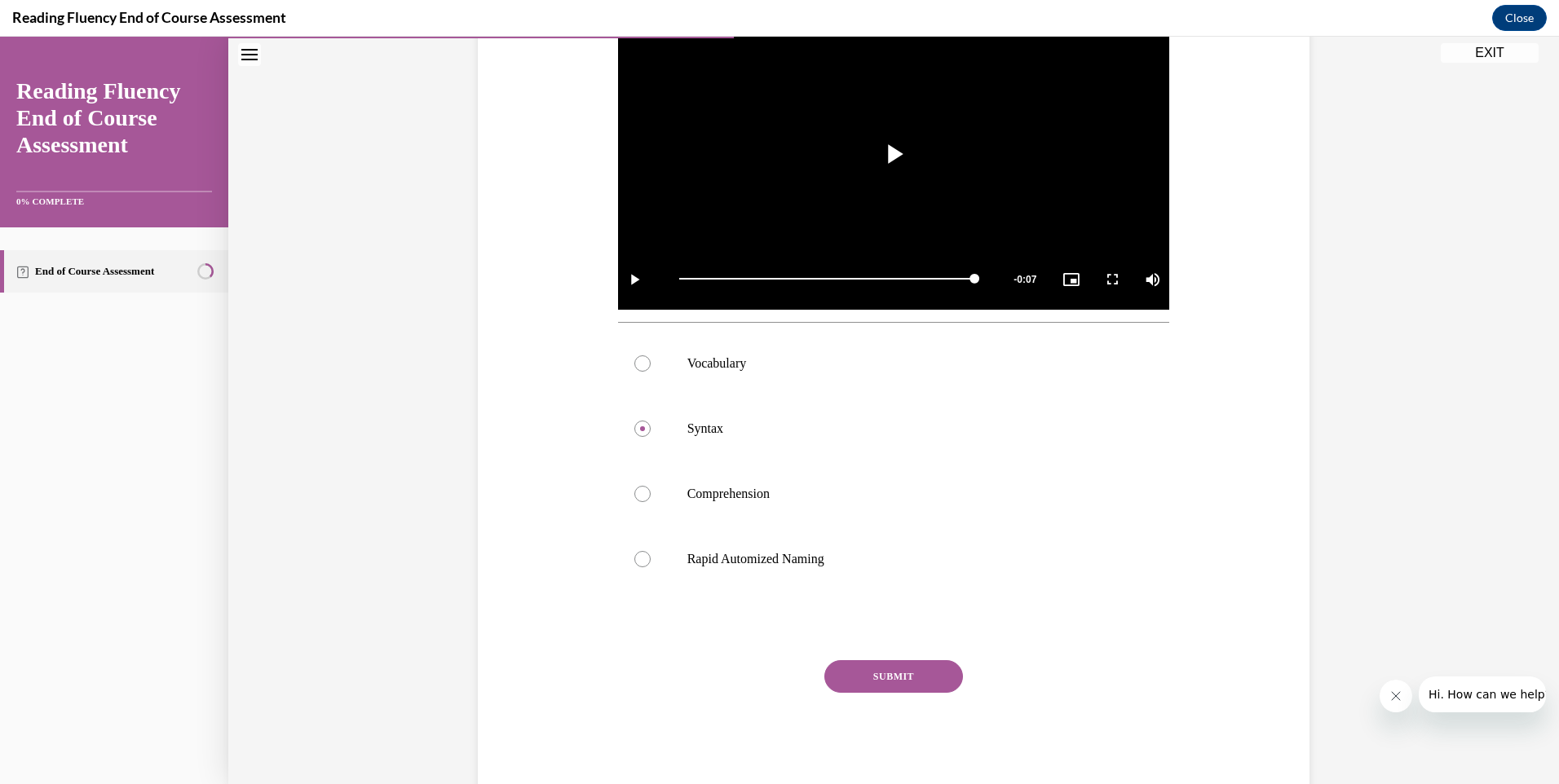
scroll to position [414, 0]
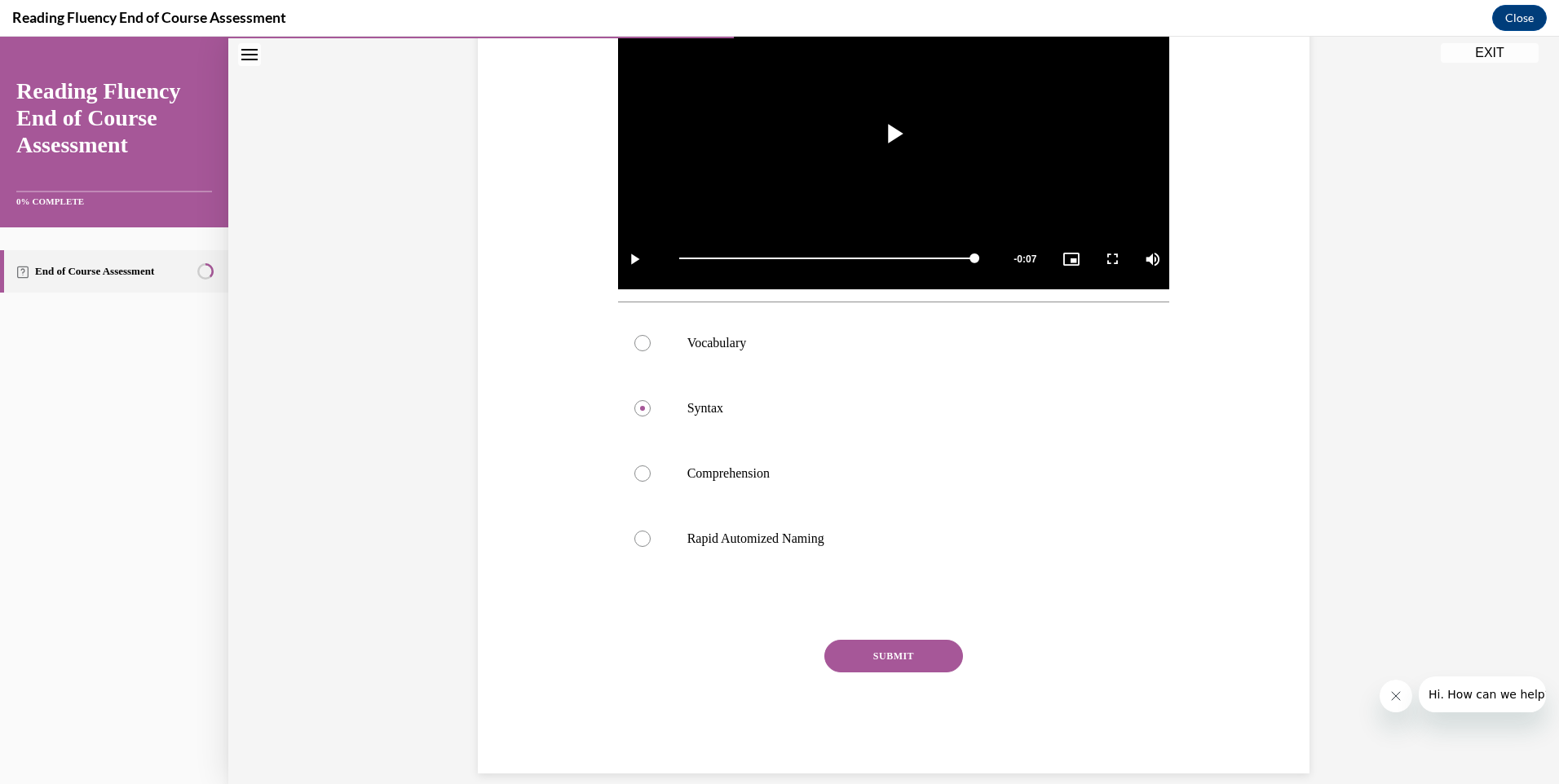
click at [878, 648] on button "SUBMIT" at bounding box center [893, 656] width 138 height 32
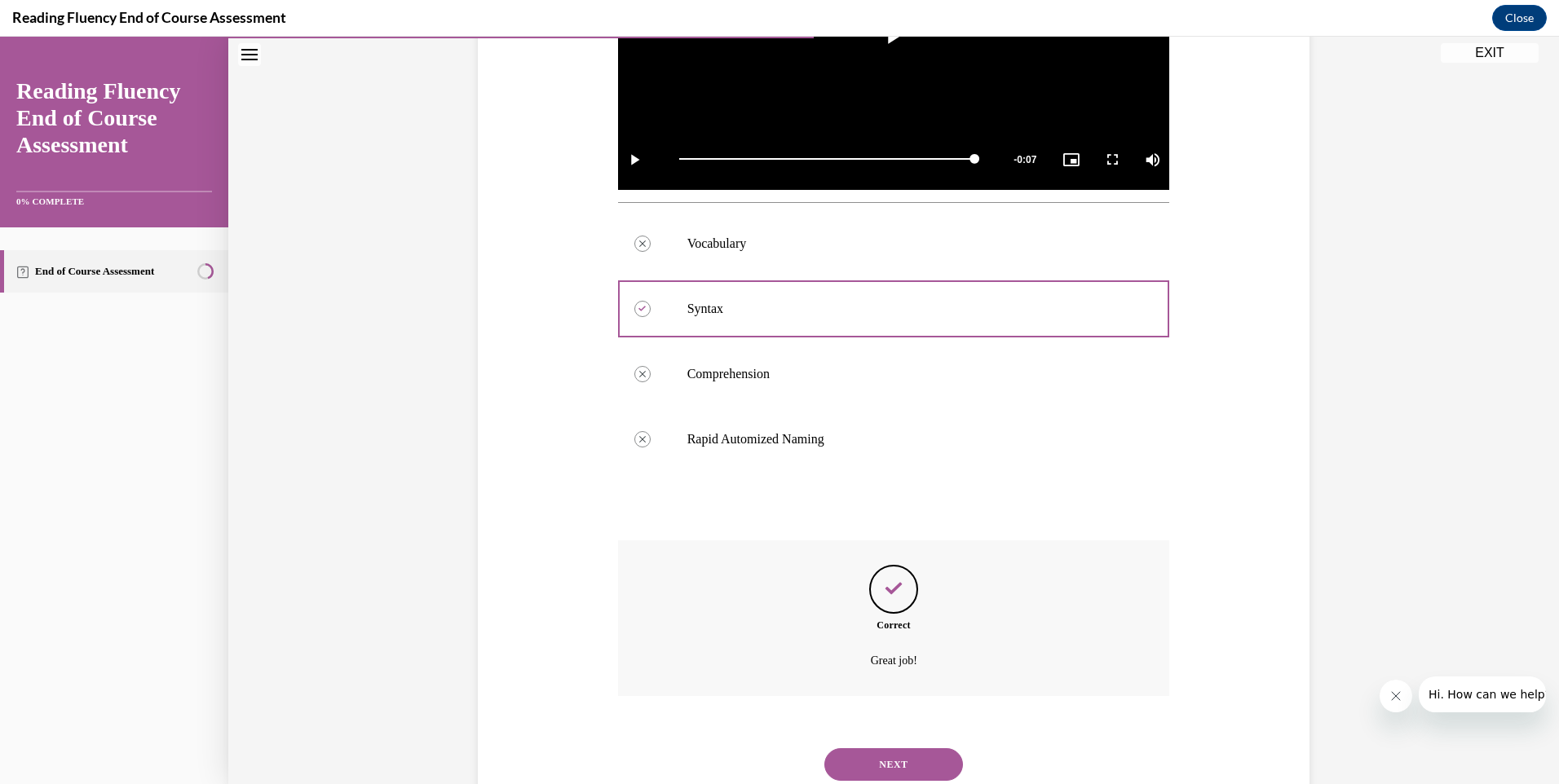
scroll to position [566, 0]
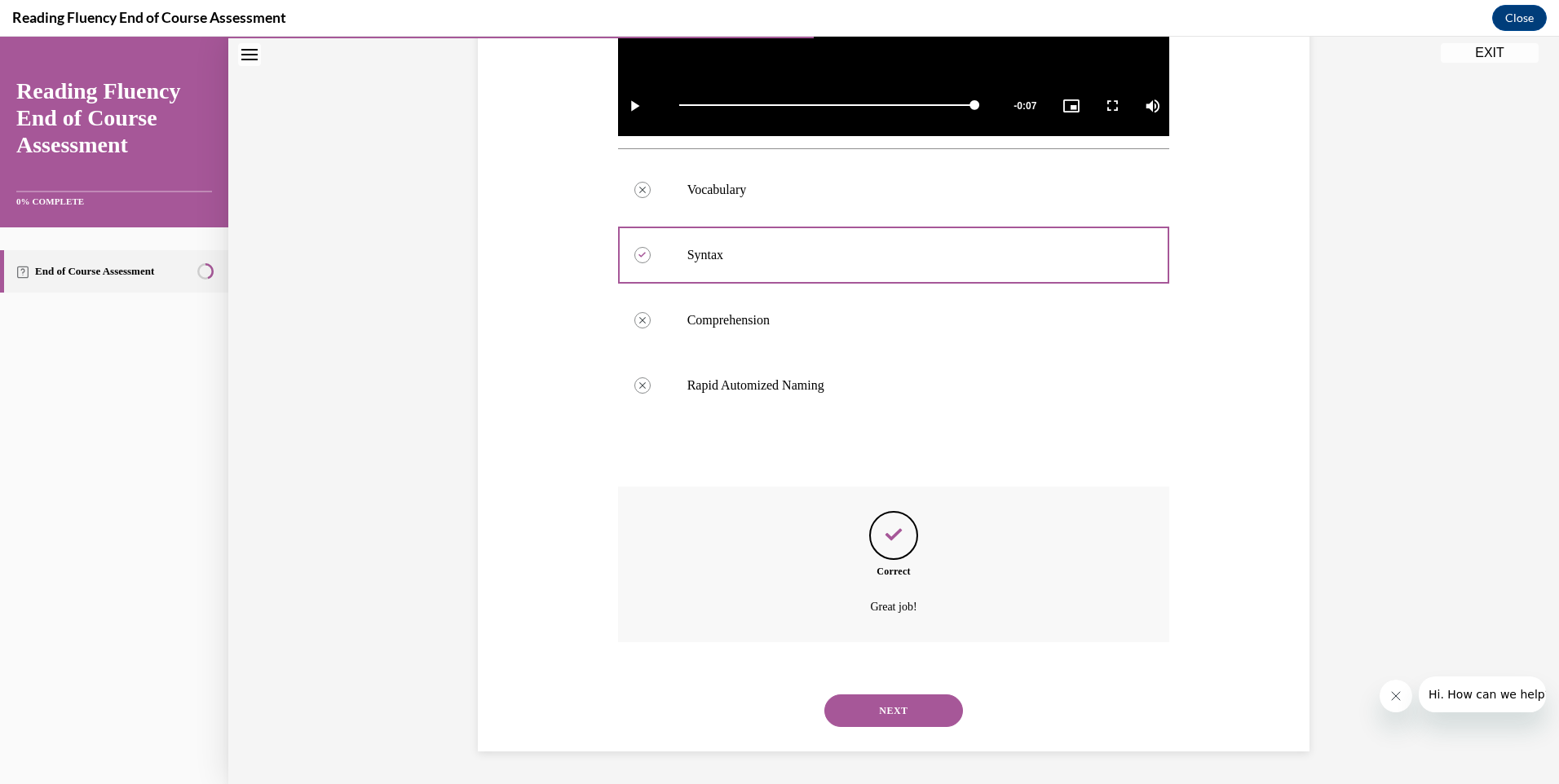
click at [889, 706] on button "NEXT" at bounding box center [893, 710] width 138 height 32
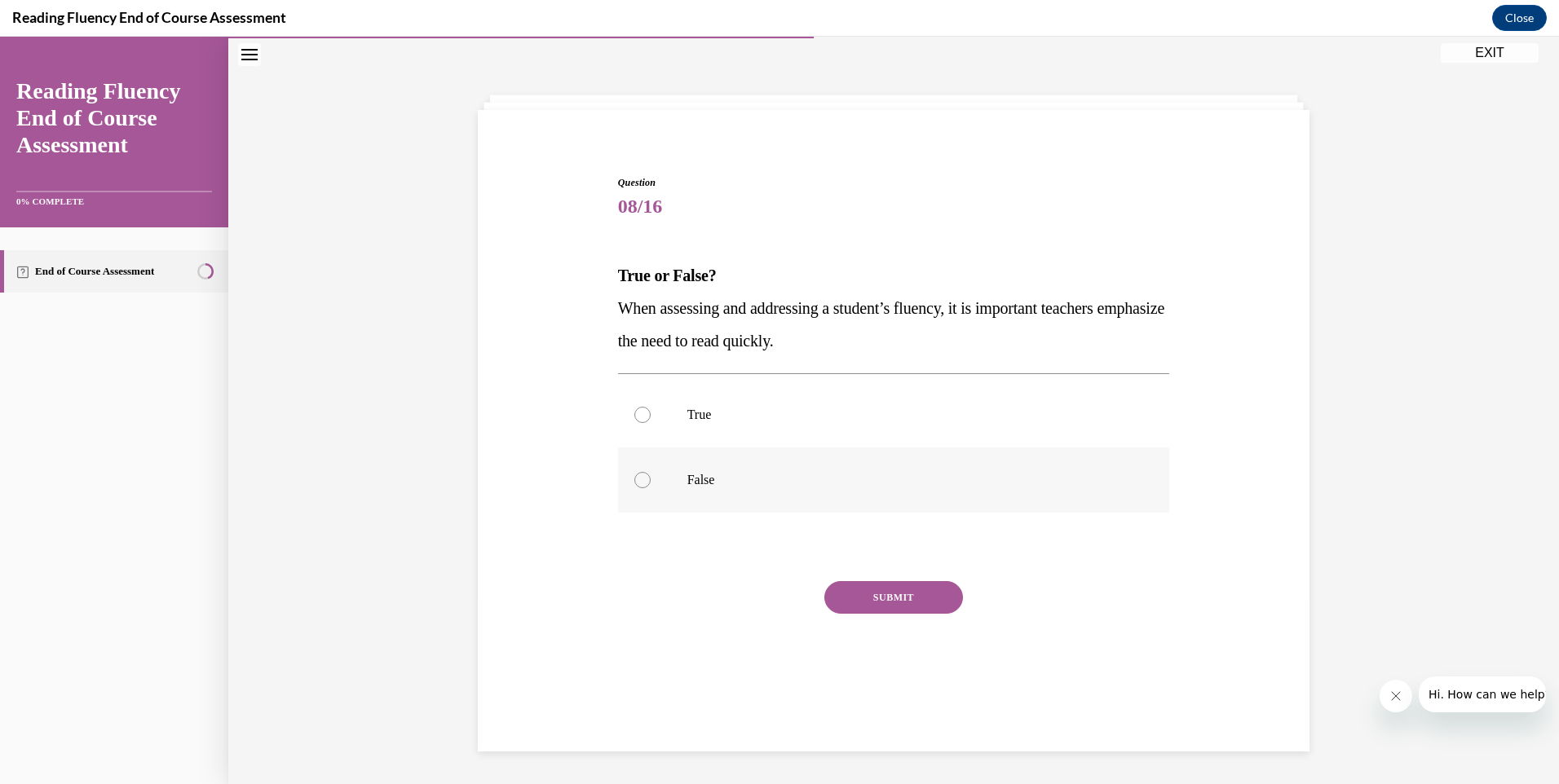
click at [634, 474] on div at bounding box center [642, 479] width 17 height 17
click at [634, 474] on input "False" at bounding box center [642, 479] width 17 height 17
radio input "true"
click at [887, 592] on button "SUBMIT" at bounding box center [893, 597] width 138 height 32
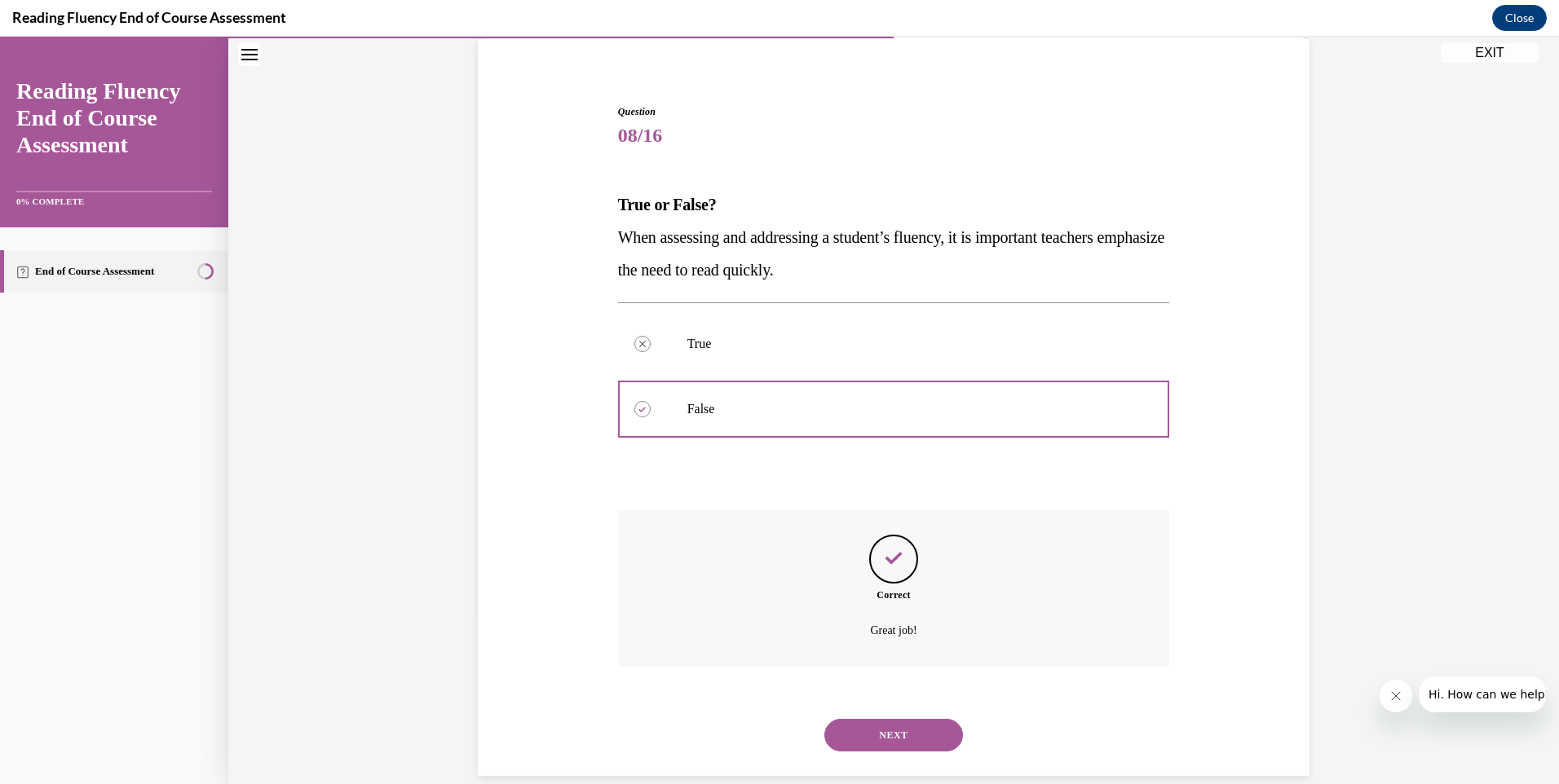
scroll to position [147, 0]
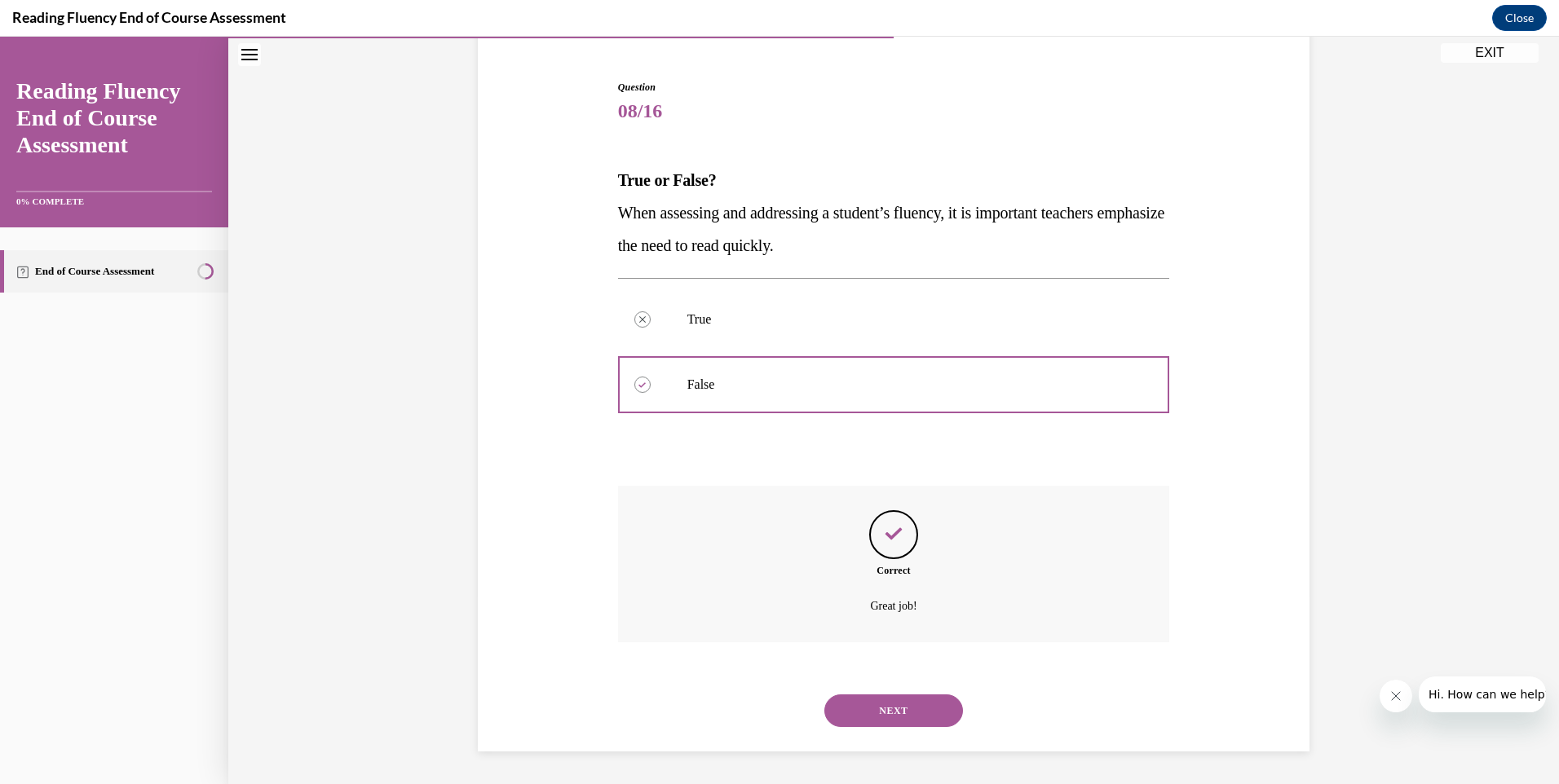
click at [887, 708] on button "NEXT" at bounding box center [893, 710] width 138 height 32
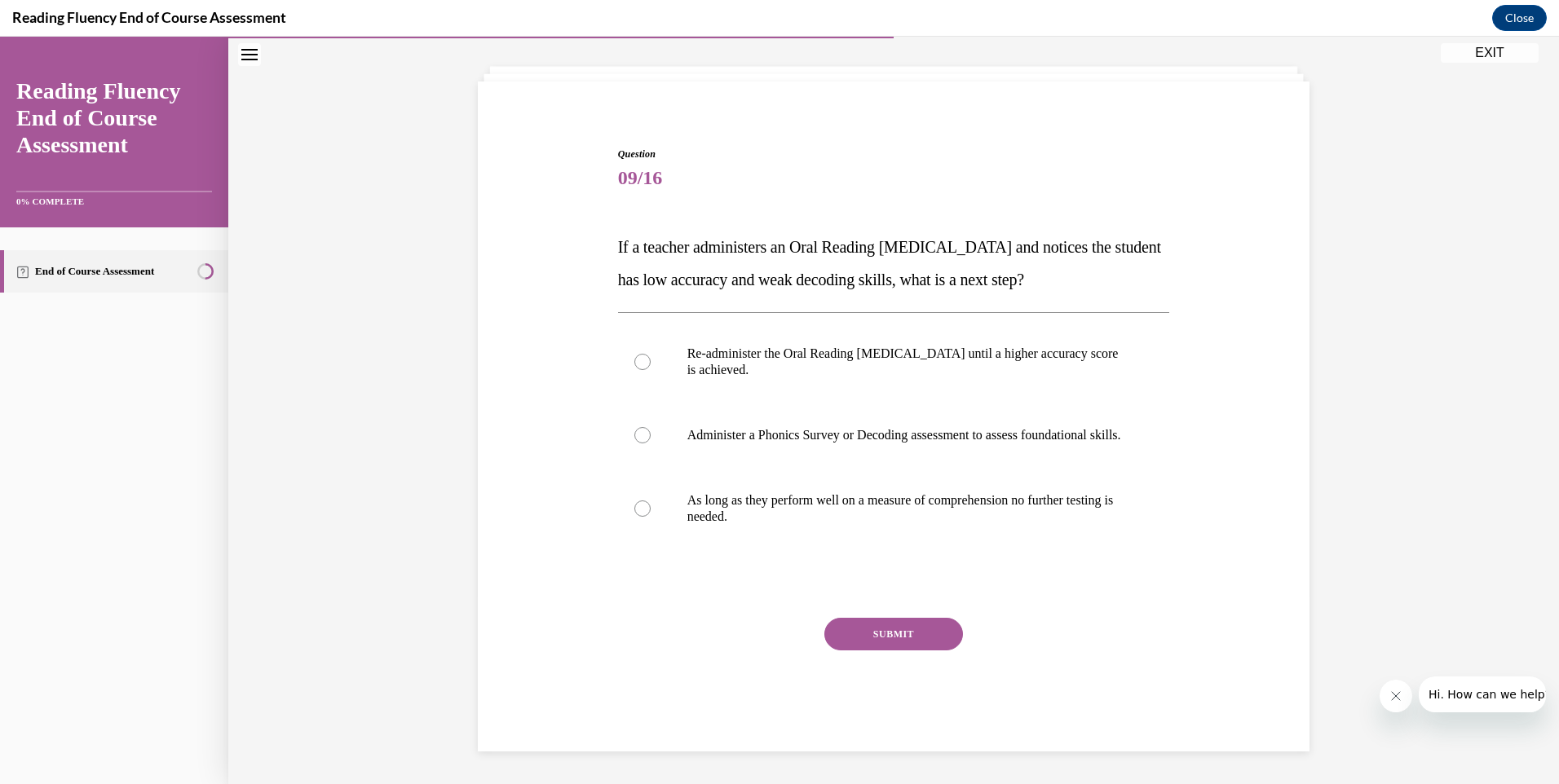
scroll to position [96, 0]
click at [634, 427] on div at bounding box center [642, 435] width 17 height 17
click at [634, 427] on input "Administer a Phonics Survey or Decoding assessment to assess foundational skill…" at bounding box center [642, 435] width 17 height 17
radio input "true"
click at [881, 625] on button "SUBMIT" at bounding box center [893, 633] width 138 height 32
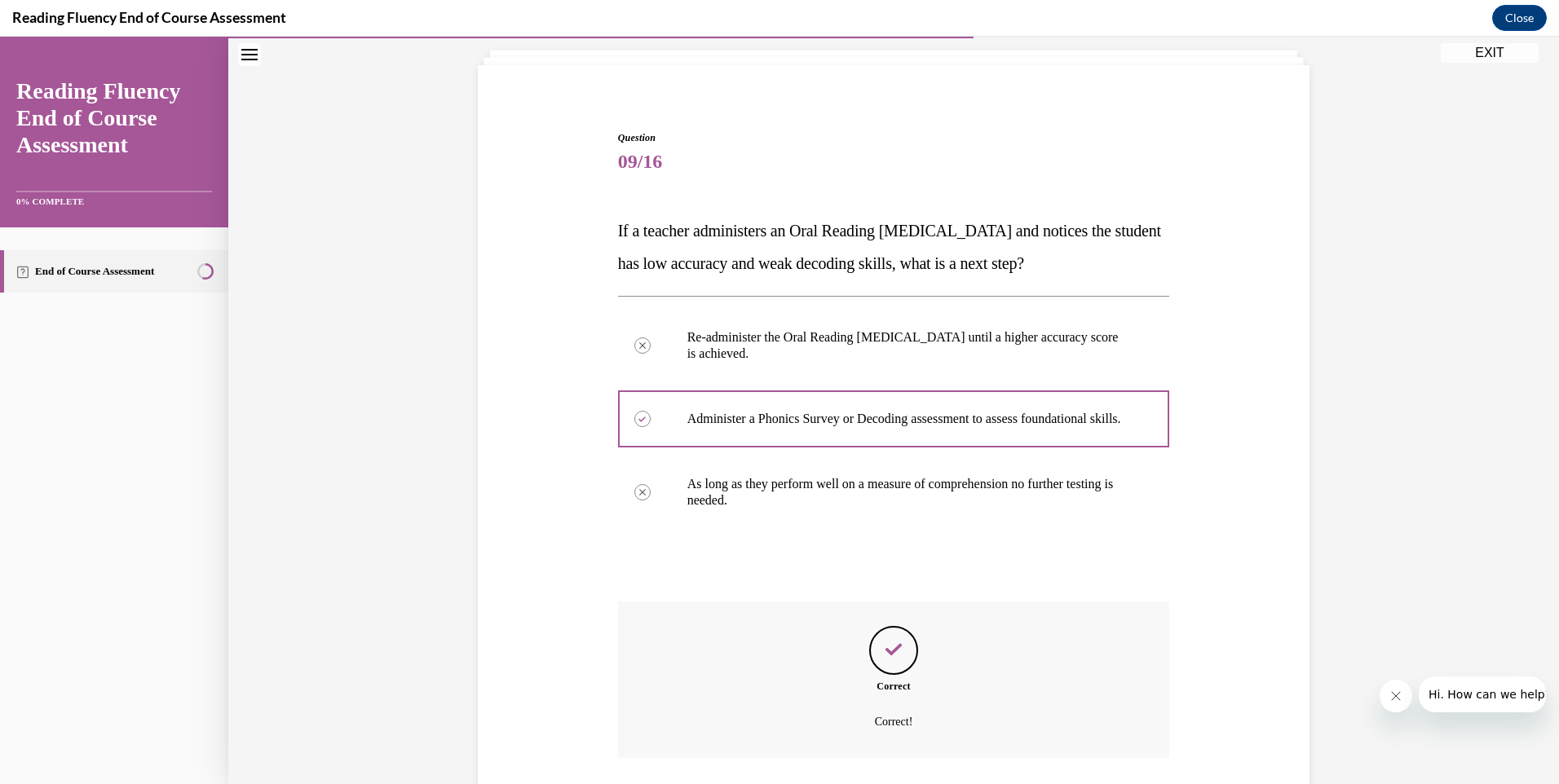
scroll to position [228, 0]
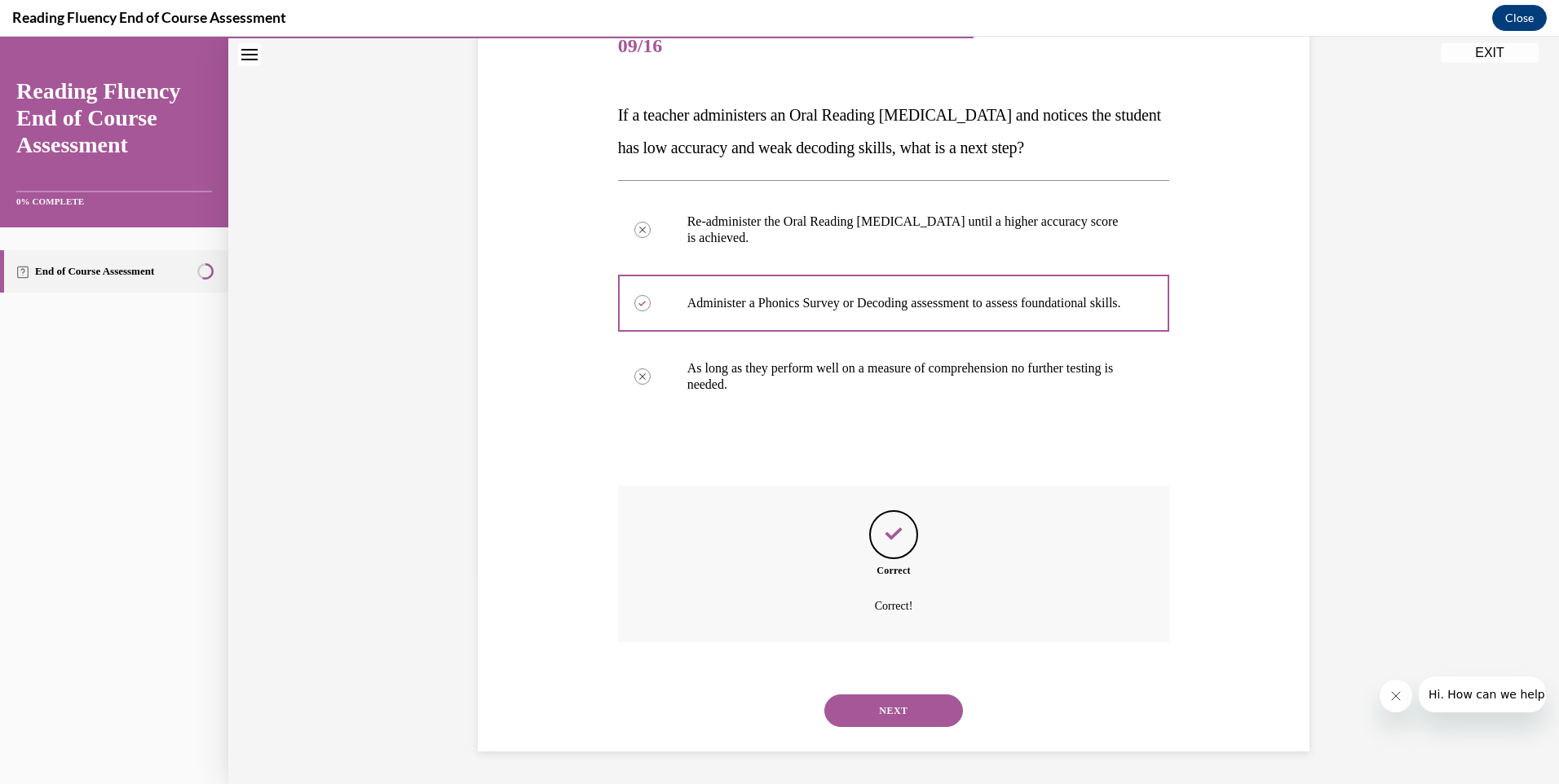
click at [887, 707] on button "NEXT" at bounding box center [893, 710] width 138 height 32
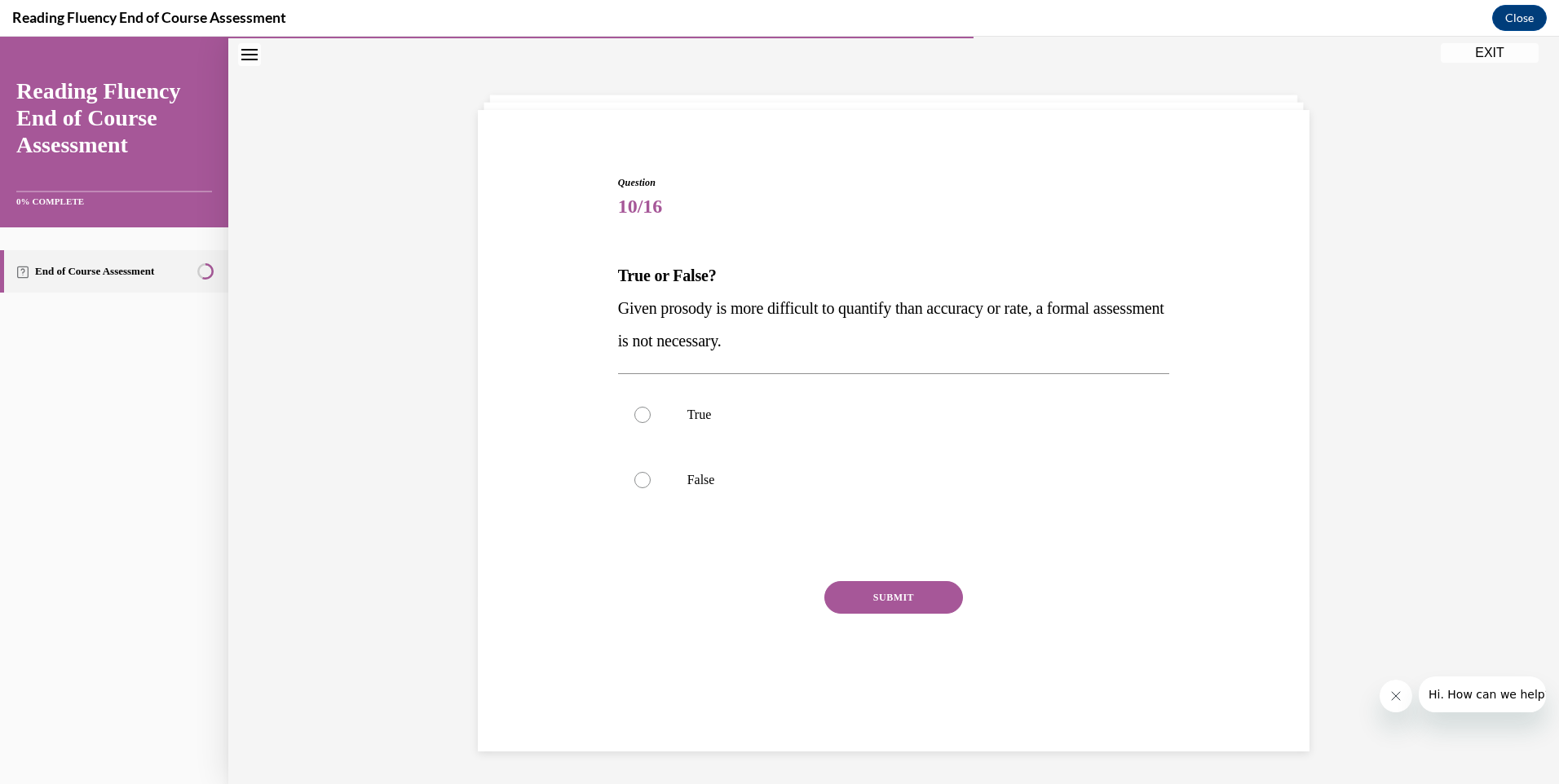
scroll to position [51, 0]
click at [637, 476] on div at bounding box center [642, 479] width 17 height 17
click at [637, 476] on input "False" at bounding box center [642, 479] width 17 height 17
radio input "true"
click at [879, 590] on button "SUBMIT" at bounding box center [893, 597] width 138 height 32
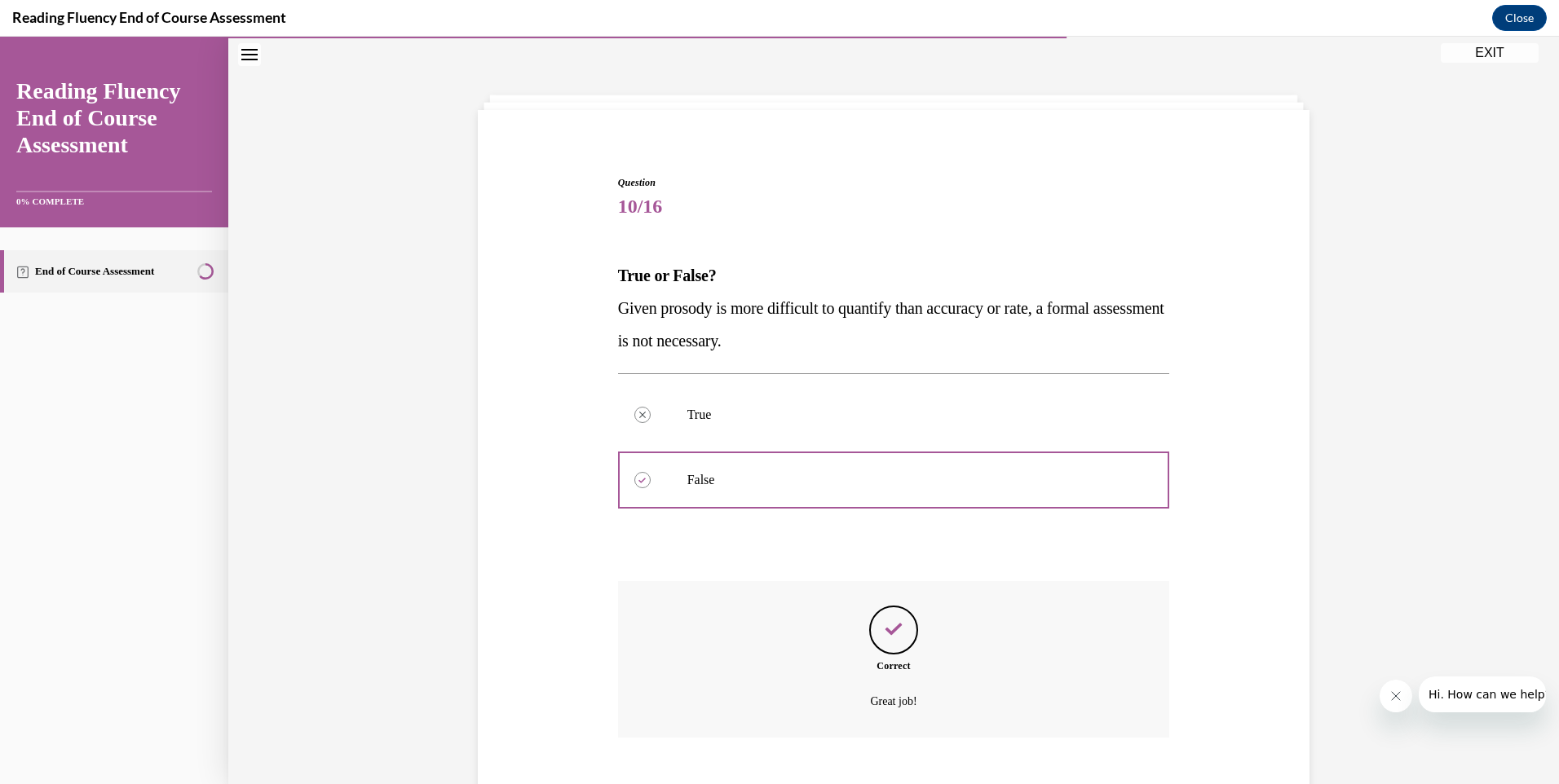
scroll to position [147, 0]
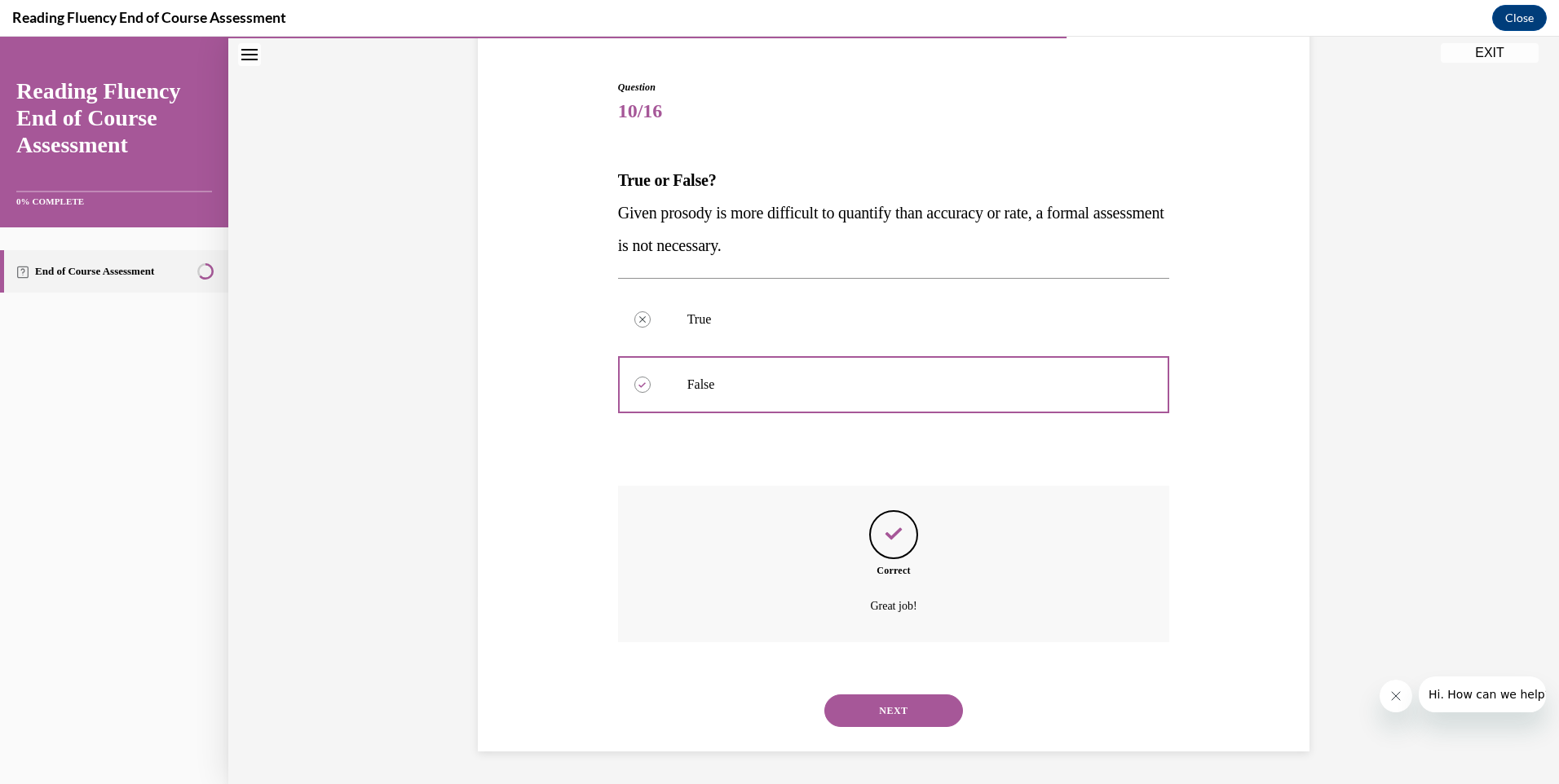
click at [891, 706] on button "NEXT" at bounding box center [893, 710] width 138 height 32
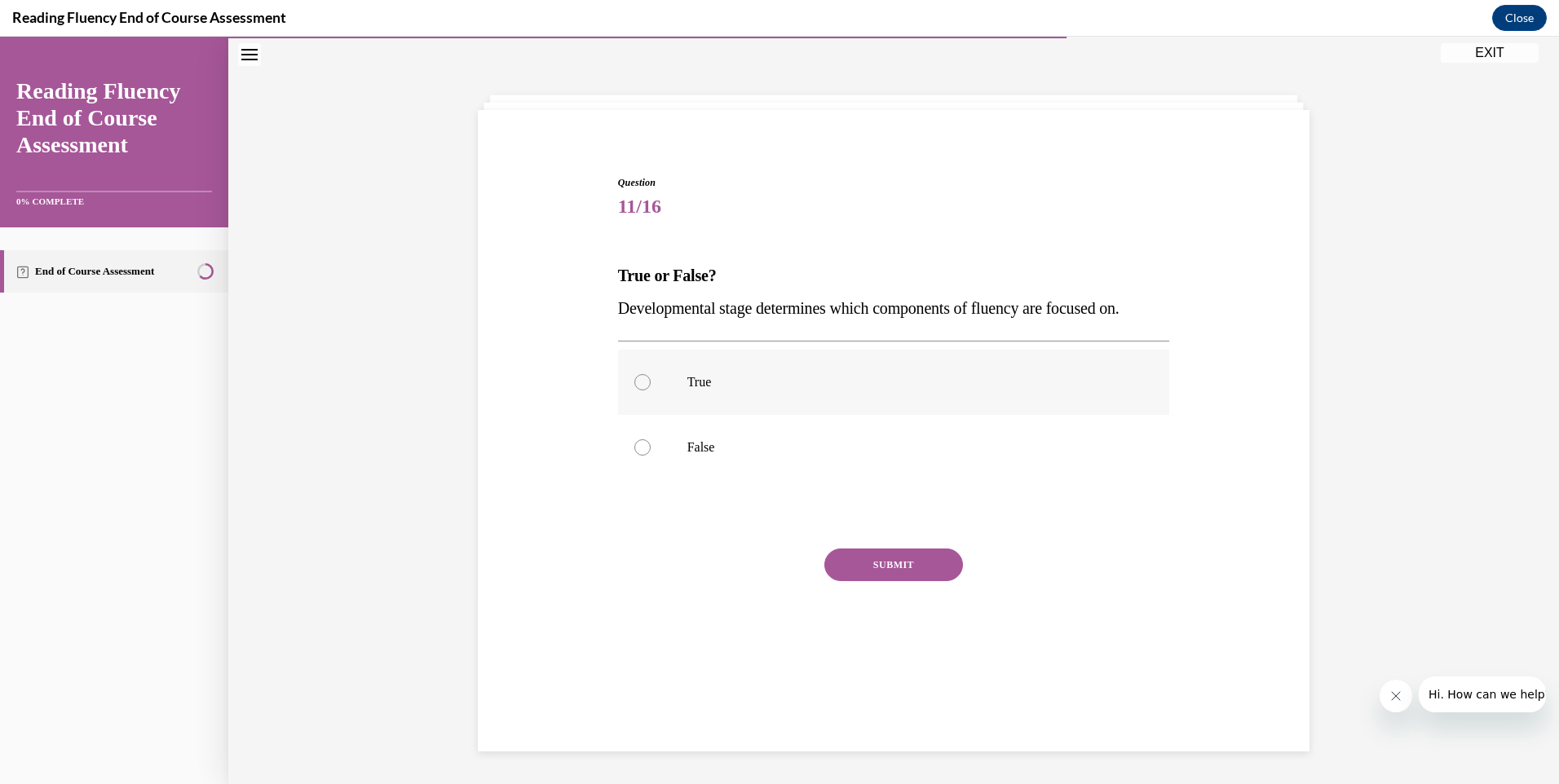
click at [637, 376] on div at bounding box center [642, 382] width 17 height 17
click at [637, 376] on input "True" at bounding box center [642, 382] width 17 height 17
radio input "true"
click at [877, 557] on button "SUBMIT" at bounding box center [893, 564] width 138 height 32
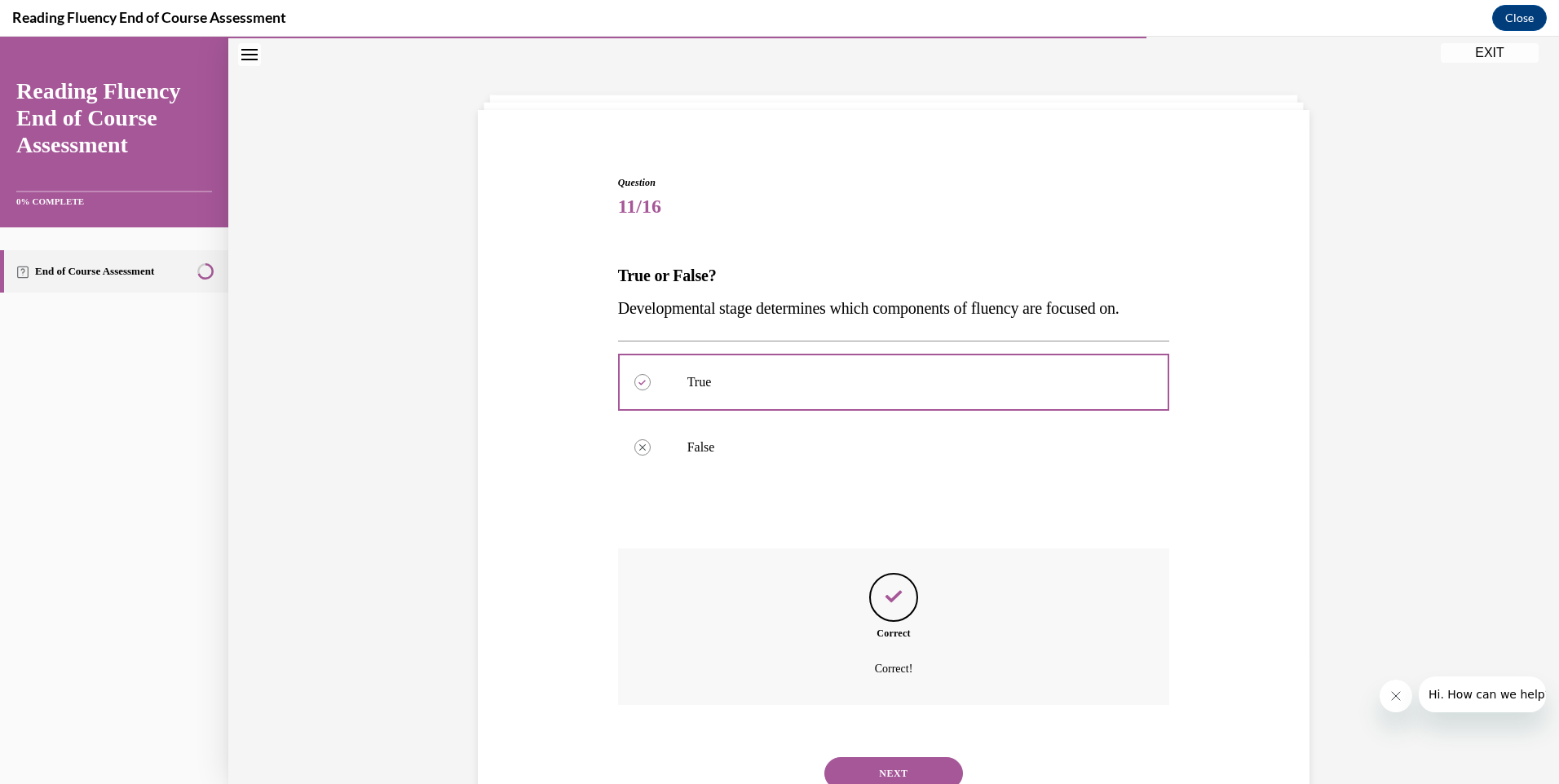
scroll to position [114, 0]
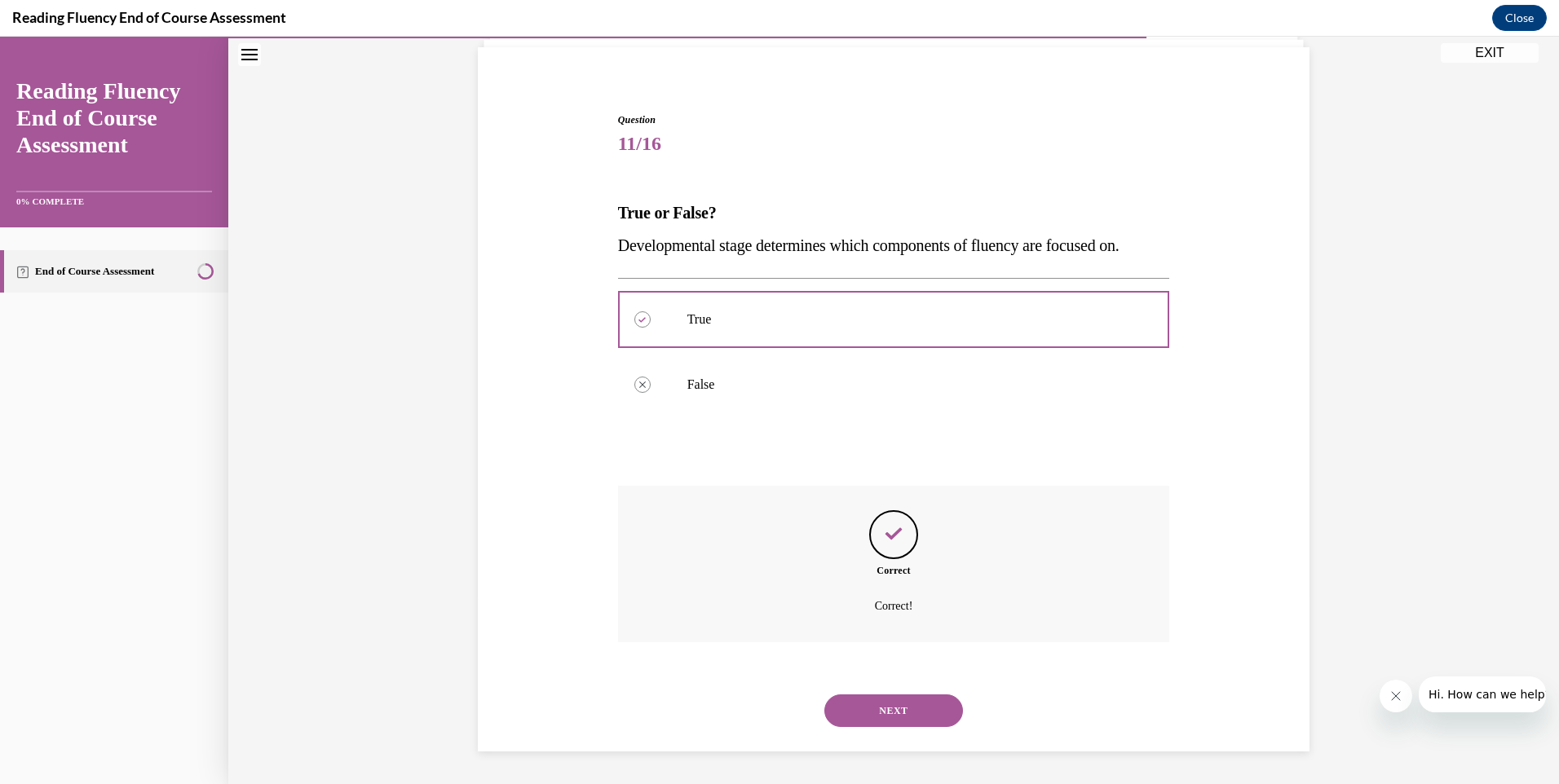
click at [886, 708] on button "NEXT" at bounding box center [893, 710] width 138 height 32
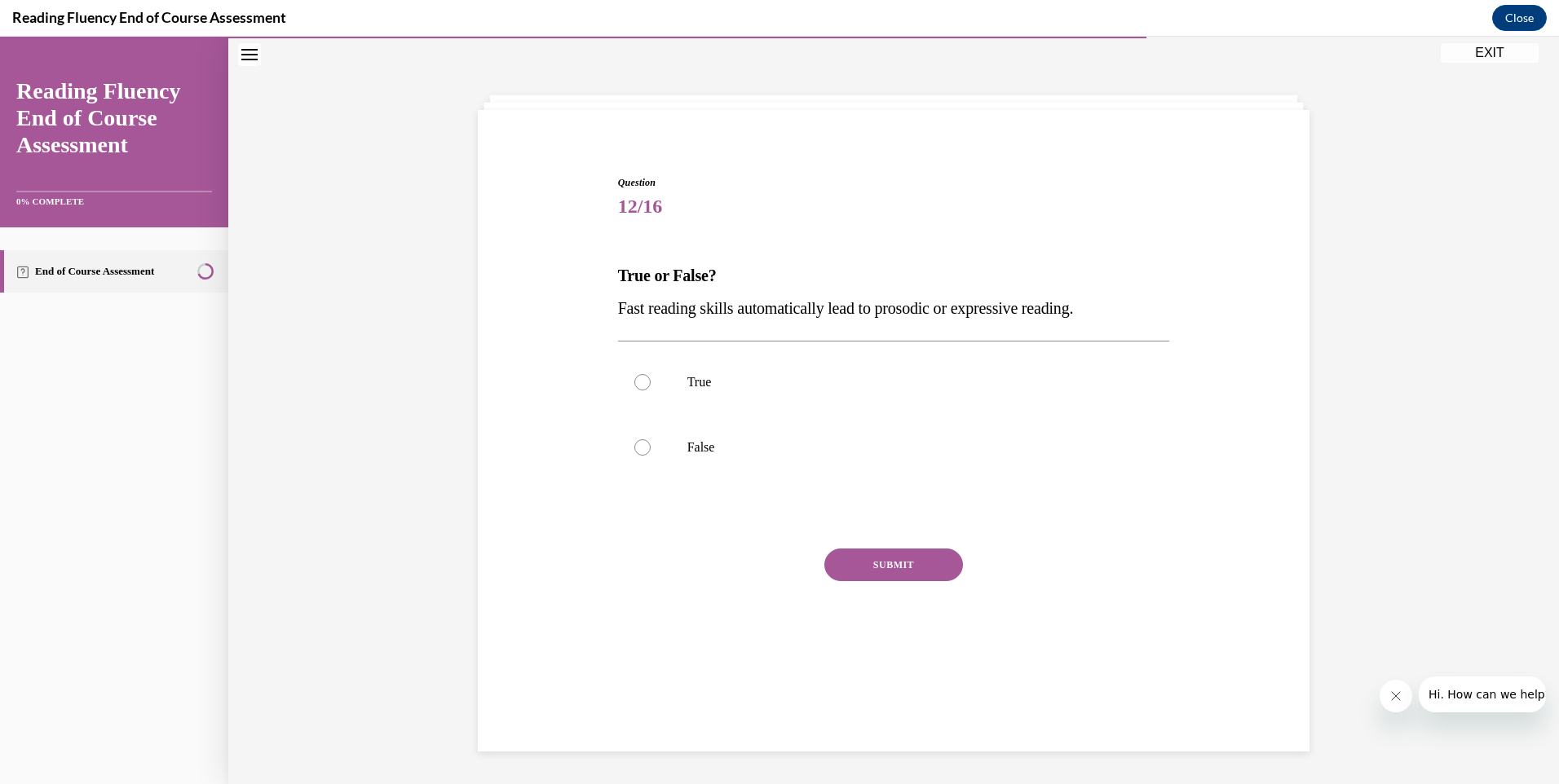
scroll to position [51, 0]
click at [636, 442] on div at bounding box center [642, 447] width 17 height 17
click at [636, 442] on input "False" at bounding box center [642, 447] width 17 height 17
radio input "true"
click at [888, 559] on button "SUBMIT" at bounding box center [893, 564] width 138 height 32
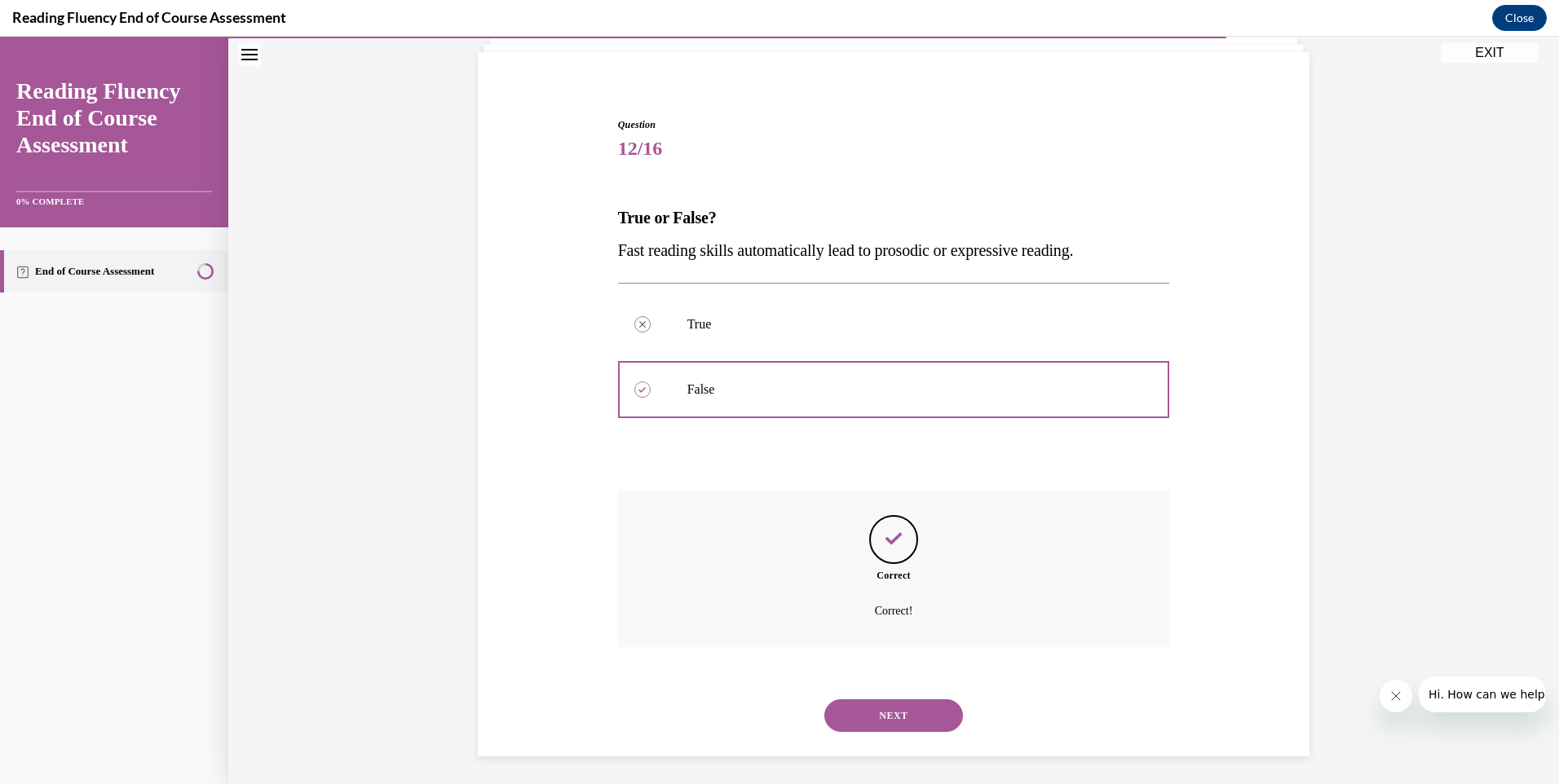
scroll to position [114, 0]
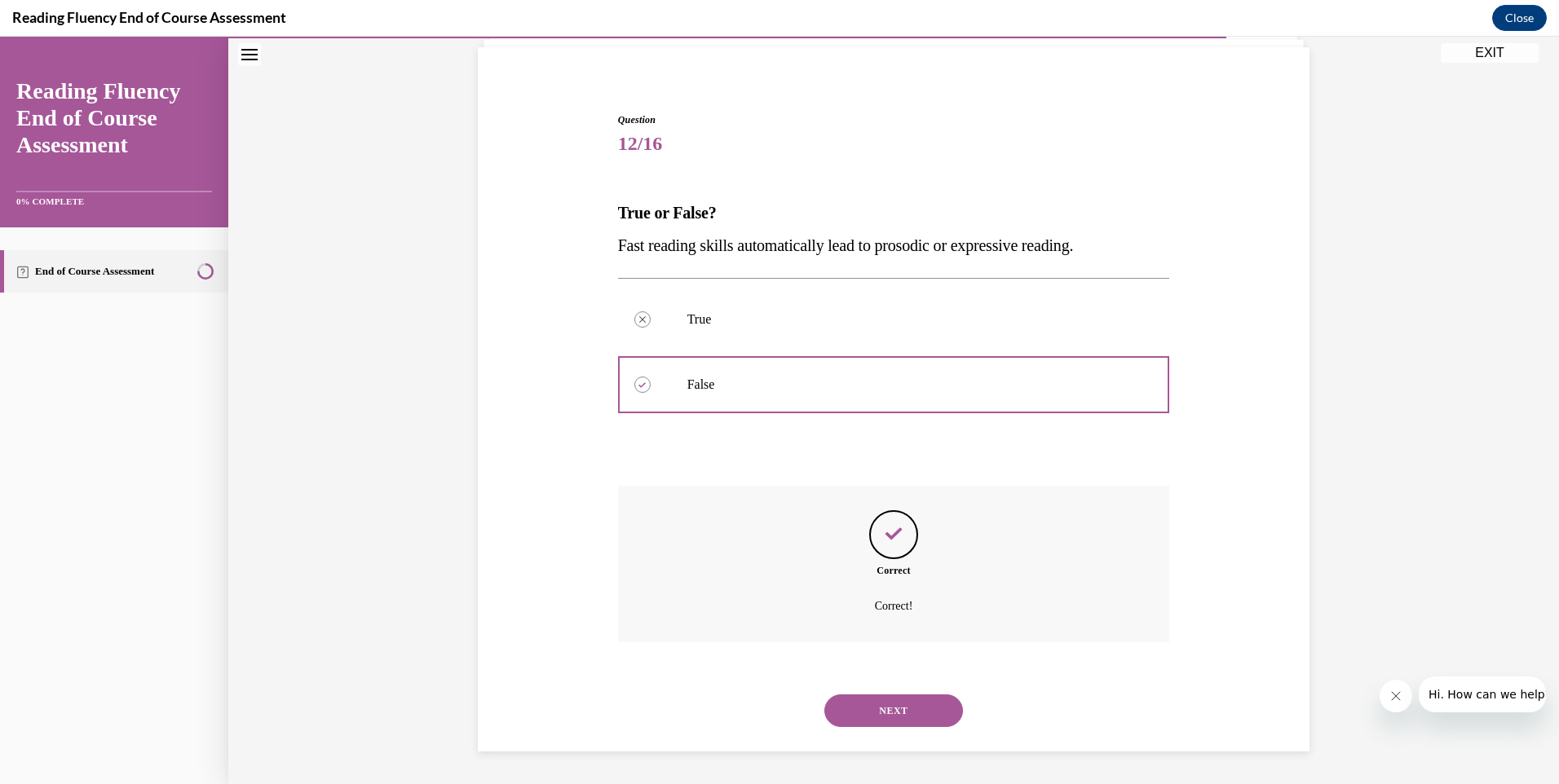
click at [896, 704] on button "NEXT" at bounding box center [893, 710] width 138 height 32
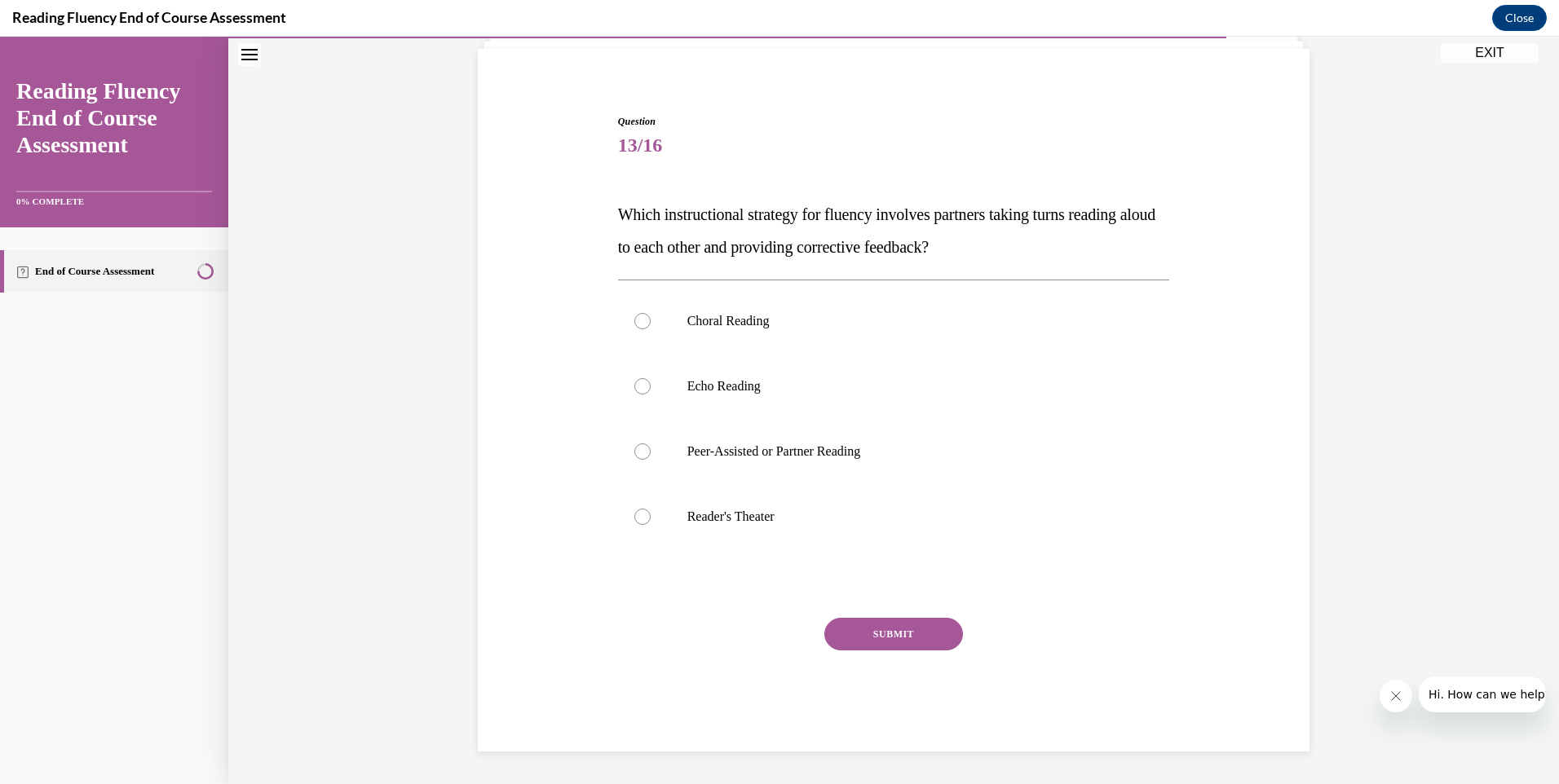
scroll to position [84, 0]
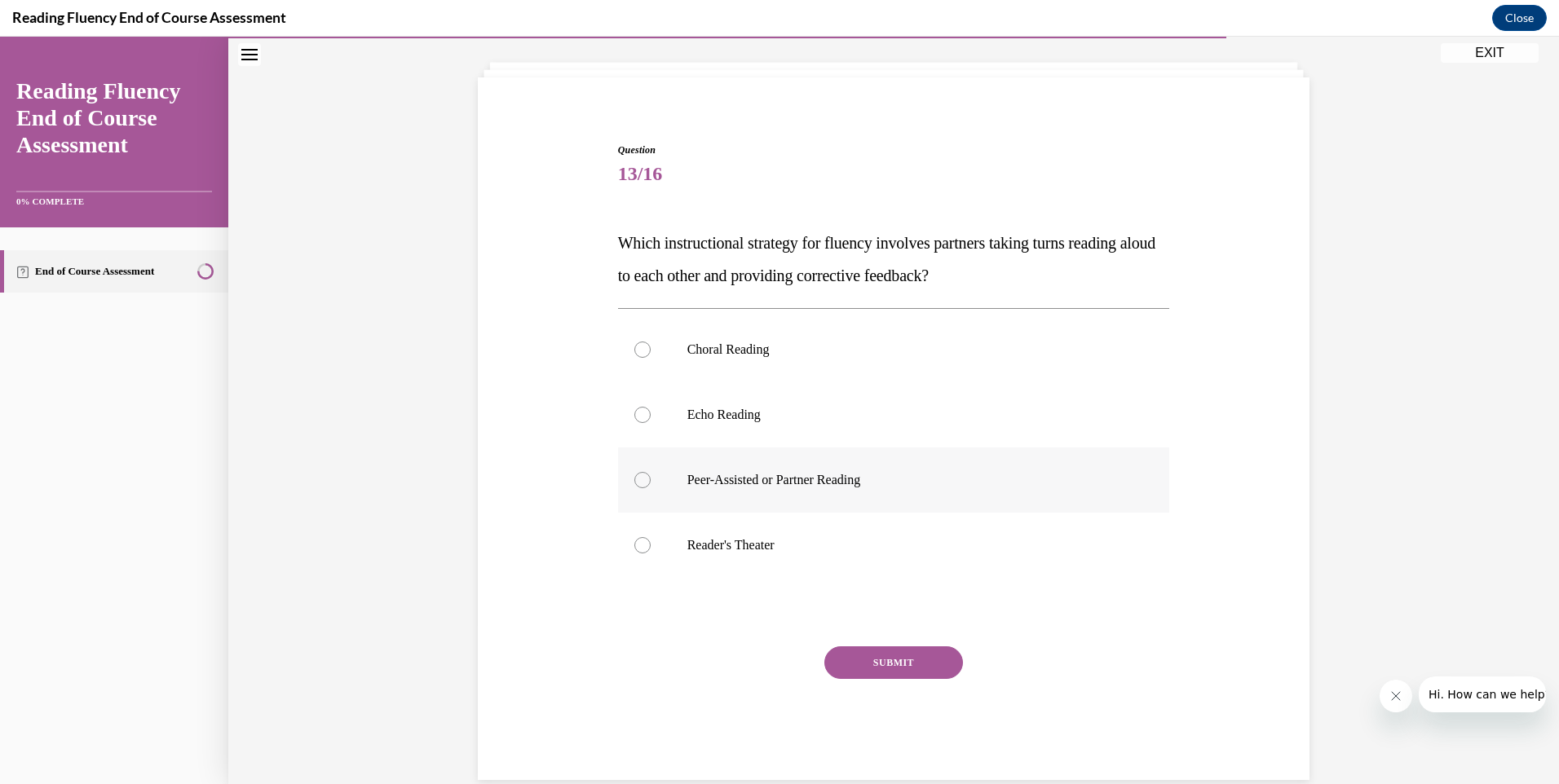
click at [635, 477] on div at bounding box center [642, 479] width 17 height 17
click at [635, 477] on input "Peer-Assisted or Partner Reading" at bounding box center [642, 479] width 17 height 17
radio input "true"
click at [880, 660] on button "SUBMIT" at bounding box center [893, 662] width 138 height 32
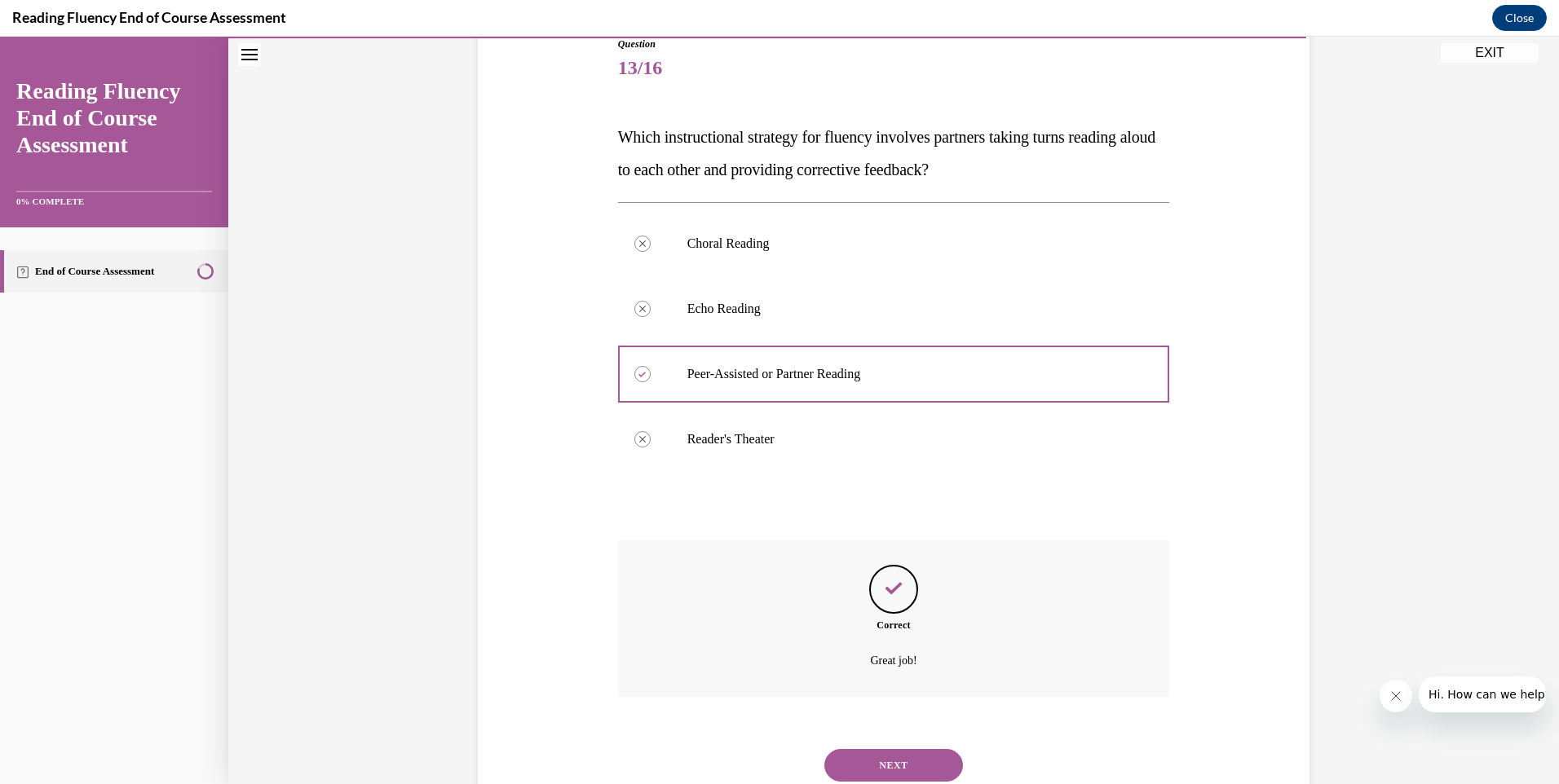
scroll to position [244, 0]
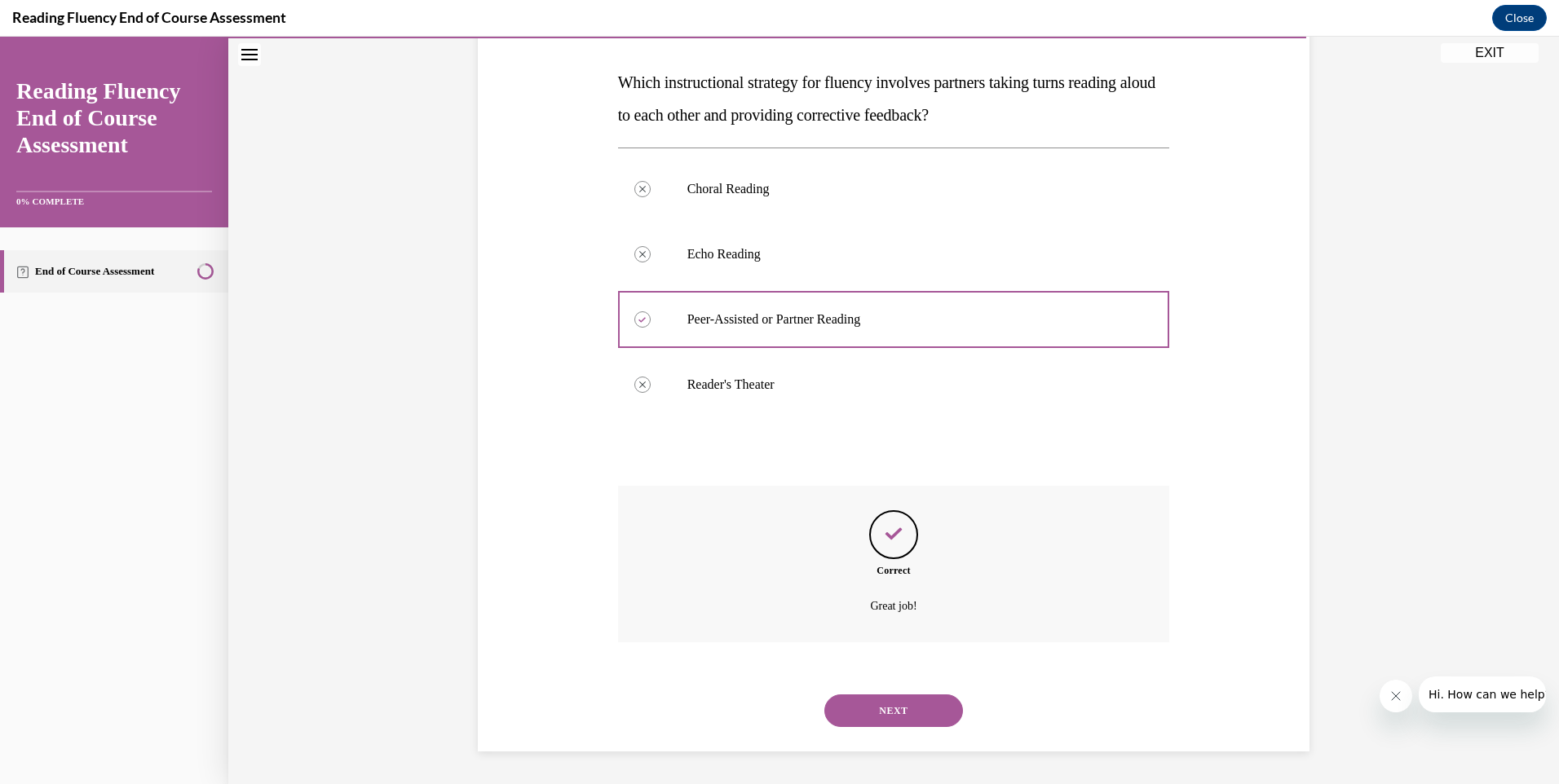
click at [885, 710] on button "NEXT" at bounding box center [893, 710] width 138 height 32
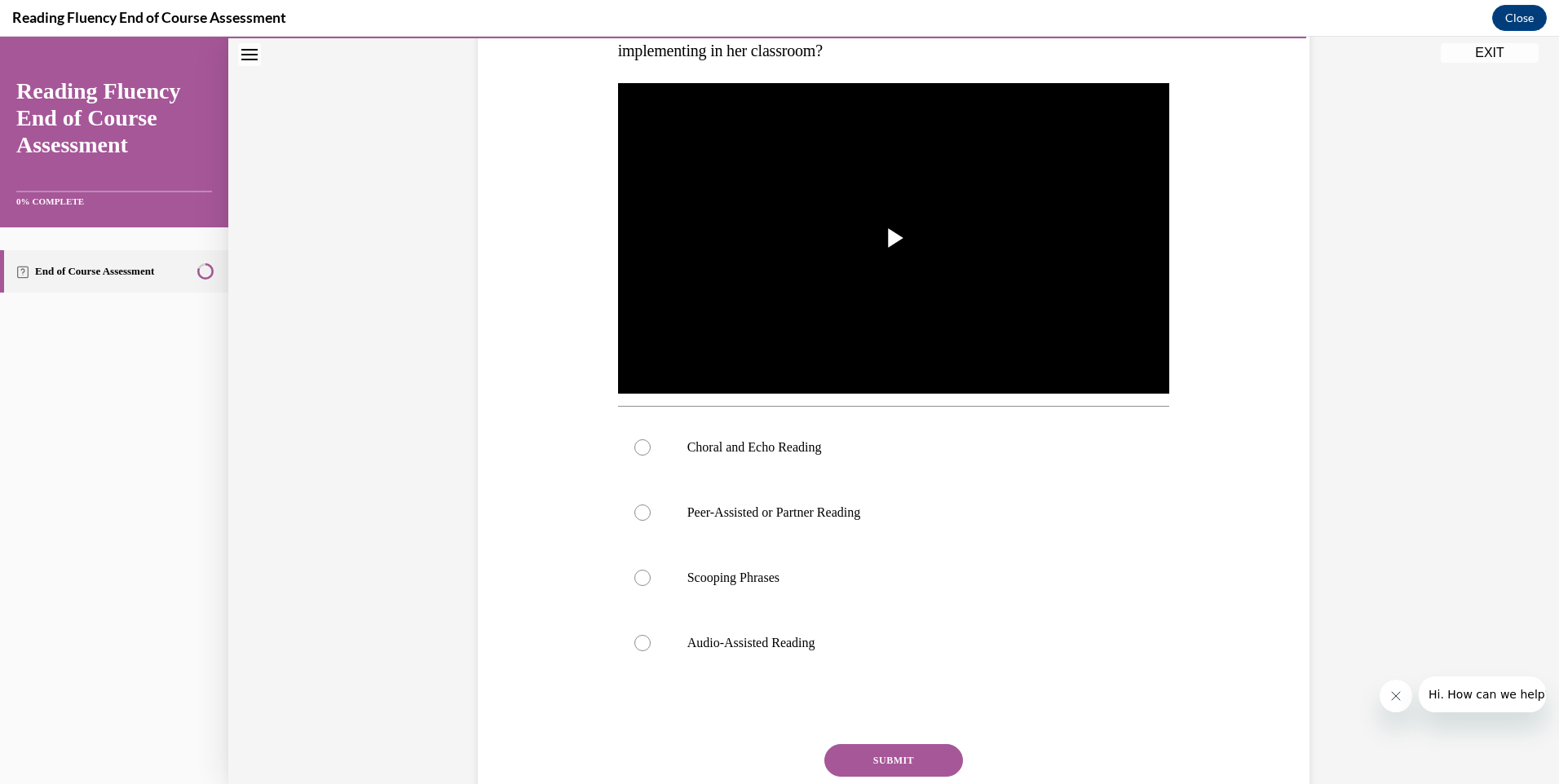
scroll to position [317, 0]
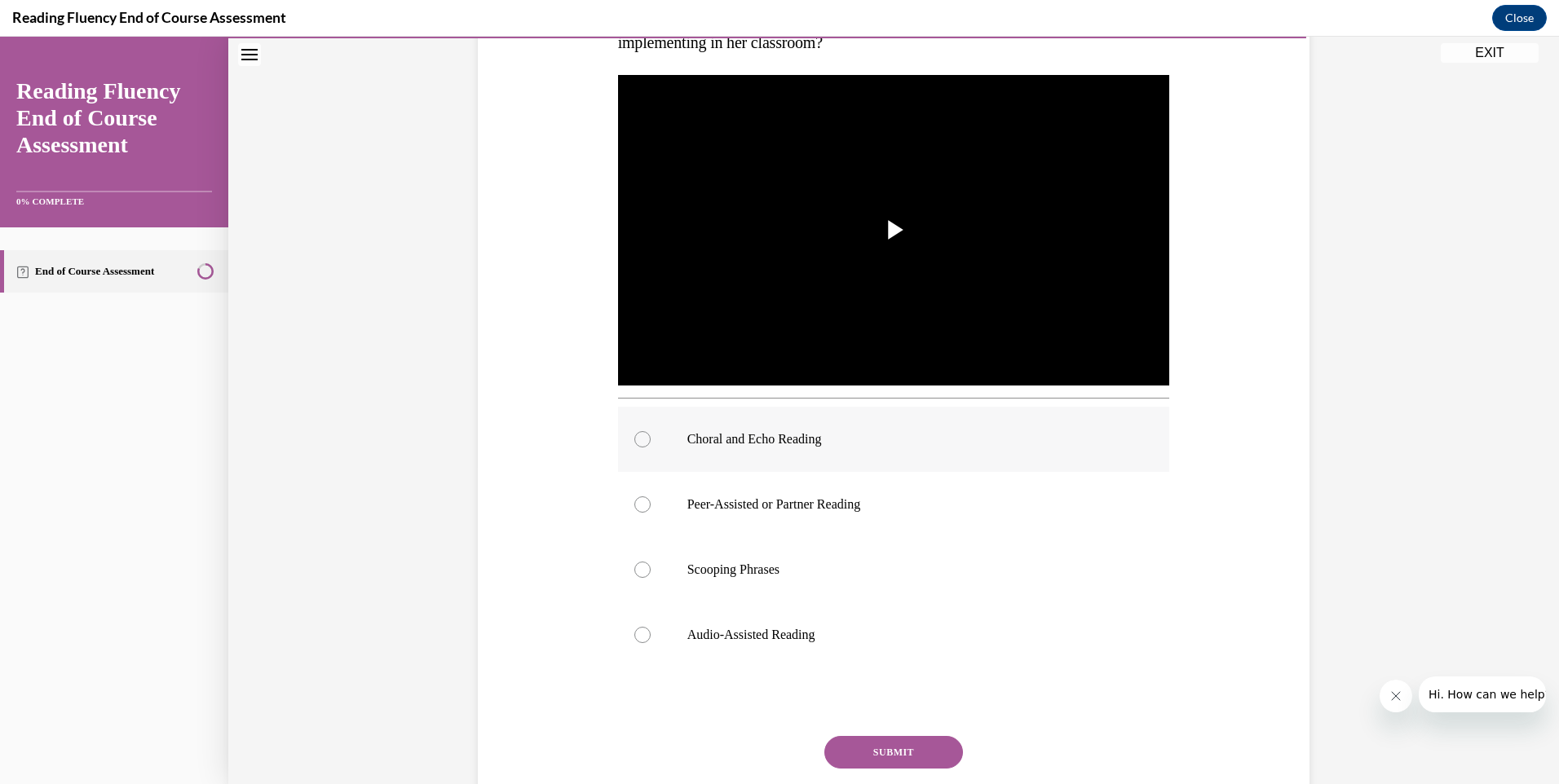
click at [636, 433] on div at bounding box center [642, 439] width 17 height 17
click at [636, 433] on input "Choral and Echo Reading" at bounding box center [642, 439] width 17 height 17
radio input "true"
click at [890, 749] on button "SUBMIT" at bounding box center [893, 752] width 138 height 32
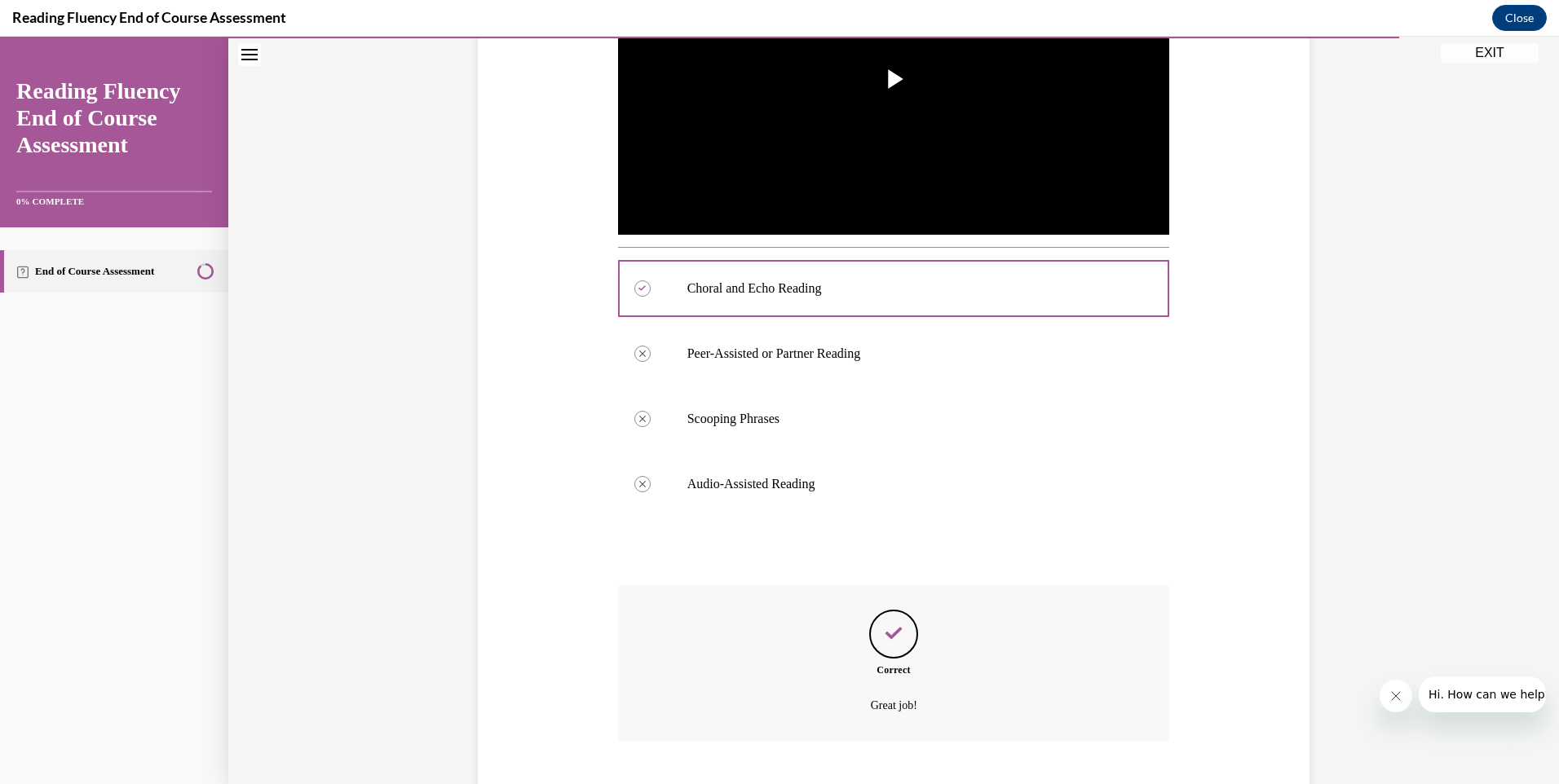
scroll to position [566, 0]
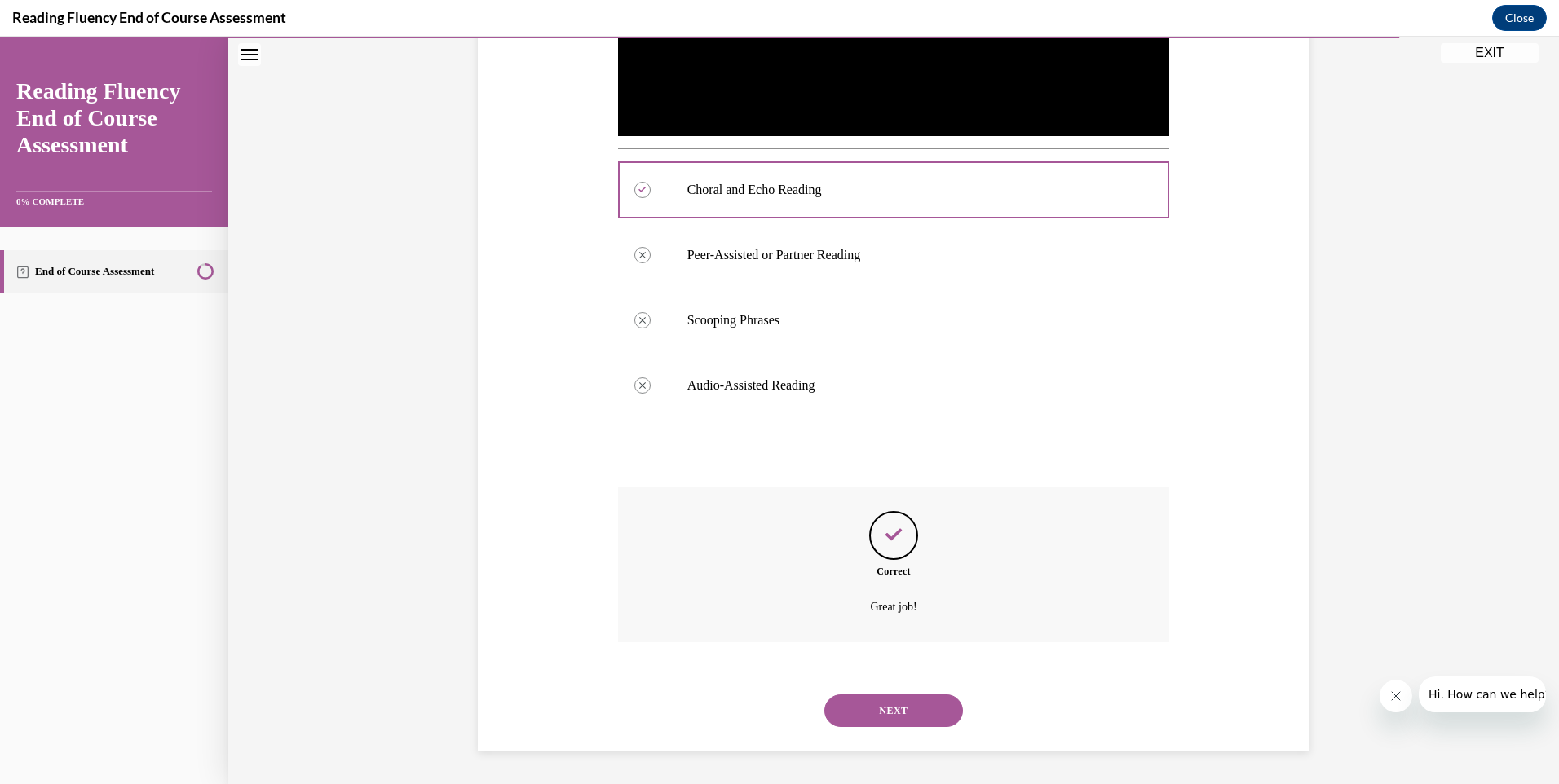
click at [890, 704] on button "NEXT" at bounding box center [893, 710] width 138 height 32
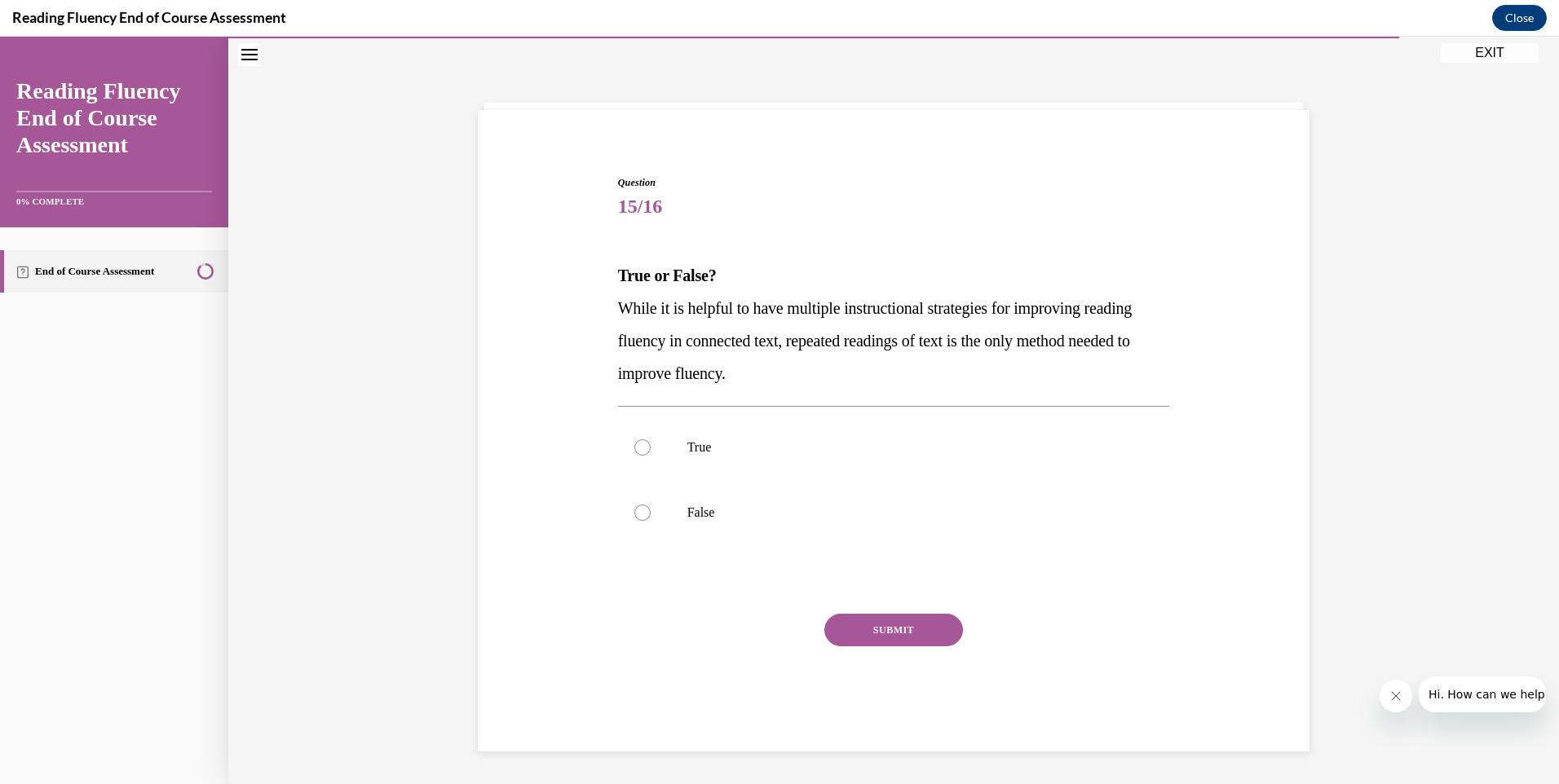
scroll to position [51, 0]
click at [636, 511] on div at bounding box center [642, 513] width 17 height 17
click at [636, 511] on input "False" at bounding box center [642, 513] width 17 height 17
radio input "true"
click at [887, 626] on button "SUBMIT" at bounding box center [893, 629] width 138 height 32
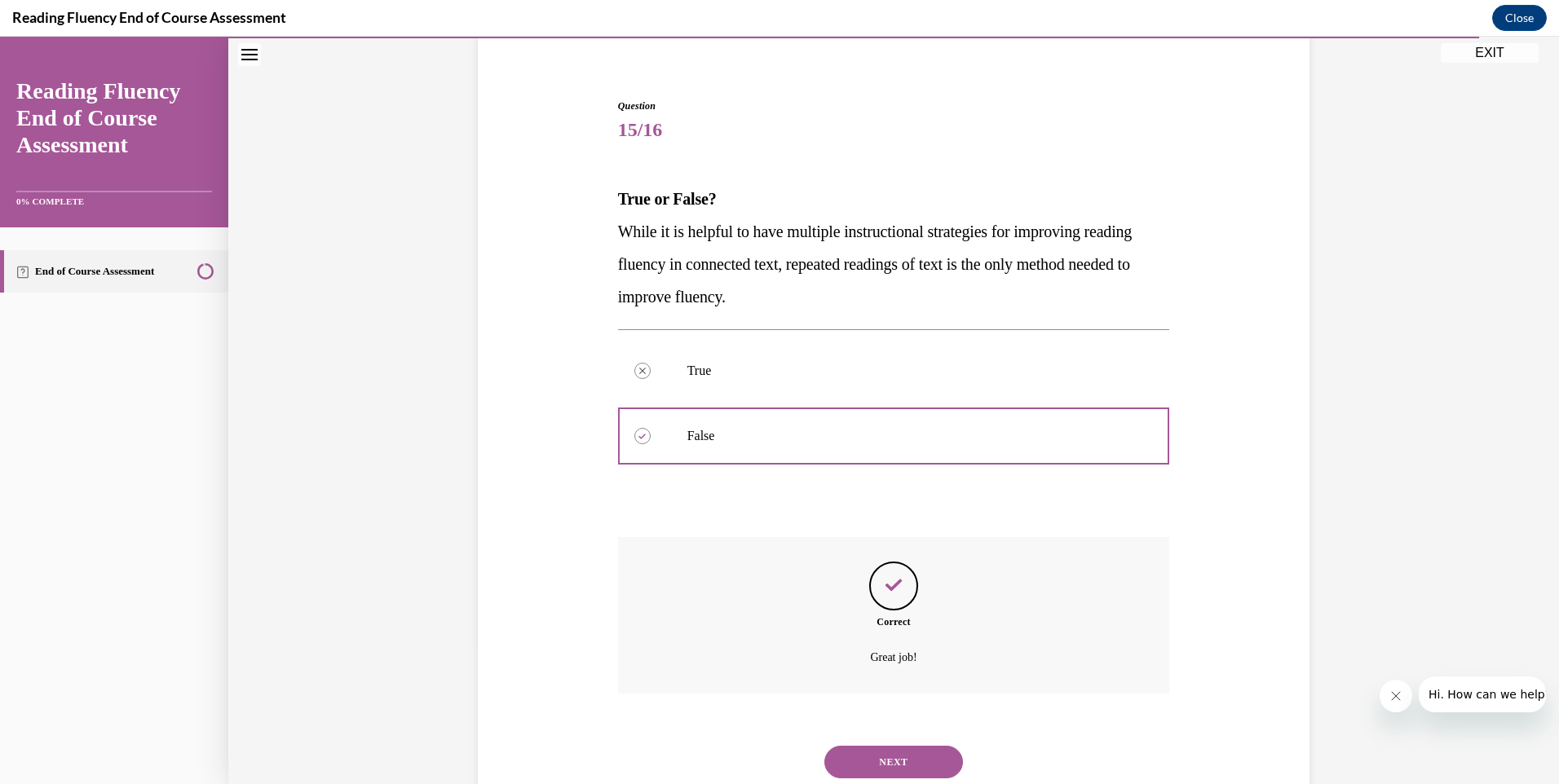
scroll to position [179, 0]
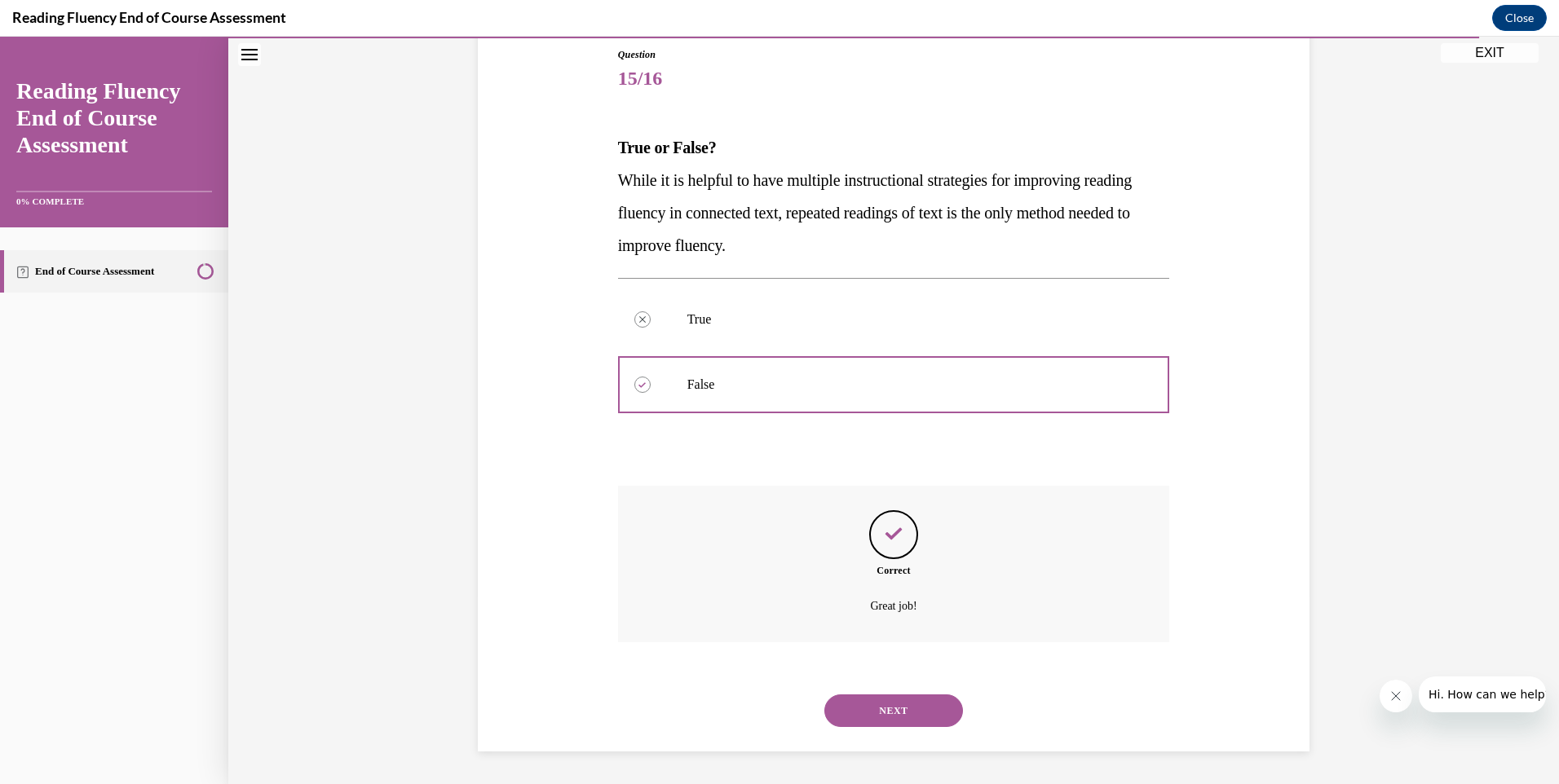
click at [883, 706] on button "NEXT" at bounding box center [893, 710] width 138 height 32
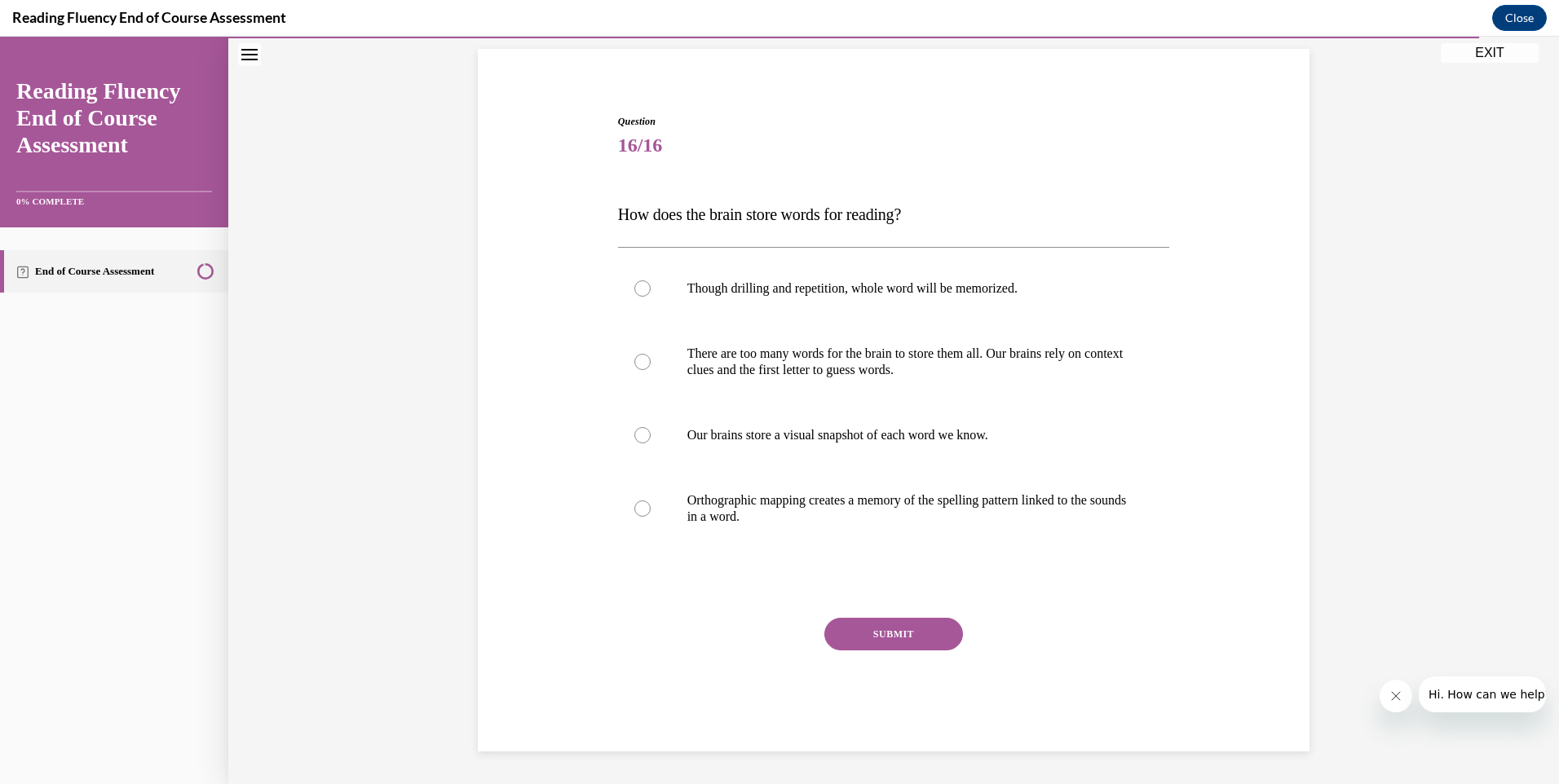
scroll to position [113, 0]
click at [634, 428] on div at bounding box center [642, 435] width 17 height 17
click at [634, 428] on input "Our brains store a visual snapshot of each word we know." at bounding box center [642, 435] width 17 height 17
radio input "true"
click at [878, 628] on button "SUBMIT" at bounding box center [893, 633] width 138 height 32
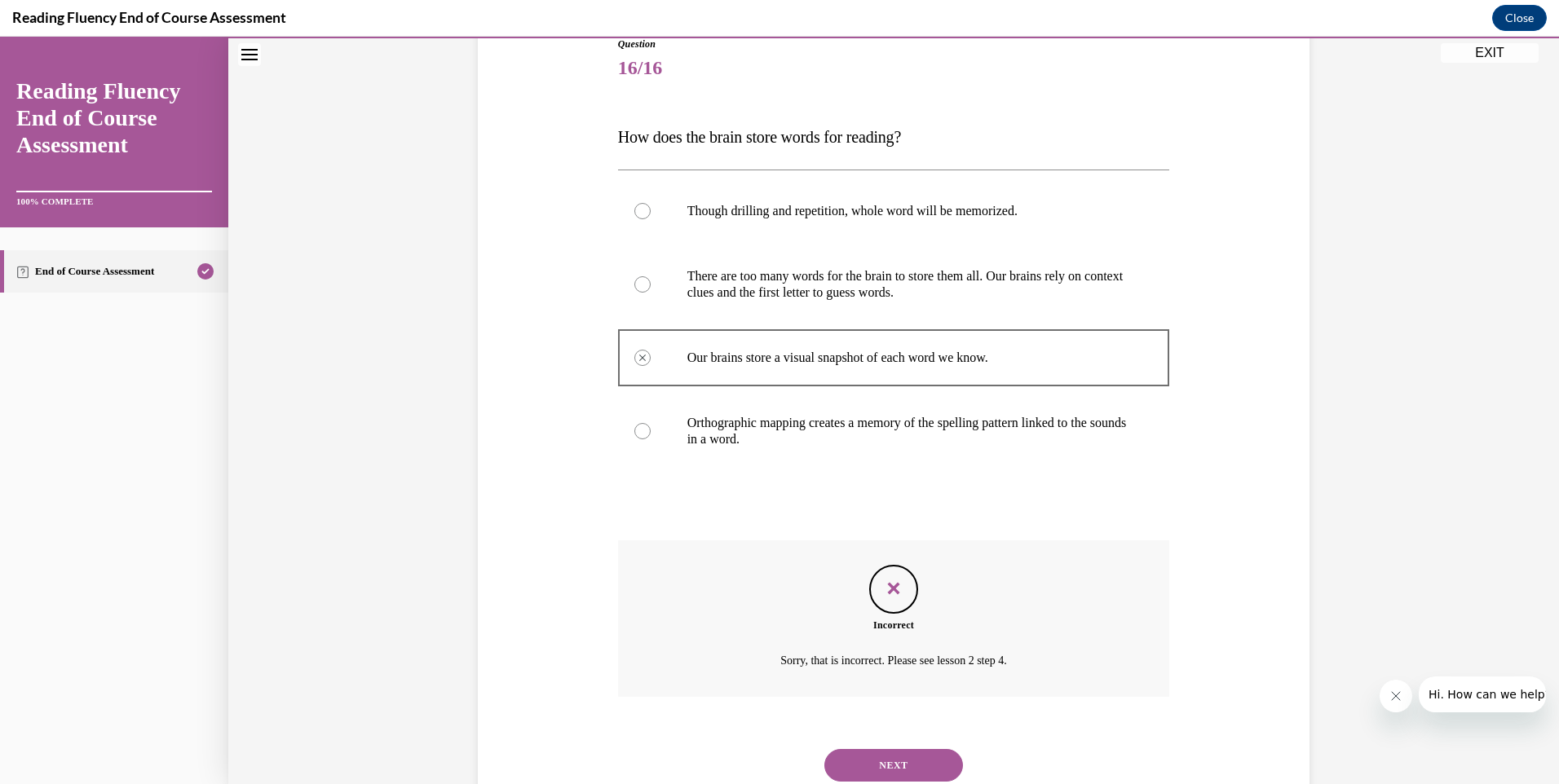
scroll to position [244, 0]
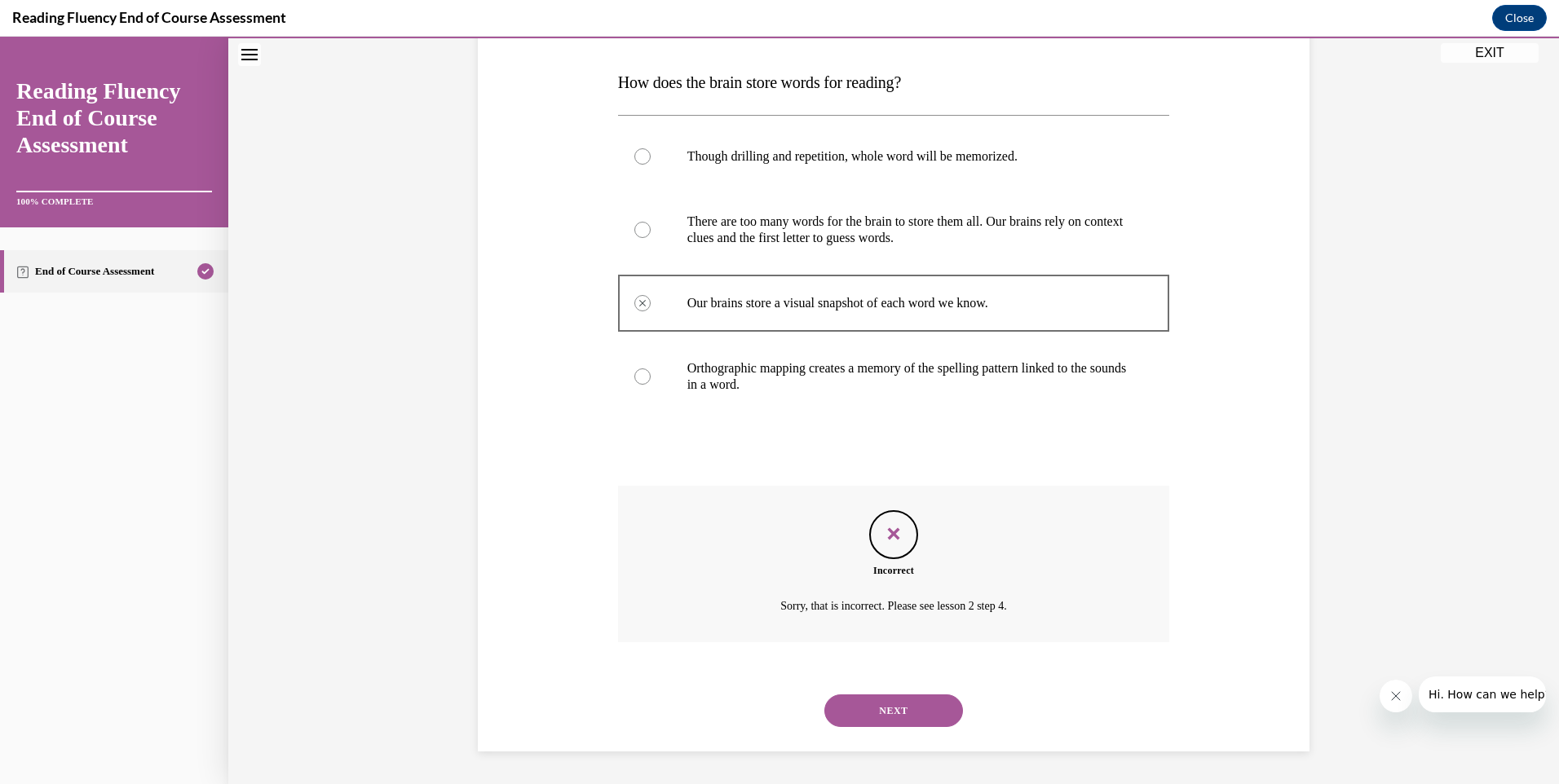
click at [889, 703] on button "NEXT" at bounding box center [893, 710] width 138 height 32
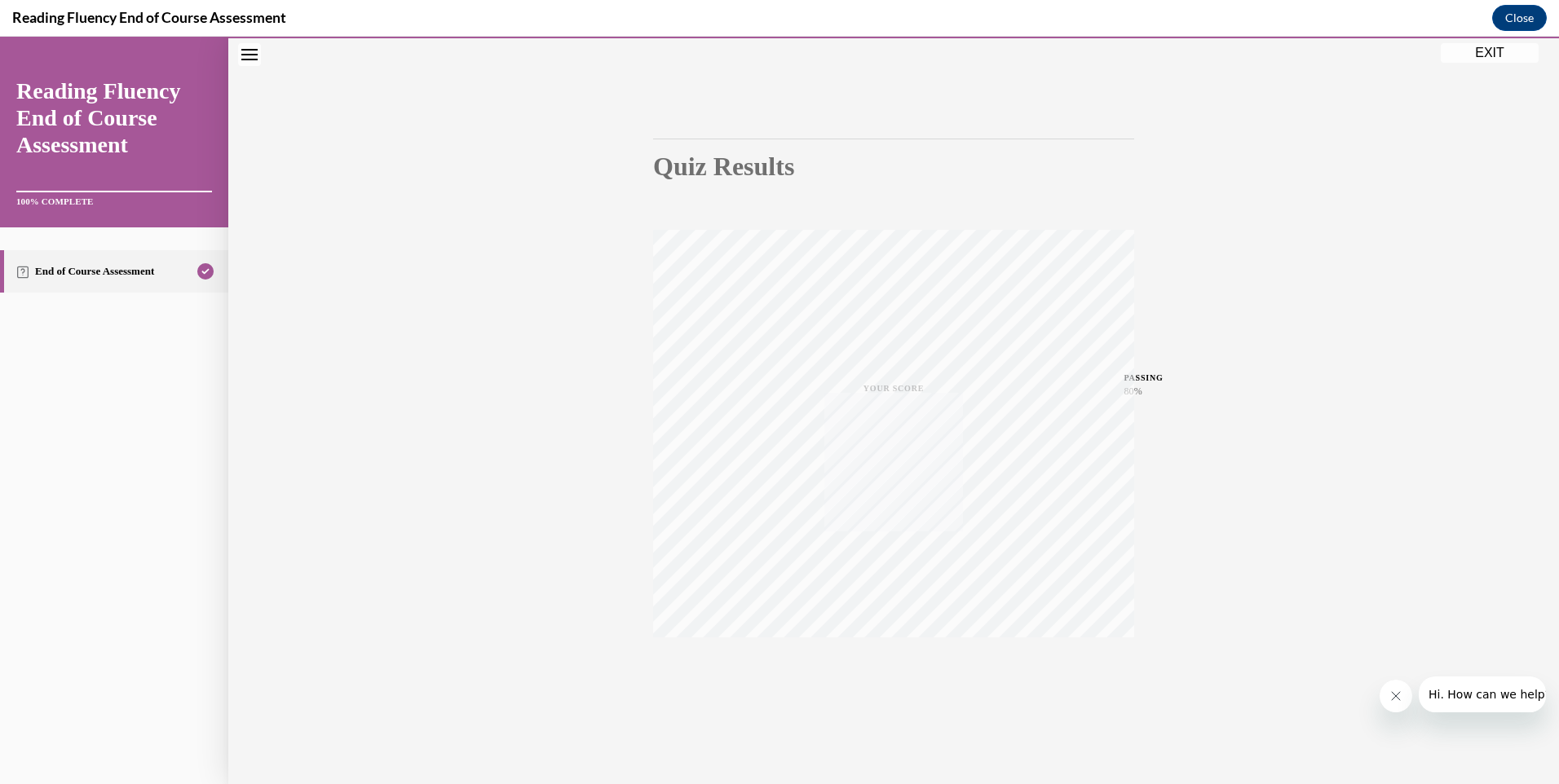
scroll to position [88, 0]
click at [1487, 47] on button "EXIT" at bounding box center [1489, 53] width 98 height 20
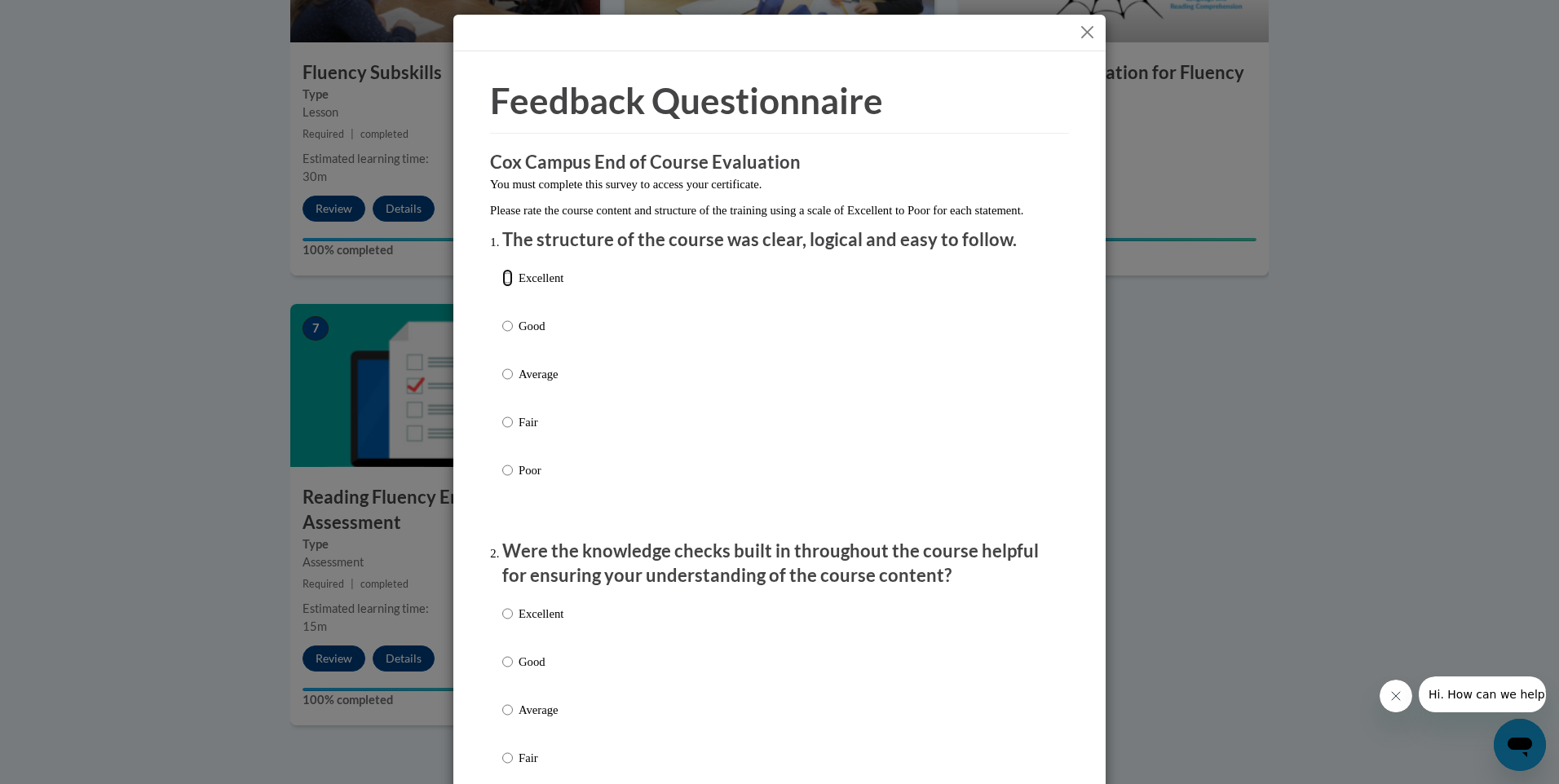
click at [502, 287] on input "Excellent" at bounding box center [507, 277] width 11 height 18
radio input "true"
click at [502, 622] on input "Excellent" at bounding box center [507, 613] width 11 height 18
radio input "true"
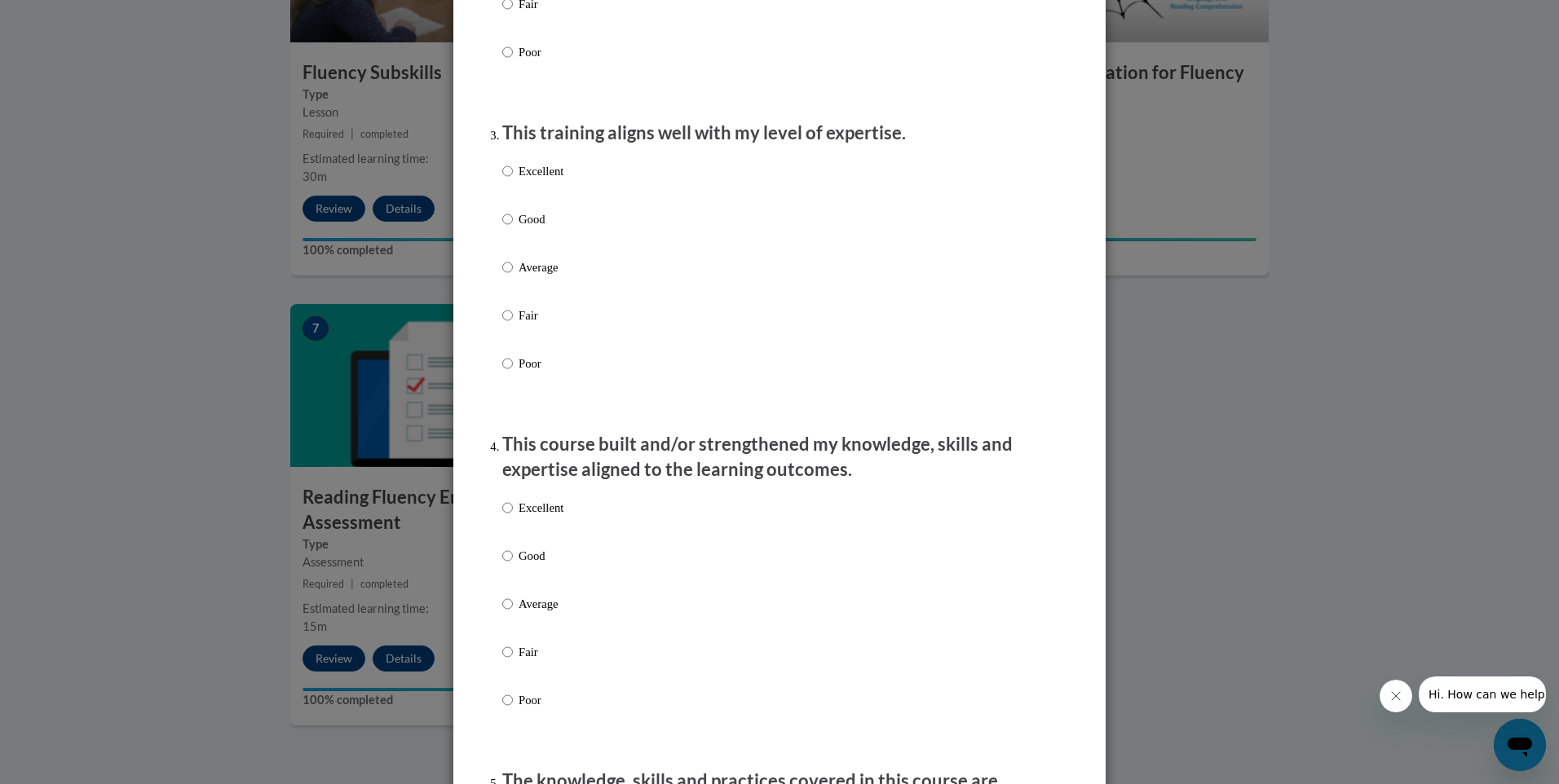
scroll to position [768, 0]
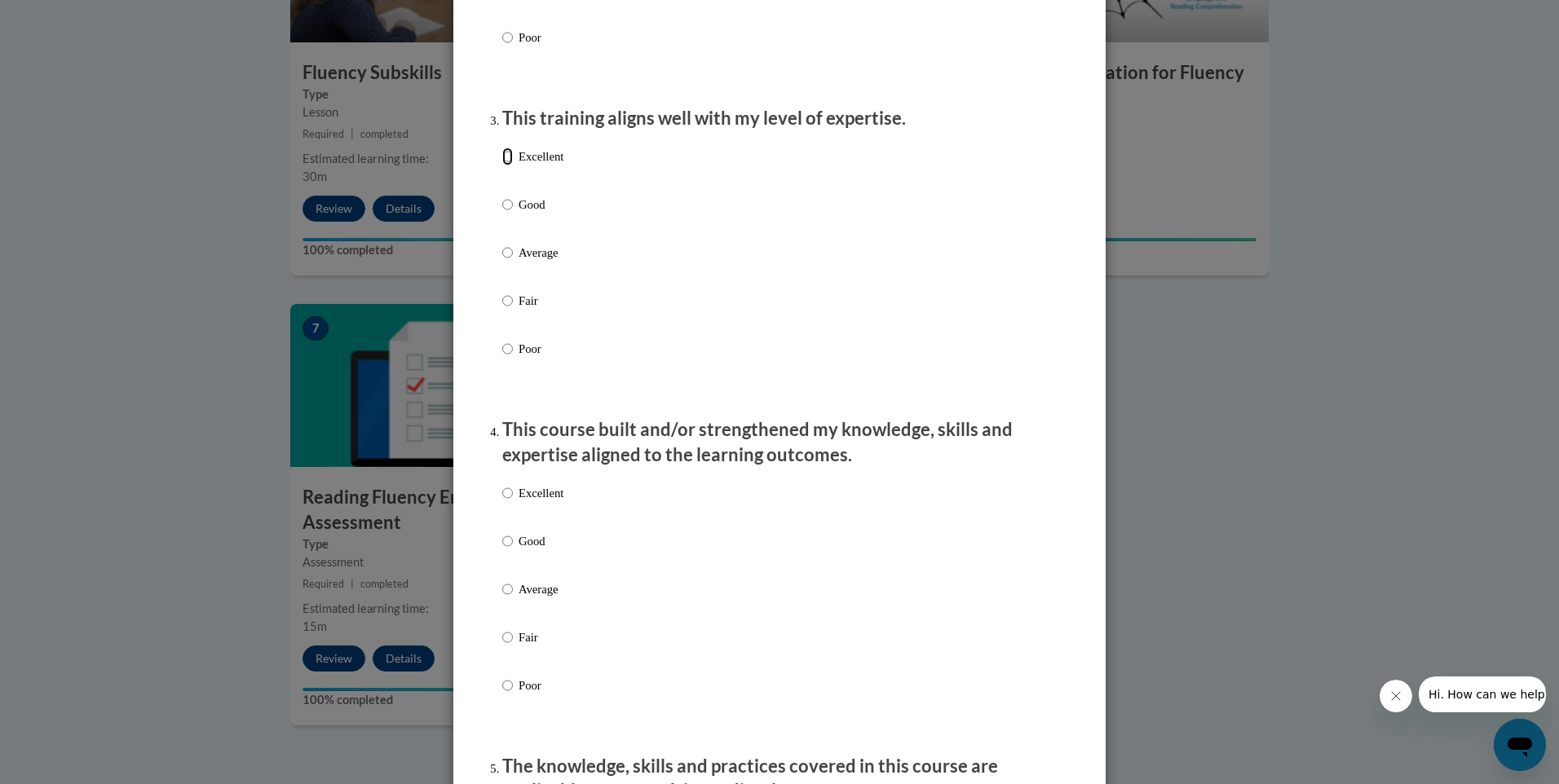
click at [502, 166] on input "Excellent" at bounding box center [507, 156] width 11 height 18
radio input "true"
click at [502, 502] on input "Excellent" at bounding box center [507, 493] width 11 height 18
radio input "true"
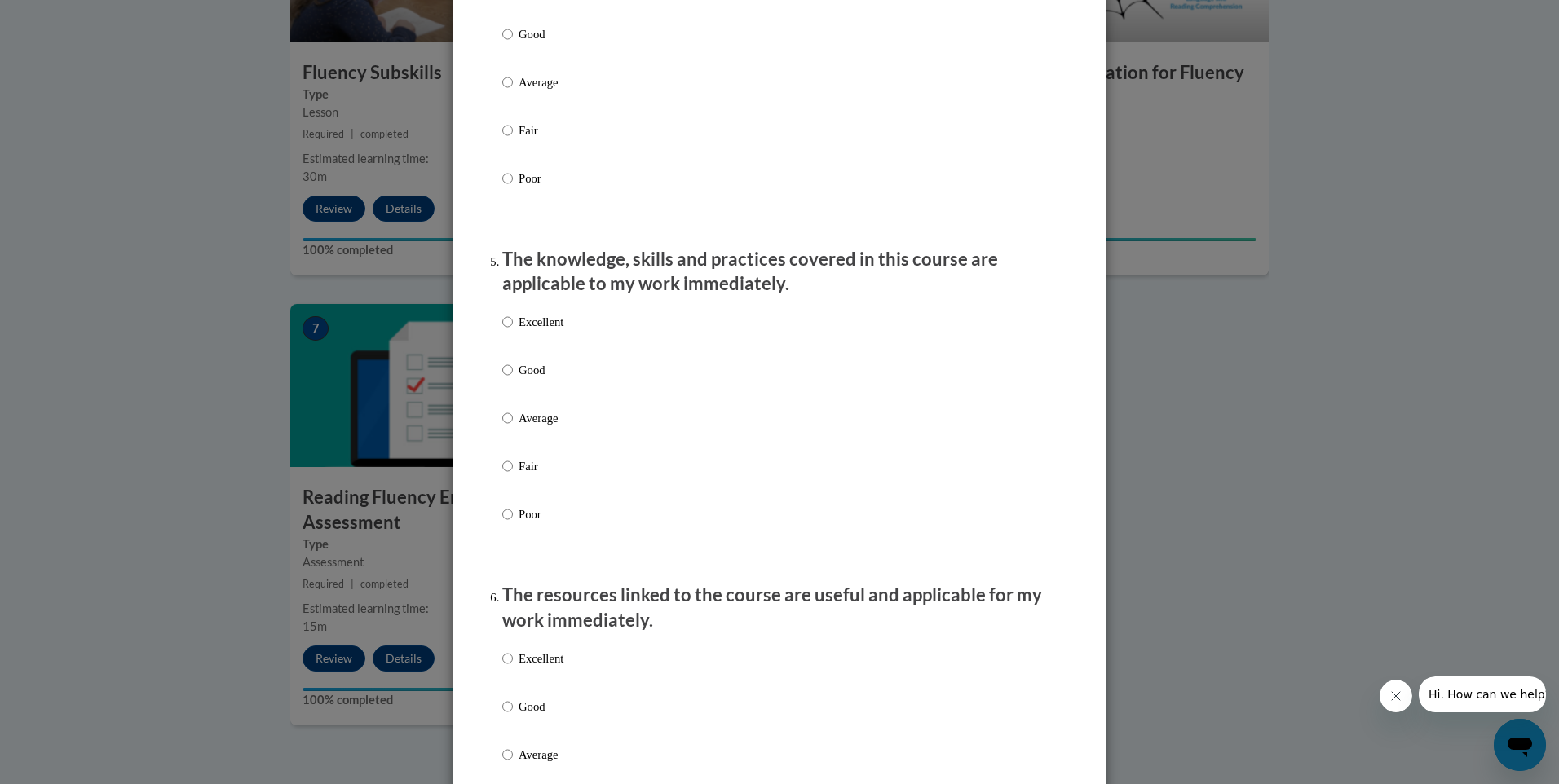
scroll to position [1308, 0]
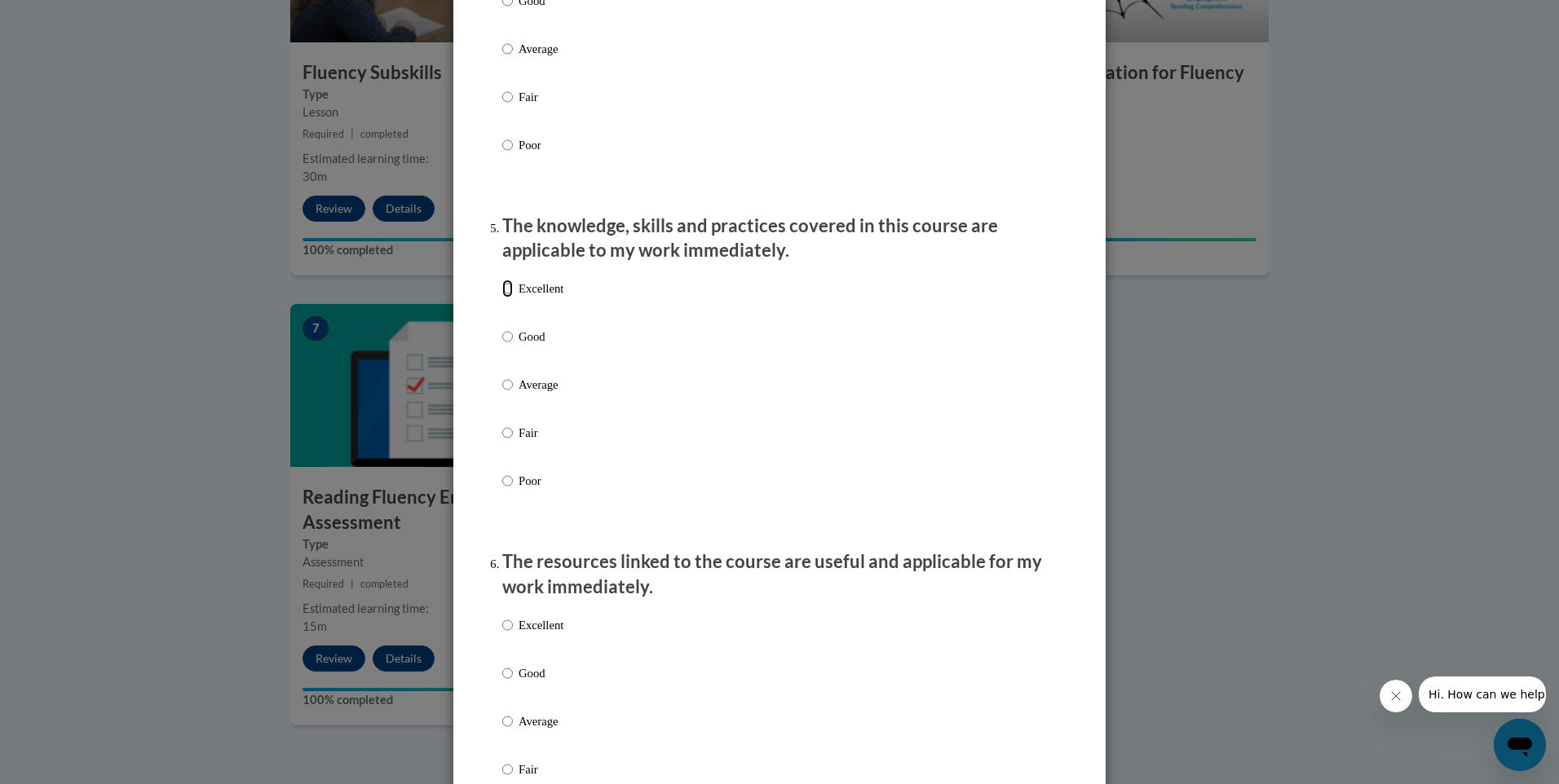
click at [502, 297] on input "Excellent" at bounding box center [507, 288] width 11 height 18
radio input "true"
click at [502, 634] on input "Excellent" at bounding box center [507, 625] width 11 height 18
radio input "true"
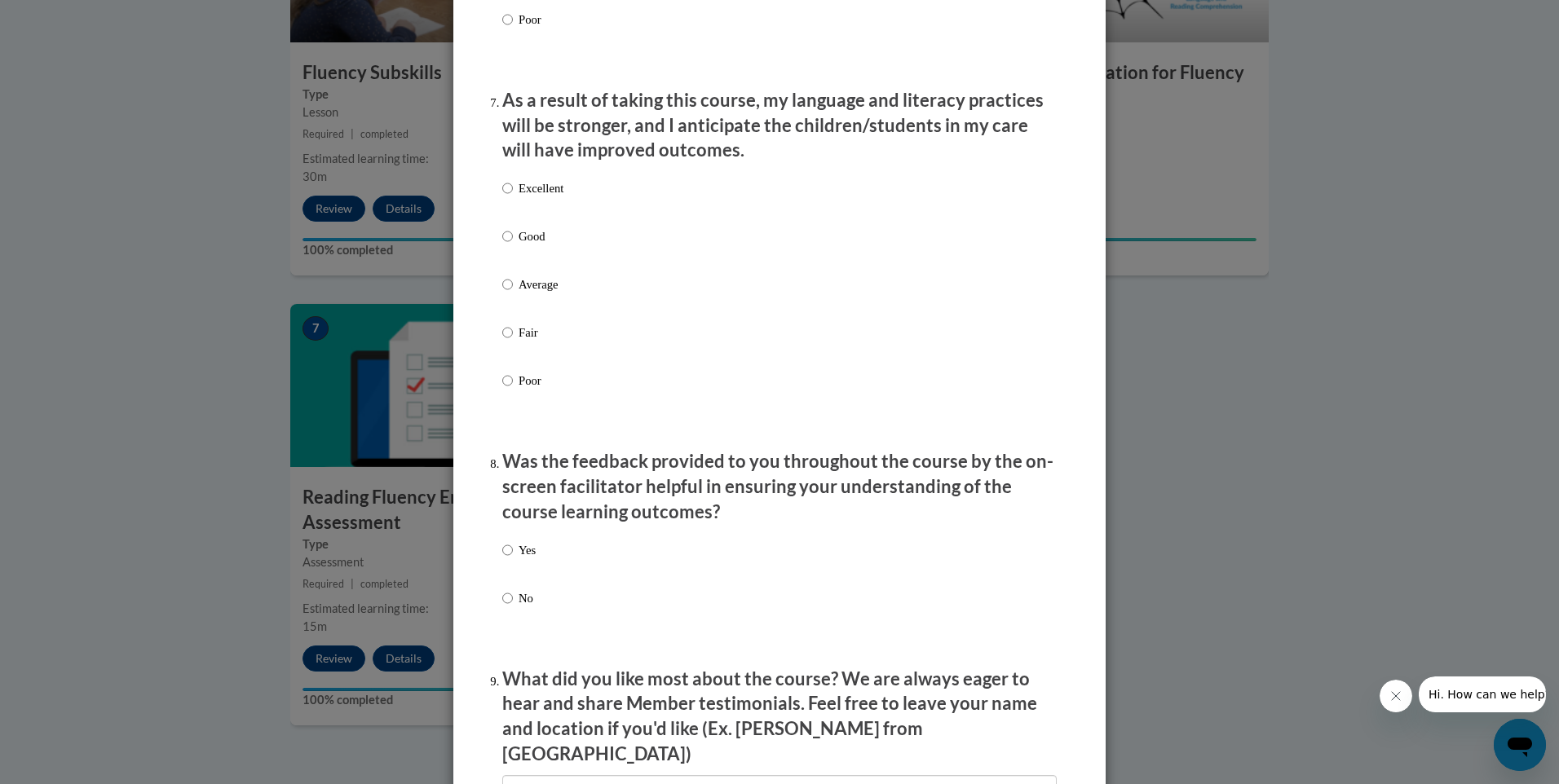
scroll to position [2129, 0]
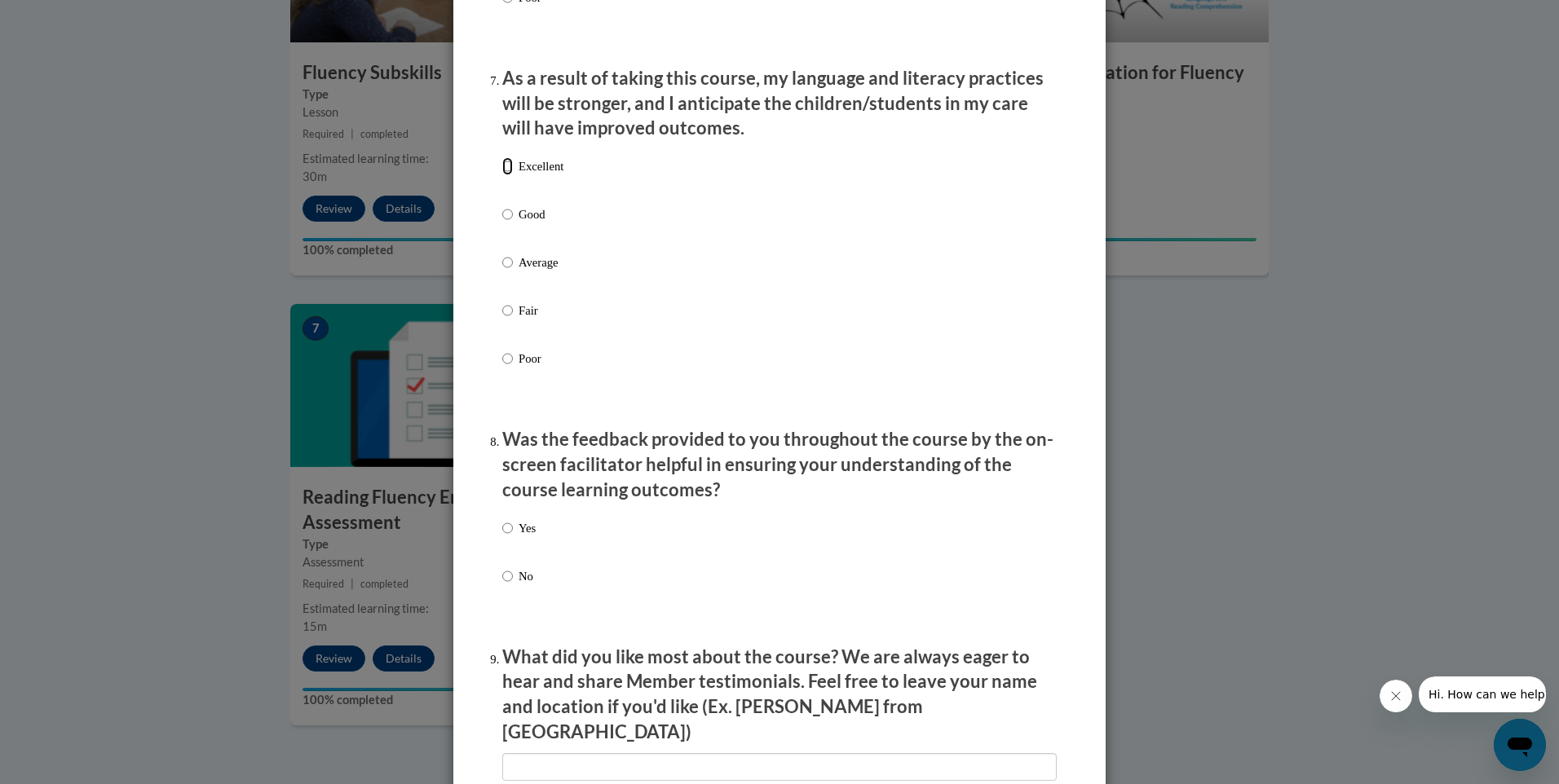
click at [502, 175] on input "Excellent" at bounding box center [507, 166] width 11 height 18
radio input "true"
click at [502, 537] on input "Yes" at bounding box center [507, 528] width 11 height 18
radio input "true"
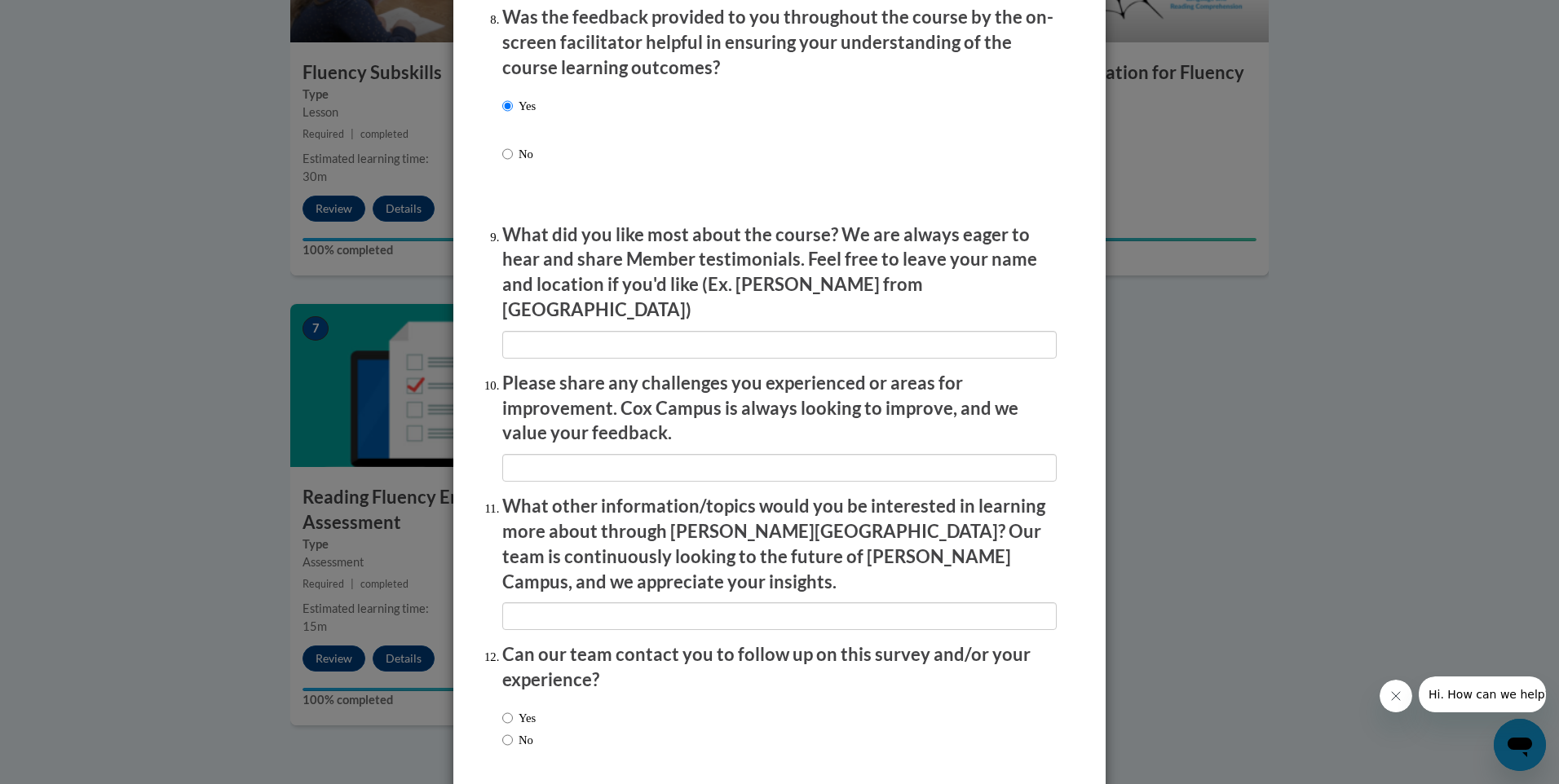
scroll to position [2572, 0]
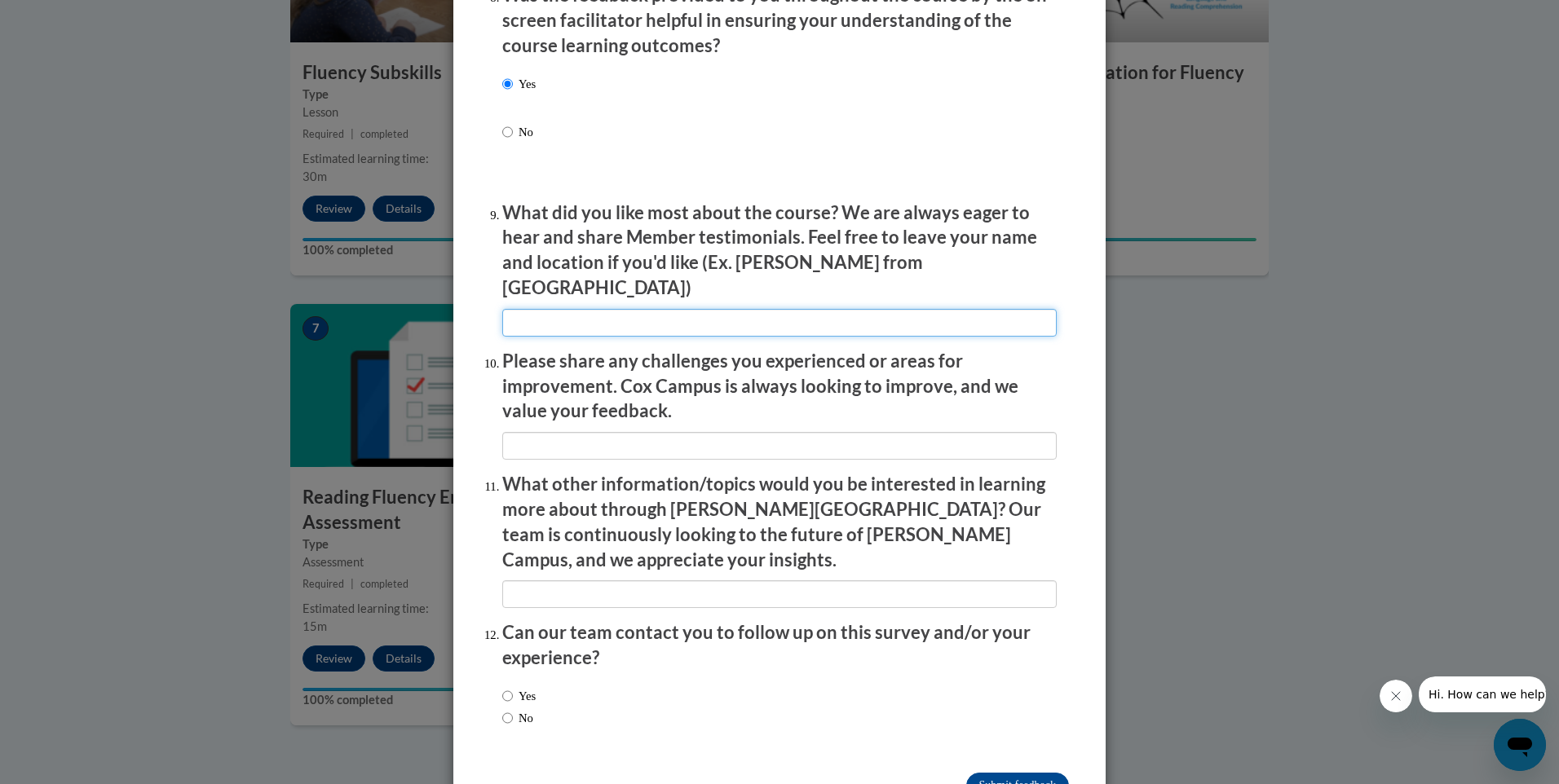
click at [540, 310] on input "textbox" at bounding box center [779, 322] width 554 height 27
type input "everything"
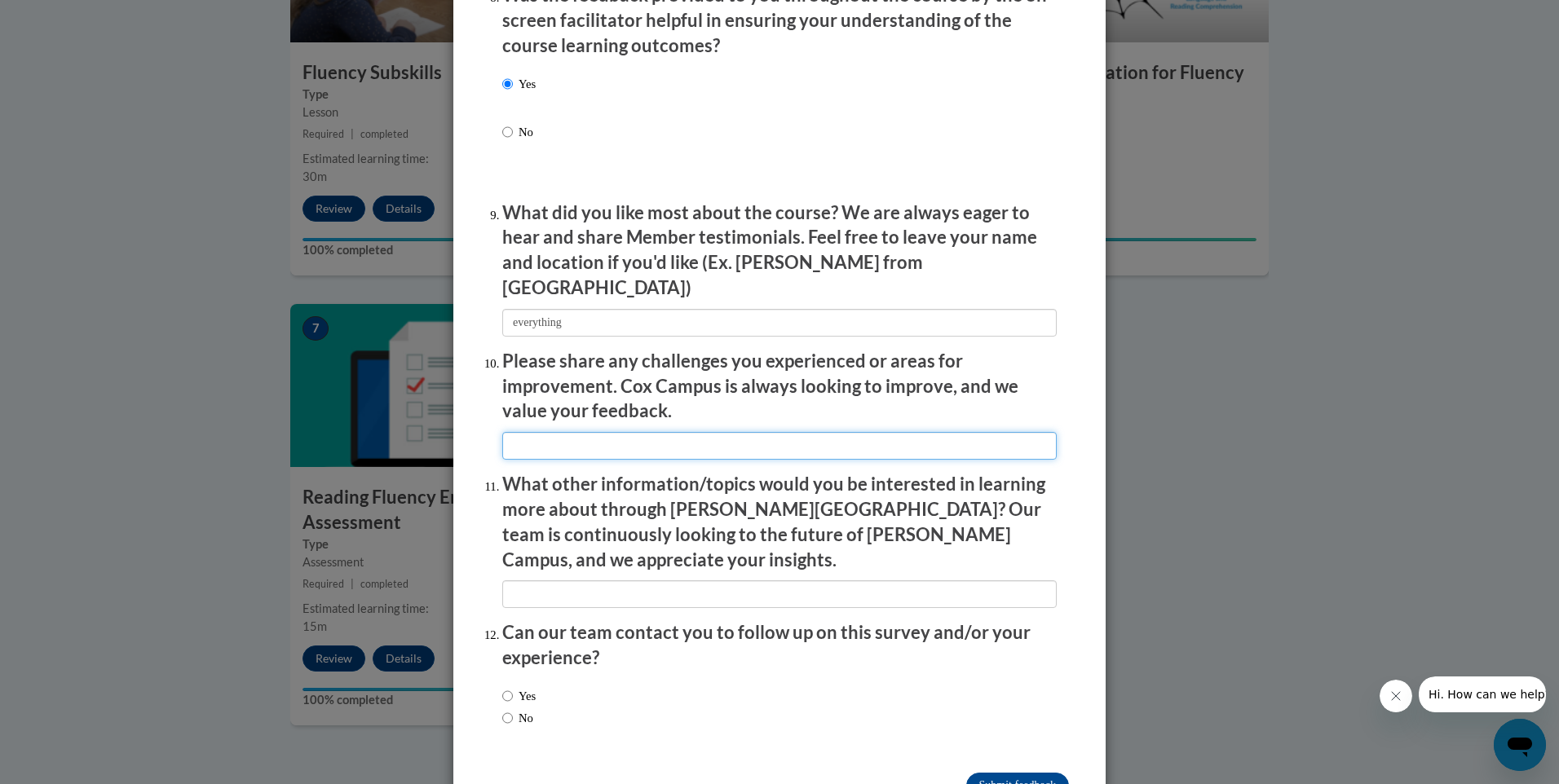
click at [573, 435] on input "textbox" at bounding box center [779, 446] width 554 height 27
type input "none"
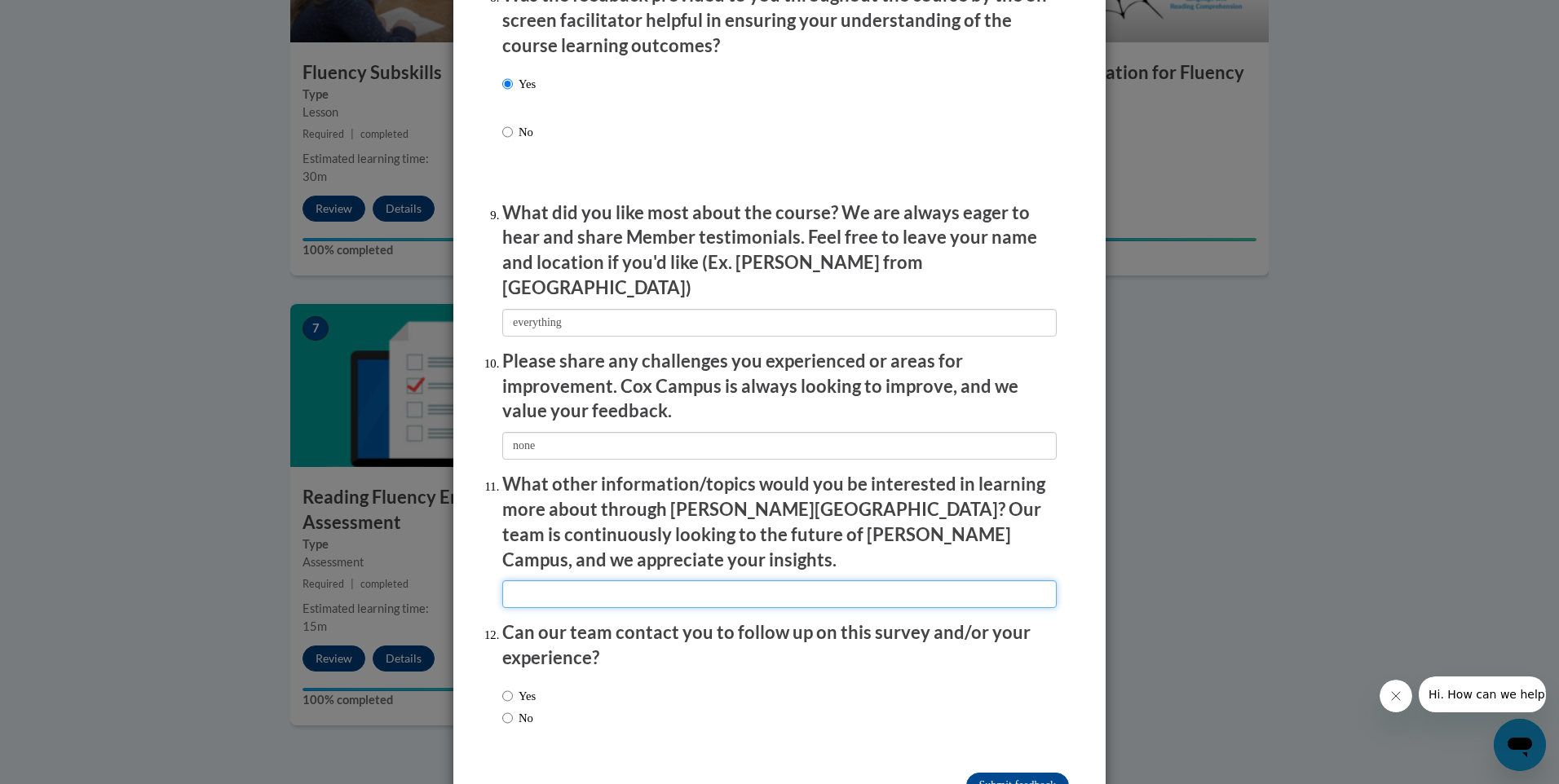
click at [520, 580] on input "textbox" at bounding box center [779, 594] width 554 height 27
type input "how social workers impact children"
click at [502, 687] on input "Yes" at bounding box center [507, 696] width 11 height 18
radio input "true"
click at [1006, 772] on input "Submit feedback" at bounding box center [1017, 785] width 103 height 26
